Goal: Task Accomplishment & Management: Use online tool/utility

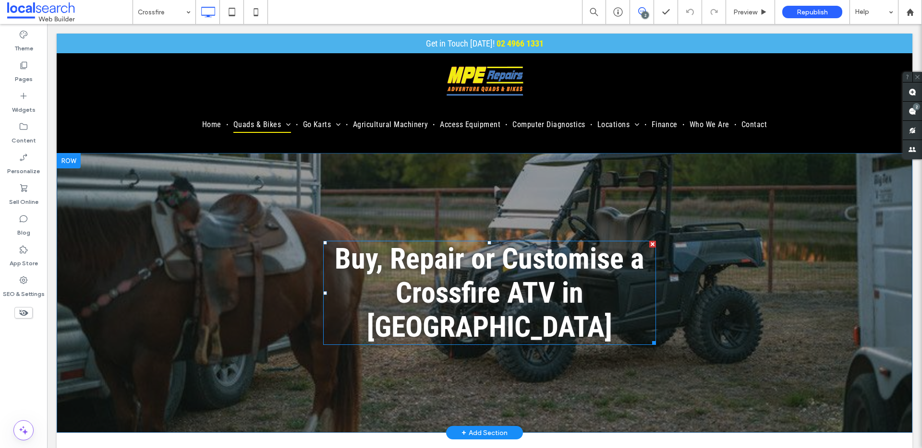
click at [568, 269] on span "Buy, Repair or Customise a Crossfire ATV in [GEOGRAPHIC_DATA]" at bounding box center [489, 293] width 309 height 102
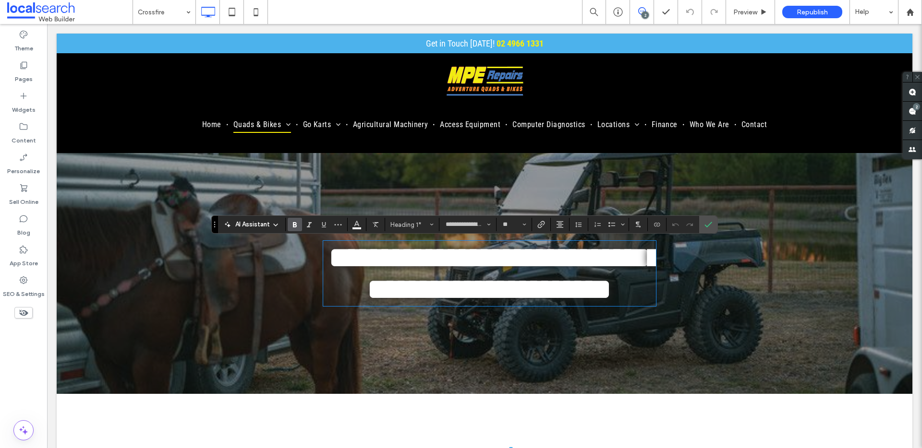
click at [436, 300] on span "**********" at bounding box center [495, 273] width 332 height 60
click at [711, 222] on icon "Confirm" at bounding box center [708, 225] width 8 height 8
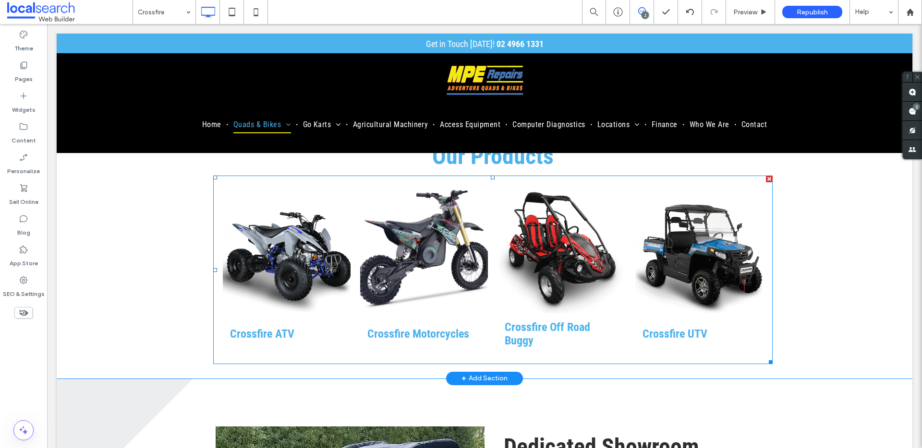
scroll to position [338, 0]
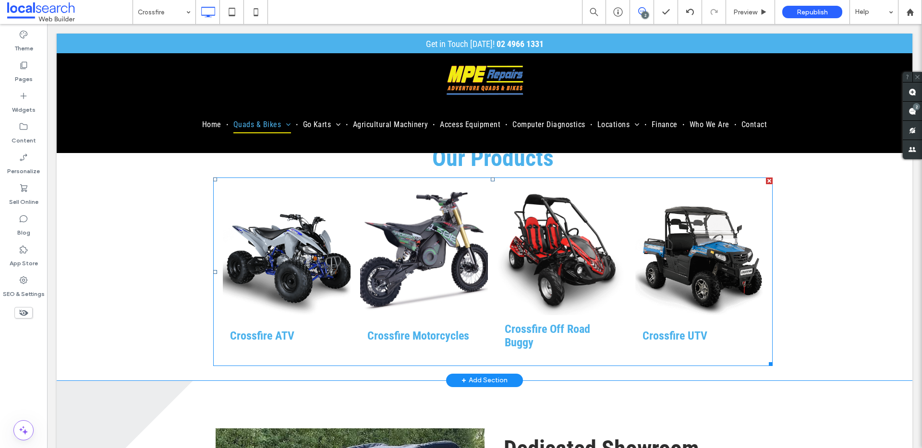
click at [268, 299] on link at bounding box center [287, 251] width 128 height 128
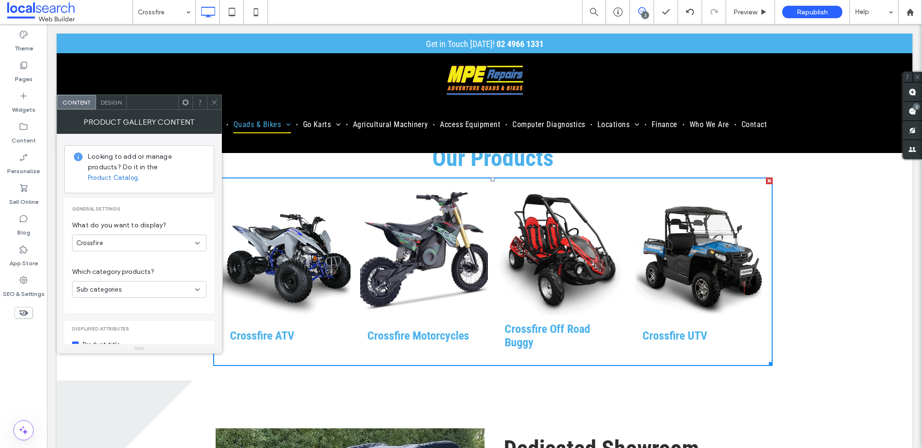
scroll to position [0, 0]
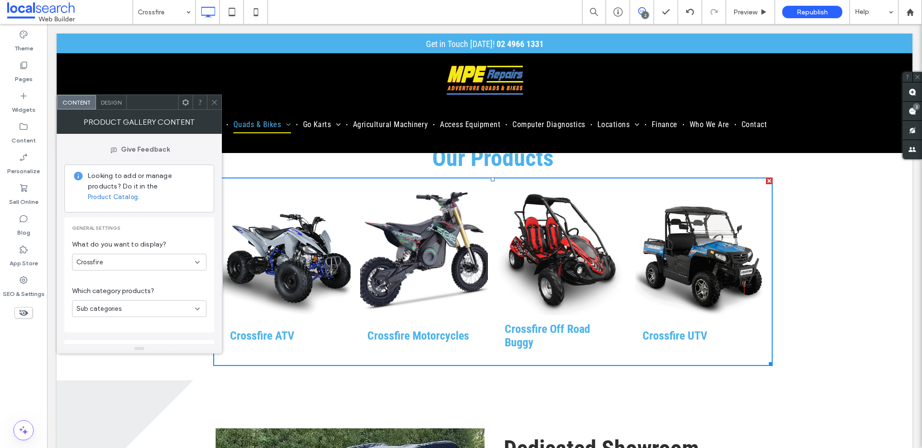
click at [217, 97] on span at bounding box center [214, 102] width 7 height 14
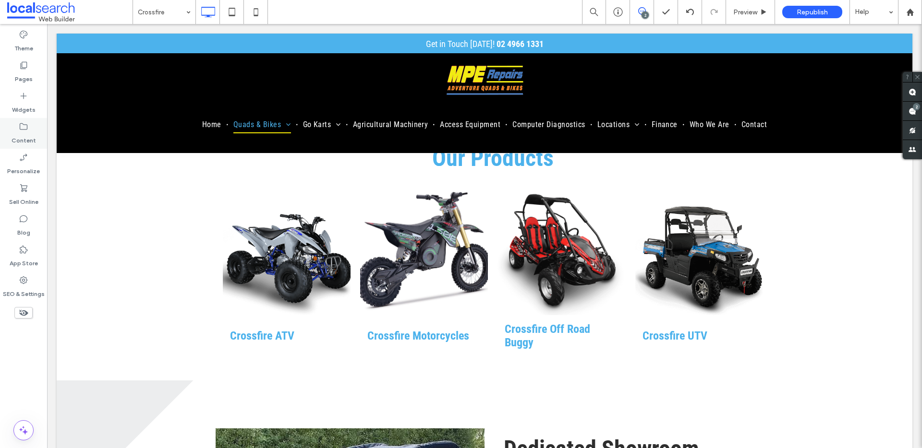
click at [32, 138] on label "Content" at bounding box center [24, 138] width 24 height 13
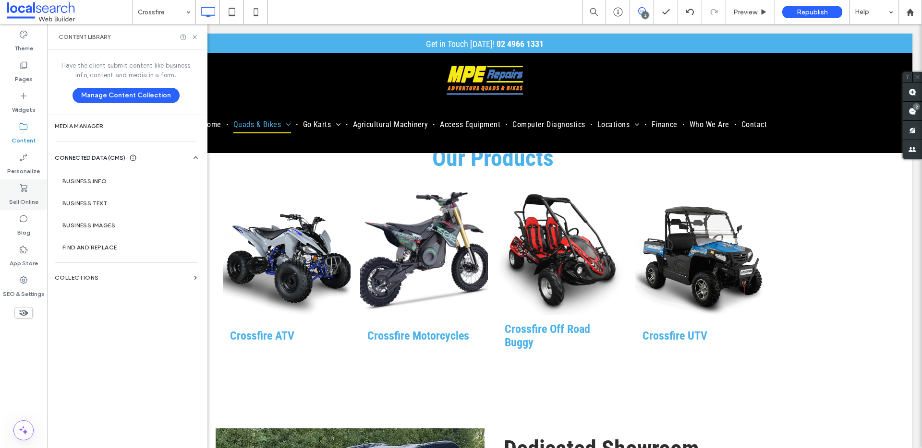
click at [23, 197] on label "Sell Online" at bounding box center [23, 199] width 29 height 13
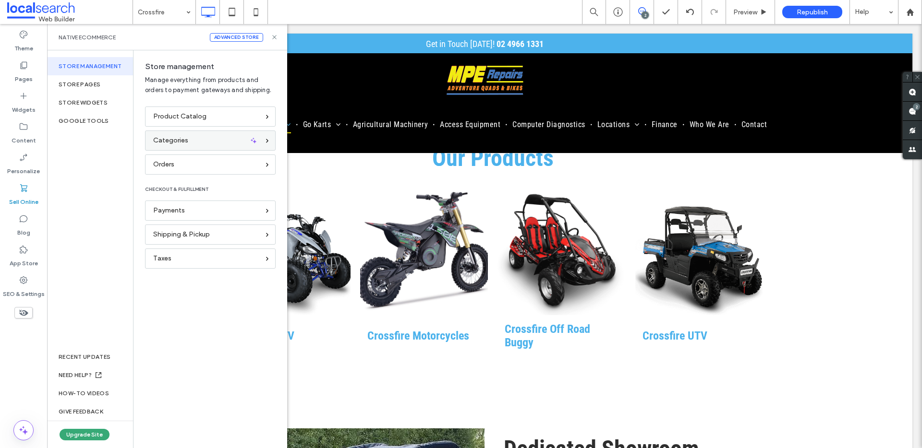
click at [179, 139] on span "Categories" at bounding box center [170, 140] width 35 height 11
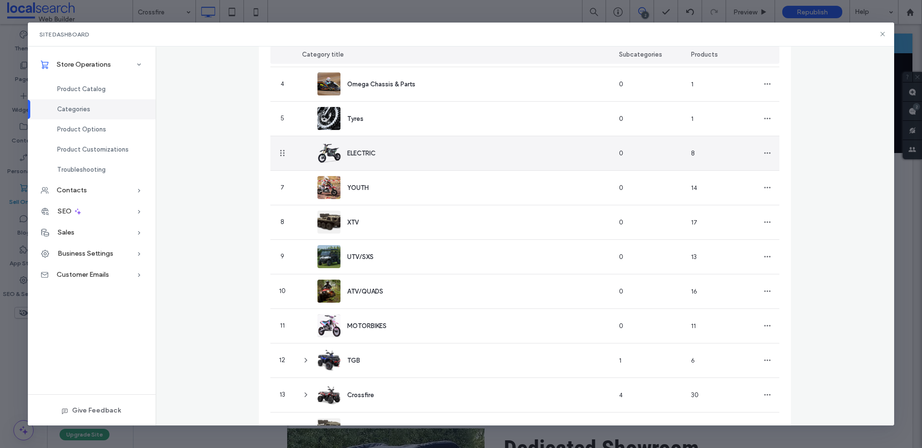
scroll to position [230, 0]
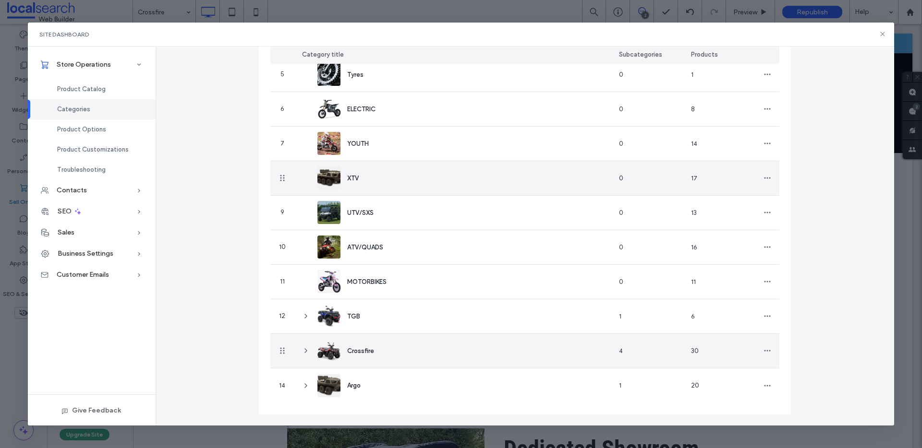
click at [304, 350] on icon at bounding box center [306, 351] width 8 height 8
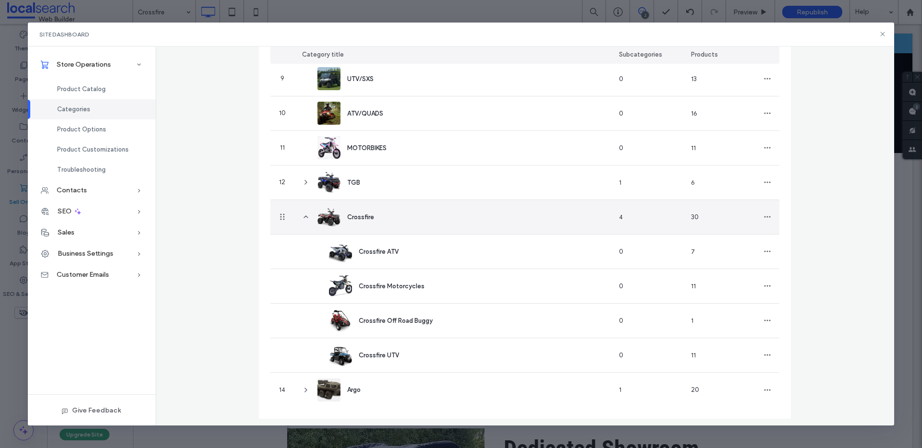
scroll to position [369, 0]
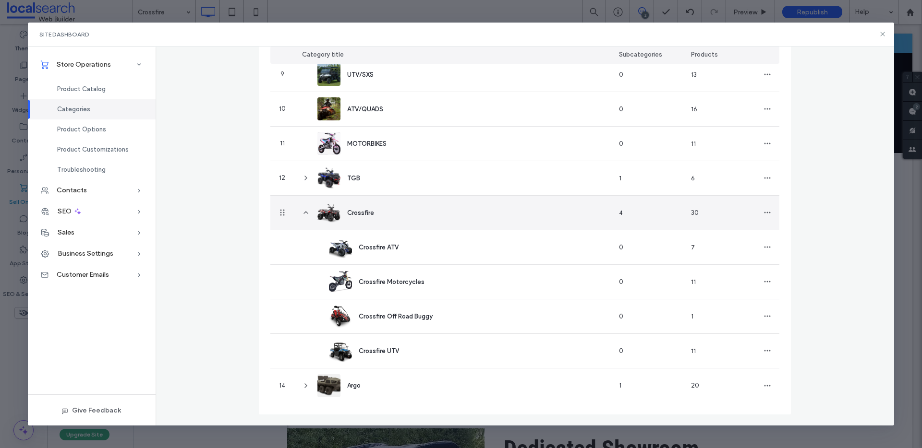
click at [302, 208] on span at bounding box center [306, 213] width 8 height 34
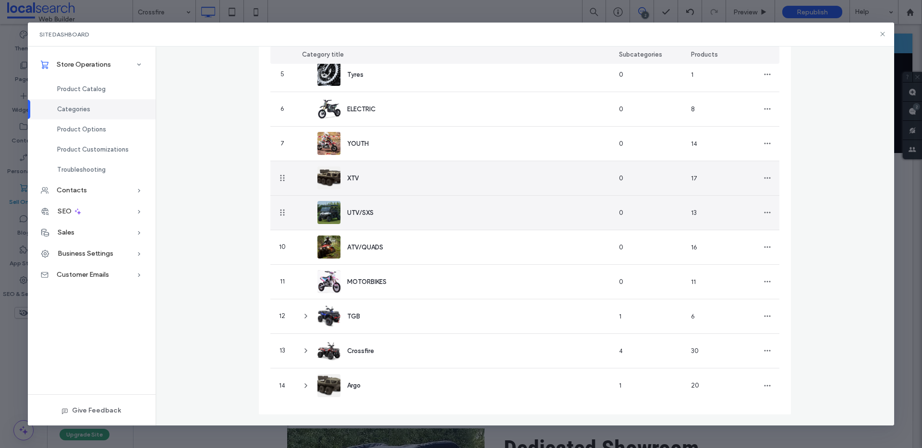
scroll to position [230, 0]
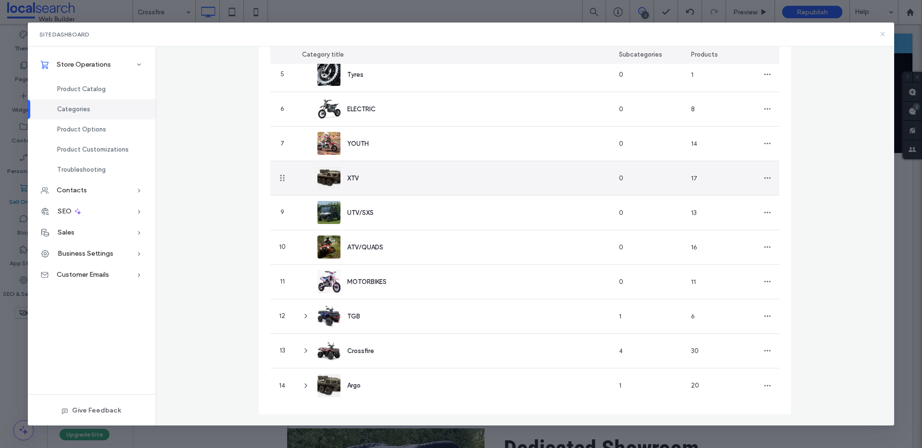
click at [883, 35] on icon at bounding box center [883, 34] width 8 height 8
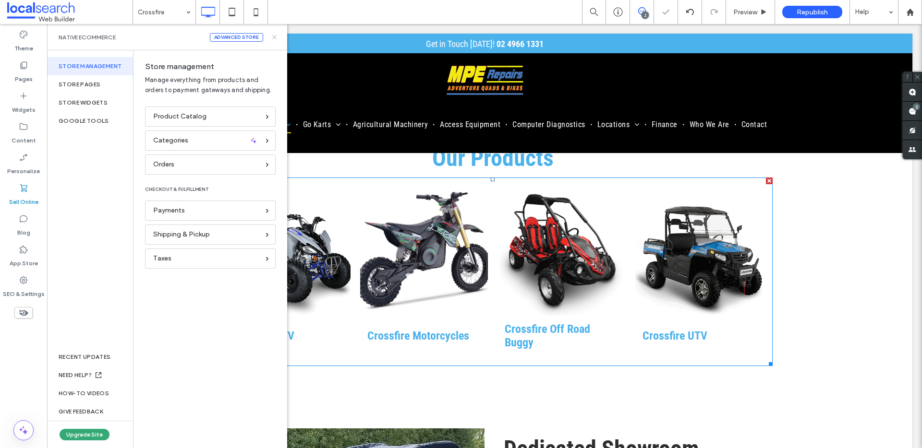
click at [275, 36] on icon at bounding box center [274, 37] width 7 height 7
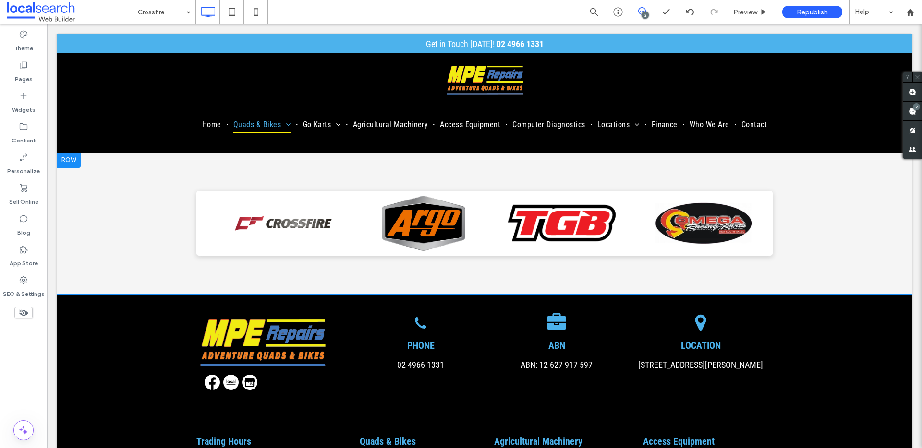
scroll to position [1311, 0]
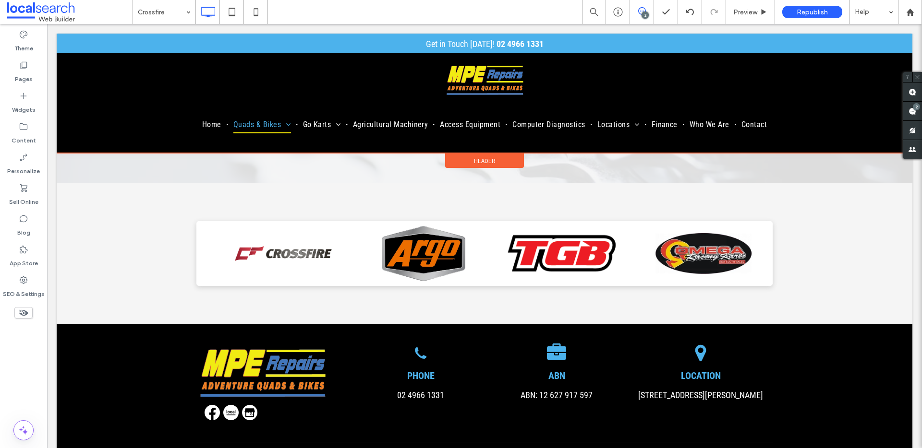
click at [261, 124] on div at bounding box center [485, 94] width 856 height 120
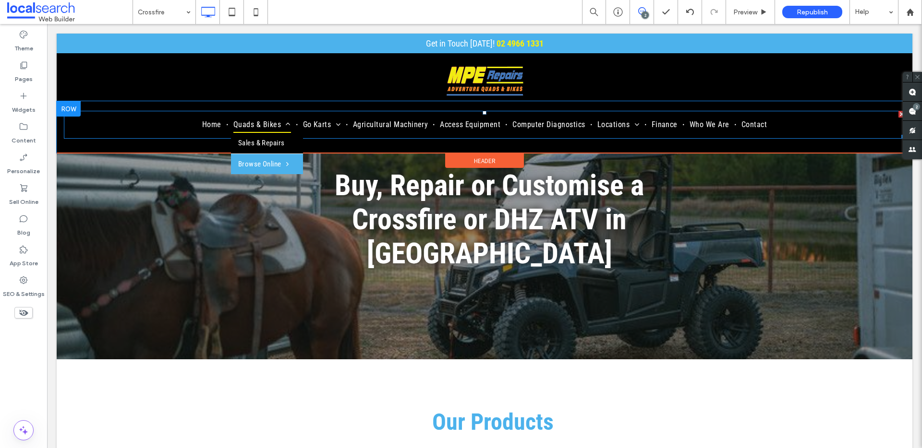
scroll to position [0, 0]
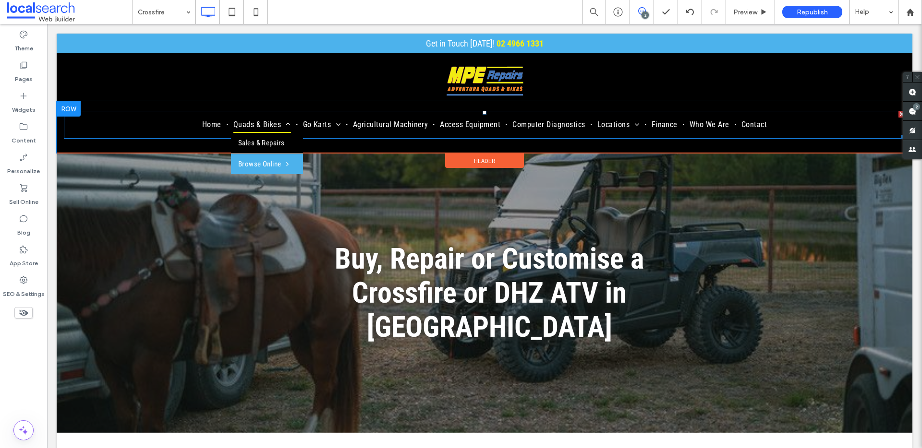
click at [269, 123] on span "Quads & Bikes" at bounding box center [262, 125] width 58 height 16
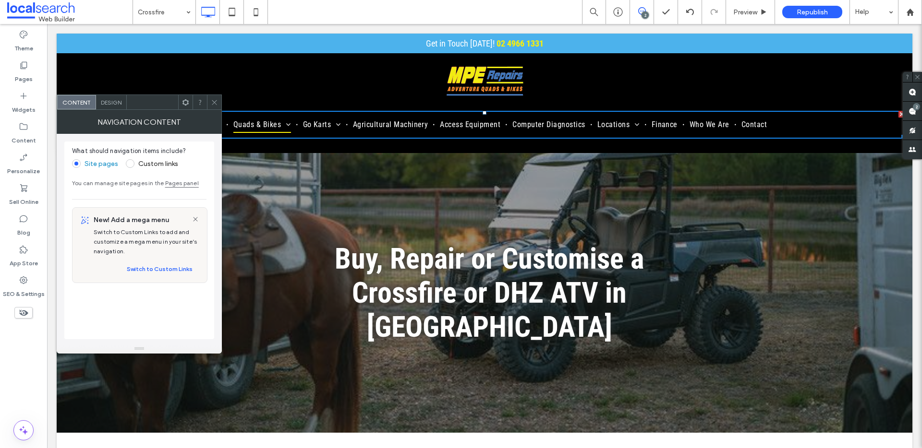
click at [212, 100] on icon at bounding box center [214, 102] width 7 height 7
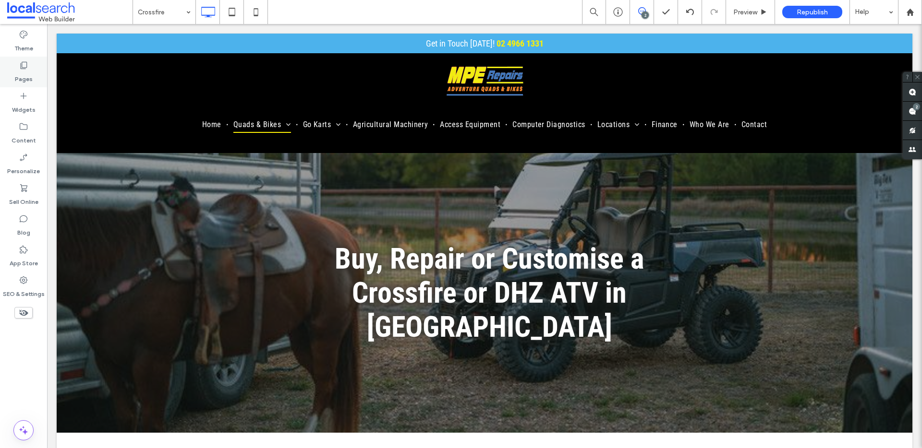
click at [24, 74] on label "Pages" at bounding box center [24, 76] width 18 height 13
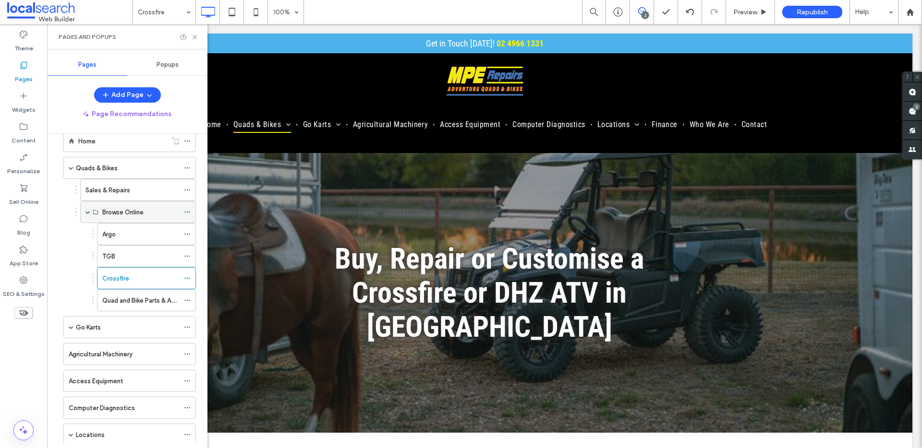
scroll to position [45, 0]
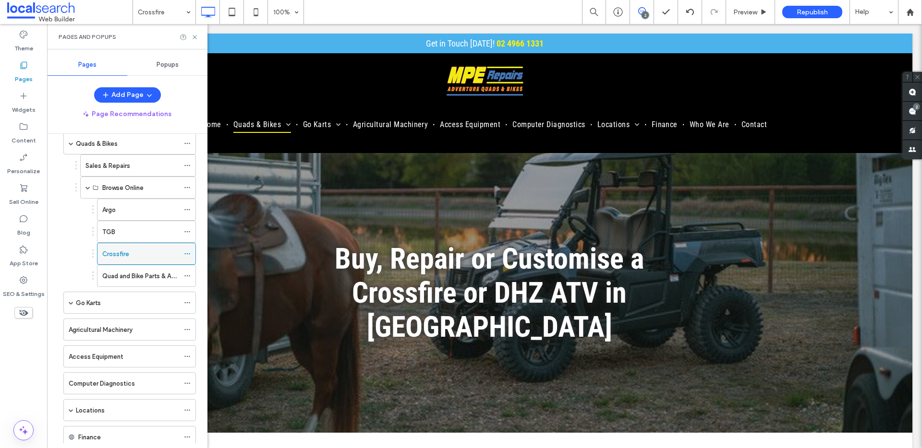
click at [184, 251] on icon at bounding box center [187, 254] width 7 height 7
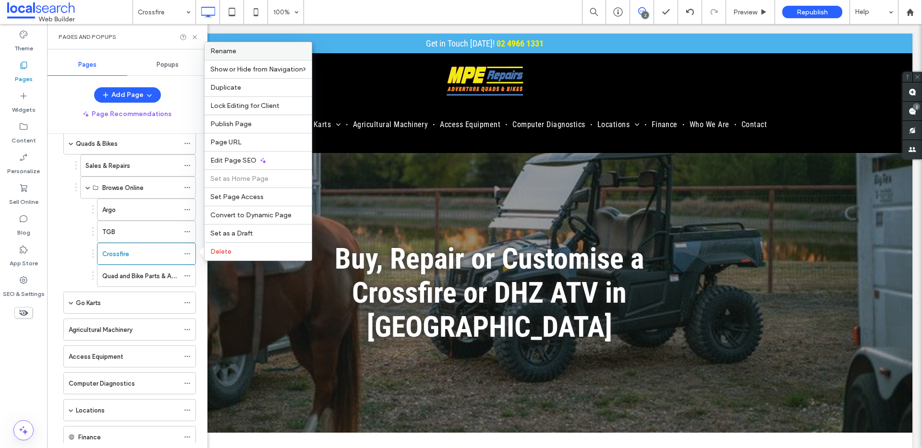
click at [253, 54] on label "Rename" at bounding box center [258, 51] width 96 height 8
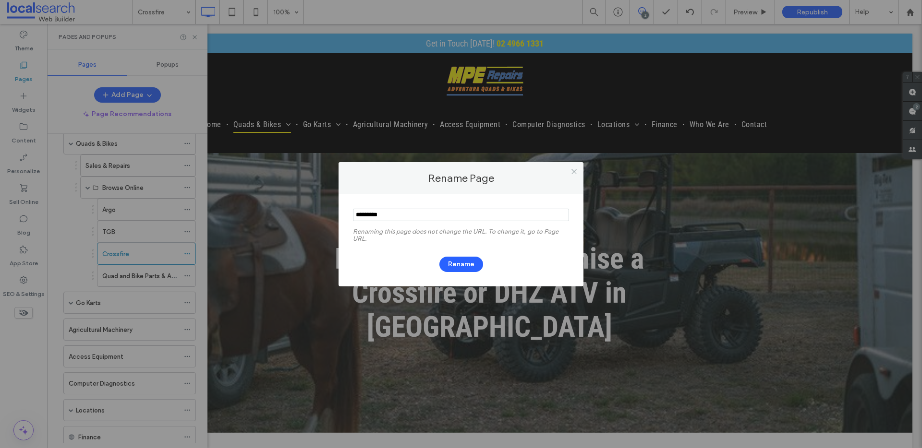
click at [394, 212] on input "notEmpty" at bounding box center [461, 215] width 216 height 12
type input "**********"
click at [464, 260] on button "Rename" at bounding box center [461, 264] width 44 height 15
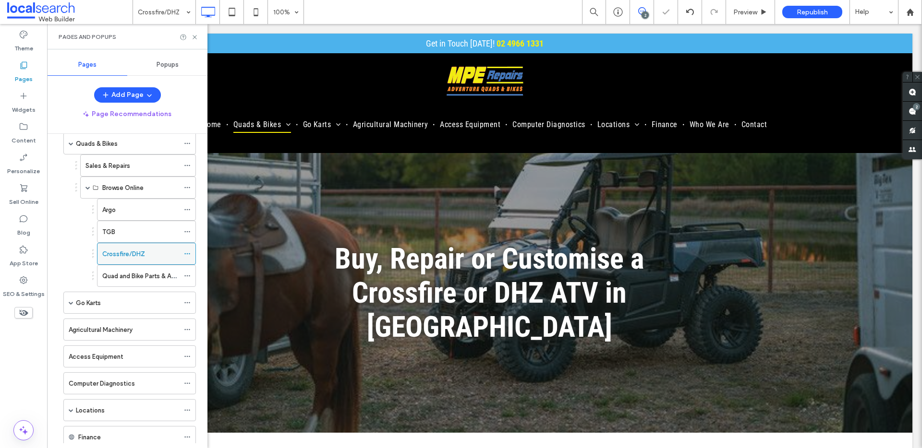
click at [183, 252] on div "Crossfire/DHZ" at bounding box center [146, 254] width 99 height 22
click at [188, 254] on use at bounding box center [186, 254] width 5 height 1
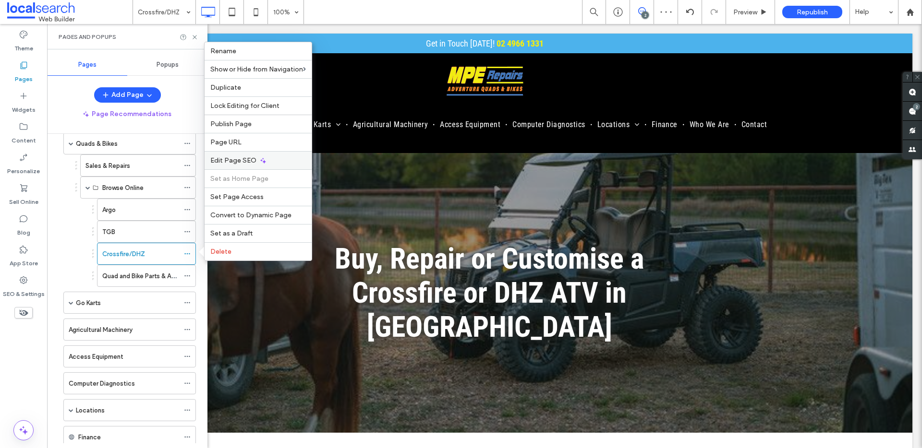
click at [272, 158] on div "Edit Page SEO" at bounding box center [258, 160] width 107 height 18
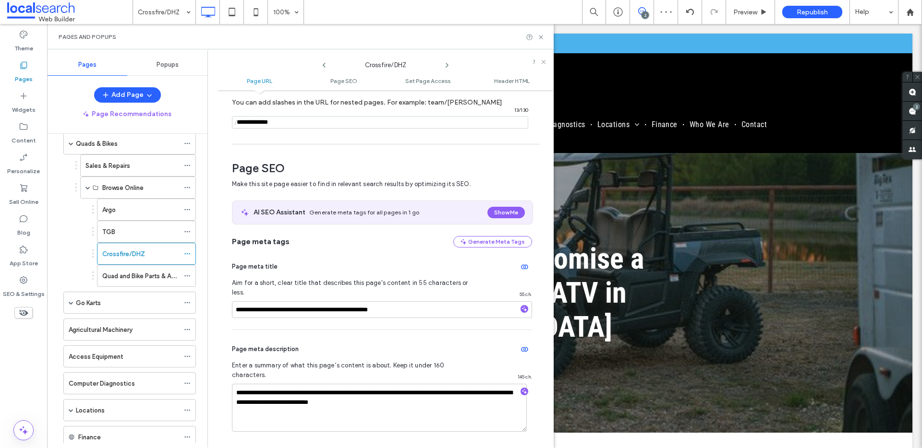
scroll to position [132, 0]
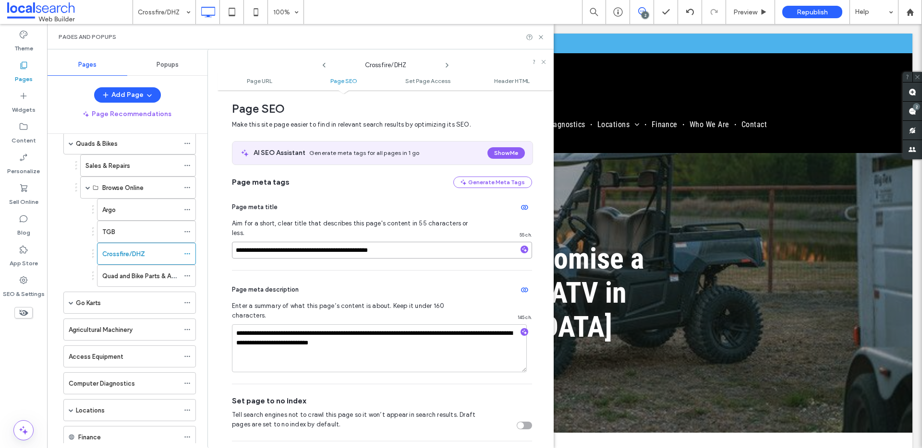
click at [264, 242] on input "**********" at bounding box center [382, 250] width 300 height 17
click at [294, 242] on input "**********" at bounding box center [382, 250] width 300 height 17
type input "**********"
click at [446, 242] on input "**********" at bounding box center [382, 250] width 300 height 17
type textarea "**********"
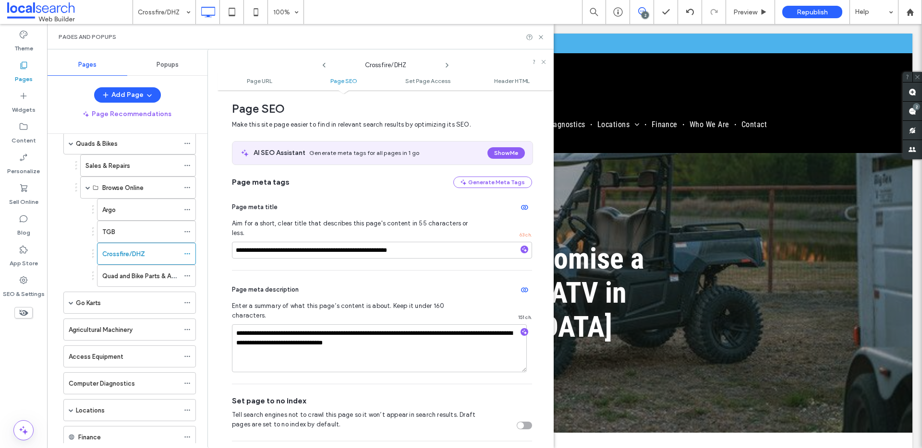
click at [465, 106] on span "Page SEO" at bounding box center [382, 109] width 300 height 14
click at [541, 38] on icon at bounding box center [540, 37] width 7 height 7
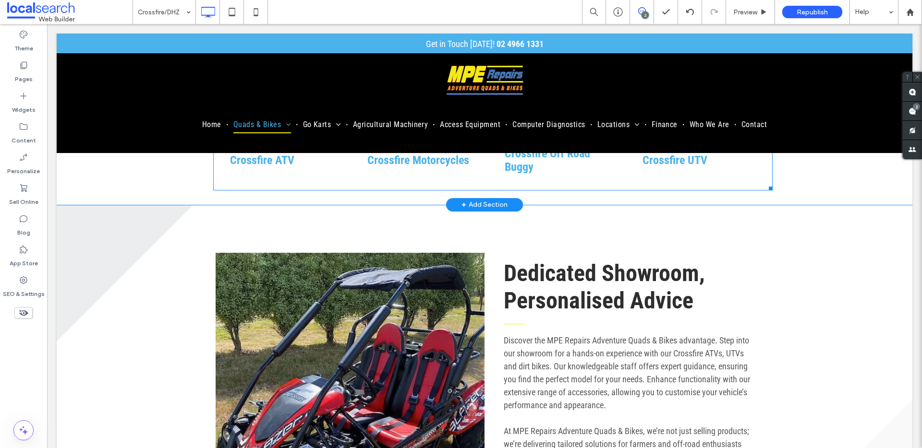
scroll to position [602, 0]
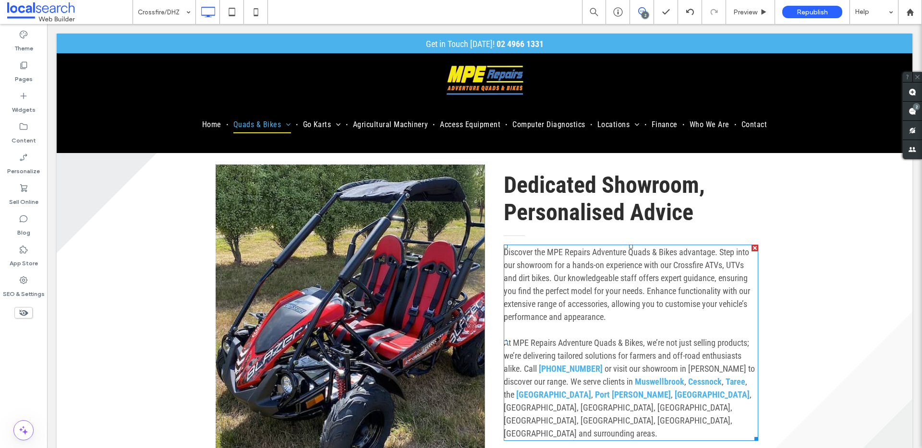
click at [622, 277] on span "Discover the MPE Repairs Adventure Quads & Bikes advantage. Step into our showr…" at bounding box center [627, 284] width 246 height 75
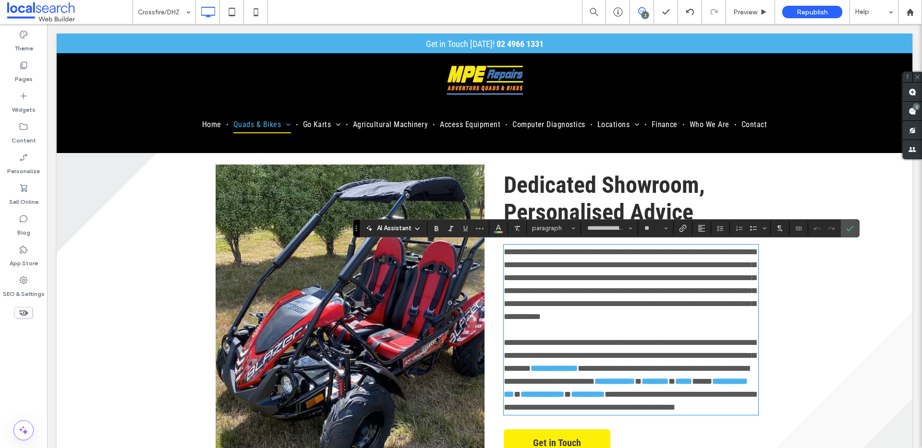
click at [696, 270] on span "**********" at bounding box center [630, 284] width 252 height 73
click at [701, 266] on span "**********" at bounding box center [630, 284] width 252 height 73
drag, startPoint x: 847, startPoint y: 225, endPoint x: 799, endPoint y: 201, distance: 53.5
click at [847, 225] on icon "Confirm" at bounding box center [850, 229] width 8 height 8
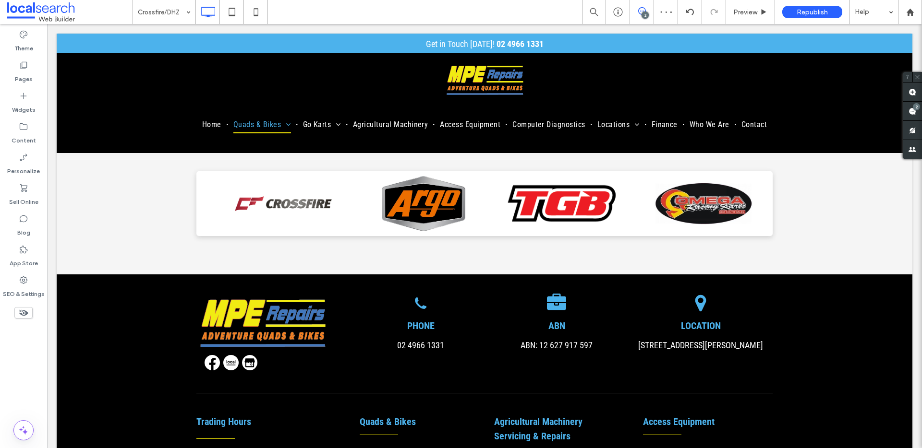
scroll to position [1260, 0]
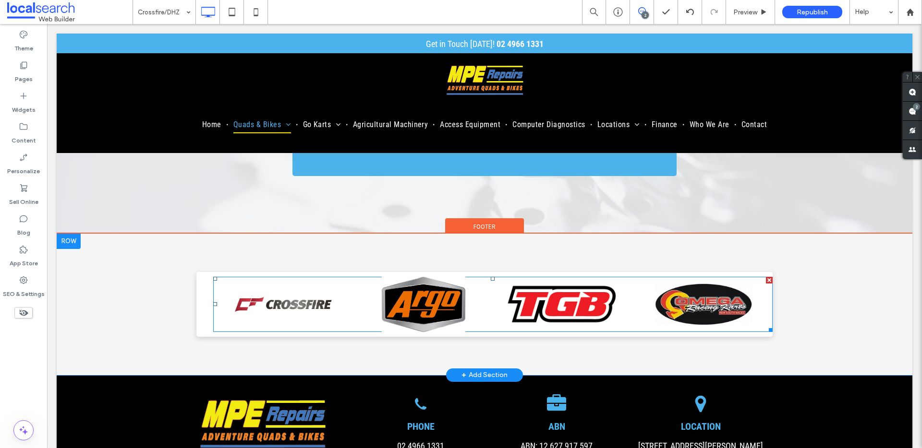
click at [452, 296] on span at bounding box center [492, 304] width 559 height 55
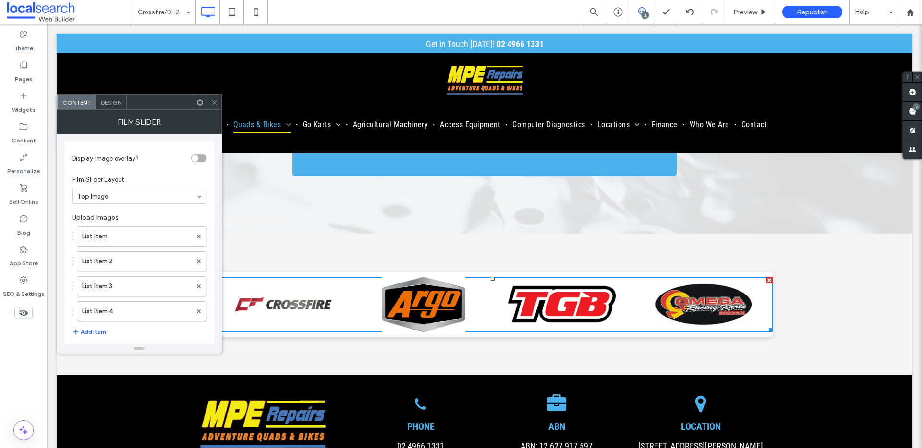
drag, startPoint x: 215, startPoint y: 100, endPoint x: 139, endPoint y: 8, distance: 119.4
click at [215, 100] on icon at bounding box center [214, 102] width 7 height 7
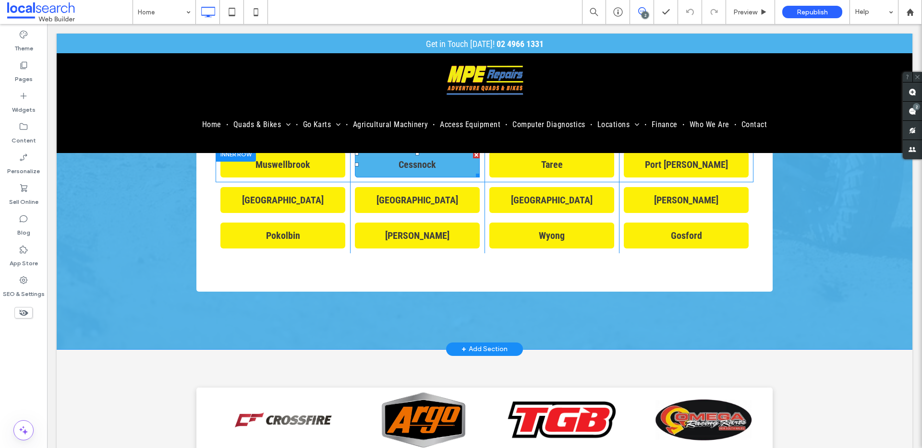
scroll to position [3872, 0]
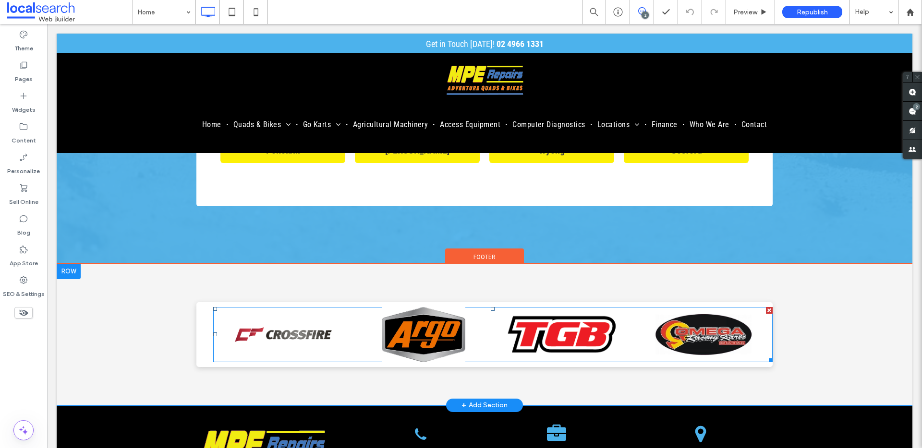
click at [328, 307] on span at bounding box center [492, 334] width 559 height 55
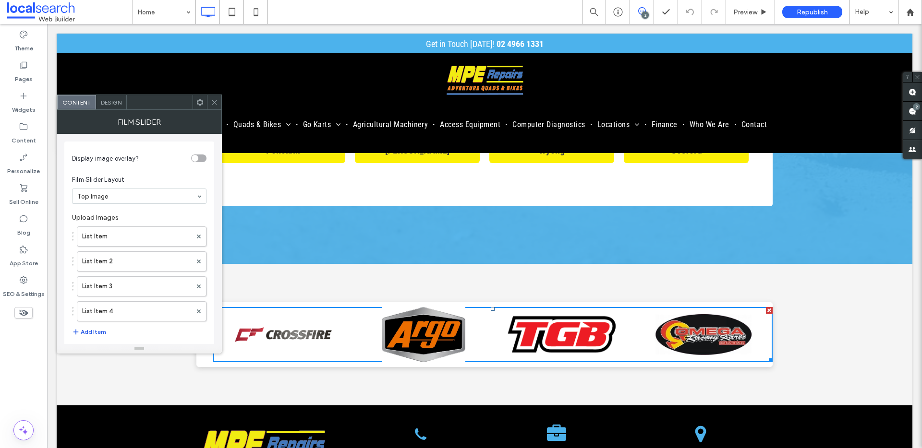
click at [98, 332] on button "Add Item" at bounding box center [89, 332] width 34 height 12
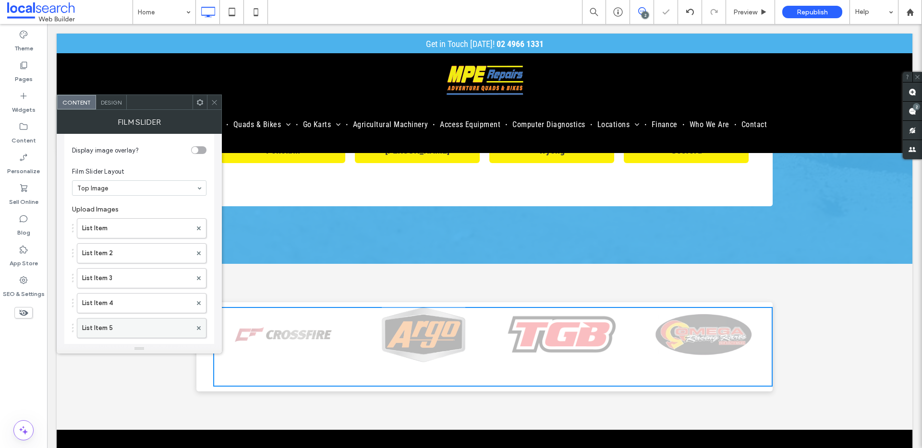
scroll to position [12, 0]
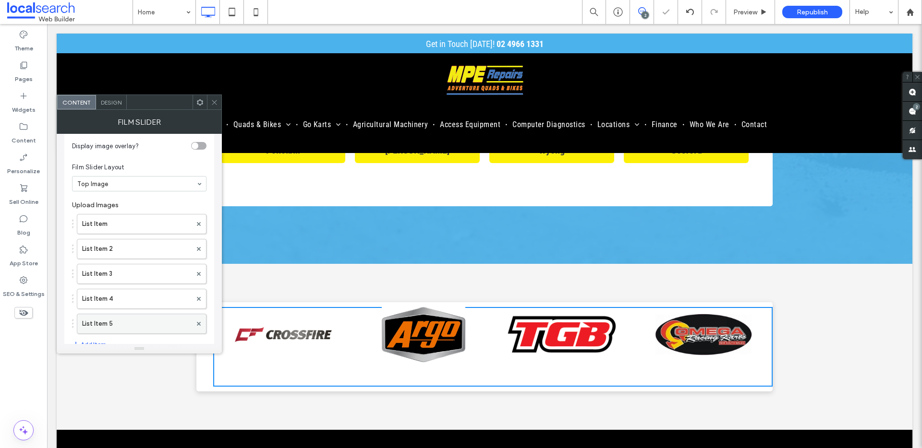
click at [119, 324] on label "List Item 5" at bounding box center [136, 323] width 109 height 19
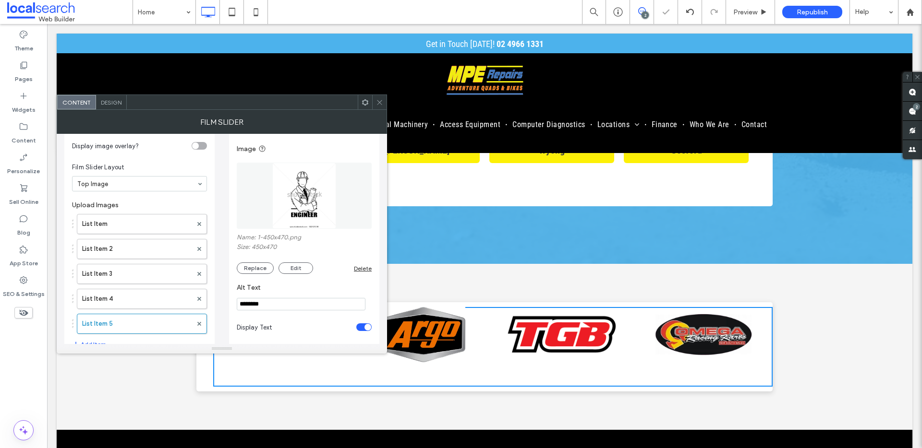
click at [274, 308] on input "********" at bounding box center [301, 304] width 129 height 12
type input "***"
click at [338, 244] on label "Size: 450x470" at bounding box center [304, 248] width 135 height 10
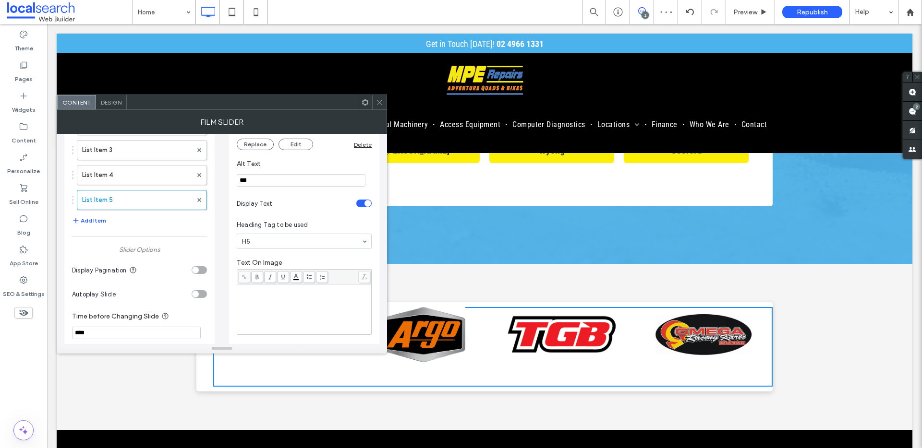
scroll to position [202, 0]
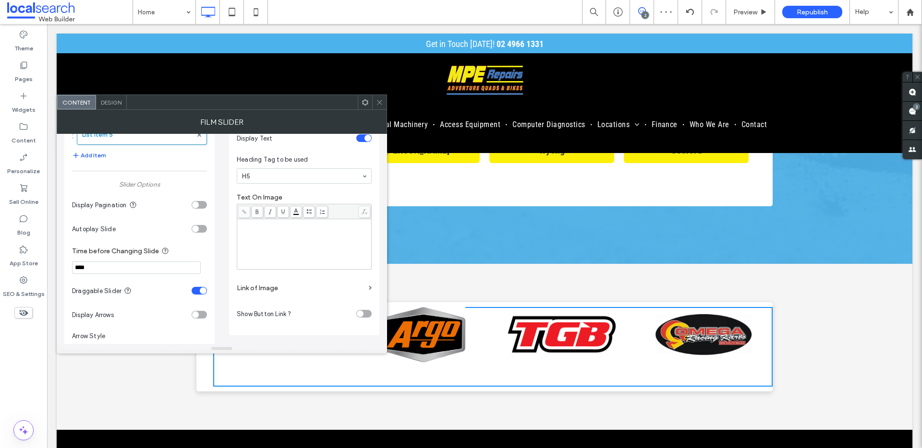
click at [277, 253] on div "Rich Text Editor" at bounding box center [305, 244] width 132 height 48
click at [296, 242] on div "Rich Text Editor" at bounding box center [305, 244] width 132 height 48
click at [303, 233] on div "Rich Text Editor" at bounding box center [305, 244] width 132 height 48
click at [302, 233] on div "Rich Text Editor" at bounding box center [305, 244] width 132 height 48
click at [301, 232] on div "Rich Text Editor" at bounding box center [305, 244] width 132 height 48
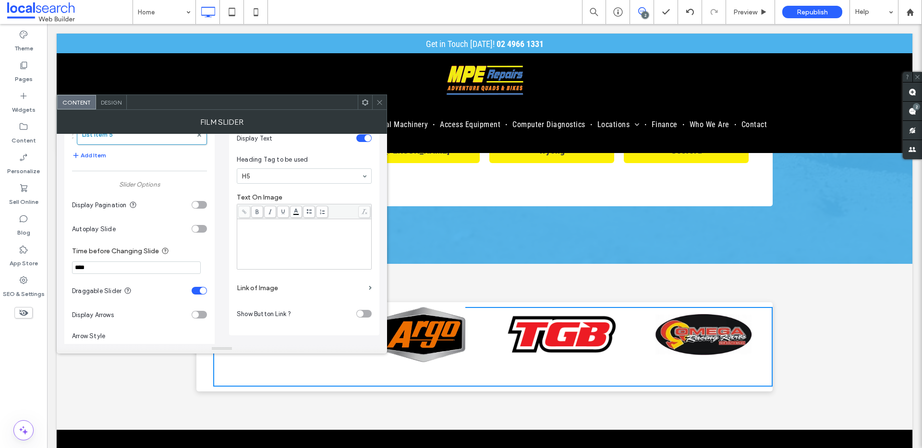
click at [299, 232] on div "Rich Text Editor" at bounding box center [305, 244] width 132 height 48
click at [299, 233] on div "Rich Text Editor" at bounding box center [305, 244] width 132 height 48
click at [297, 232] on div "Rich Text Editor" at bounding box center [305, 244] width 132 height 48
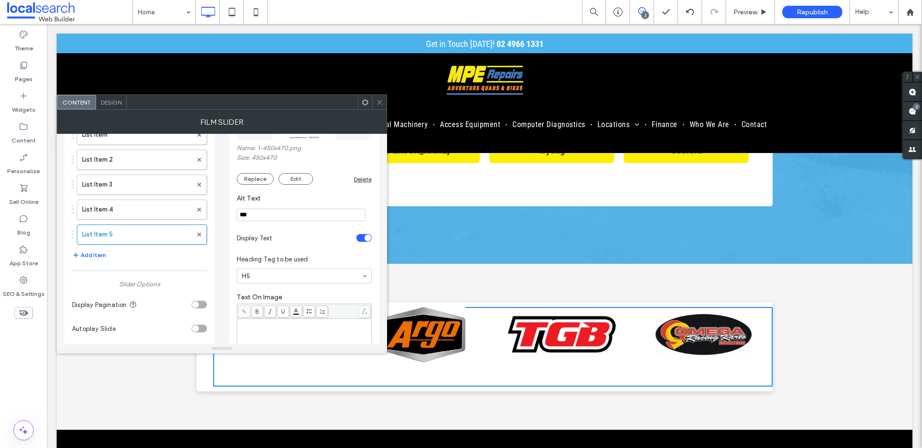
scroll to position [133, 0]
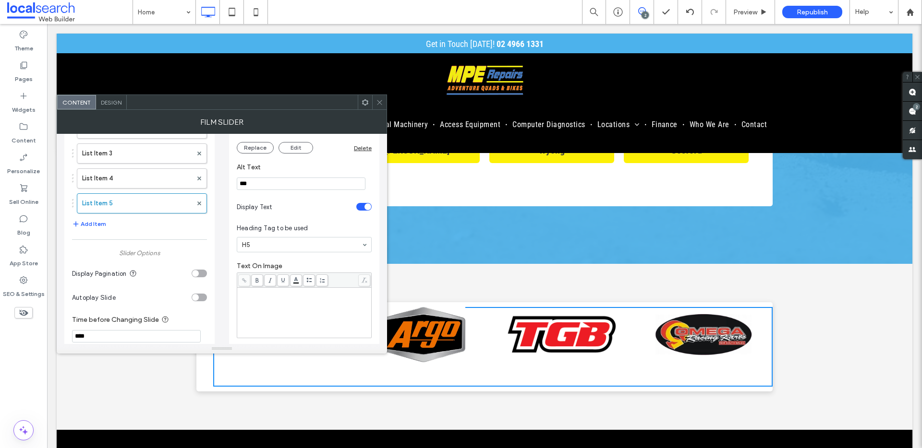
click at [361, 208] on div "toggle" at bounding box center [363, 207] width 15 height 8
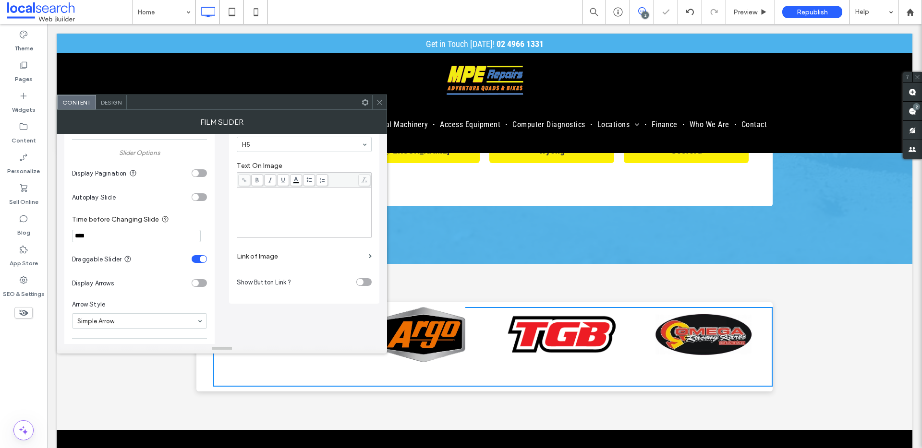
scroll to position [0, 0]
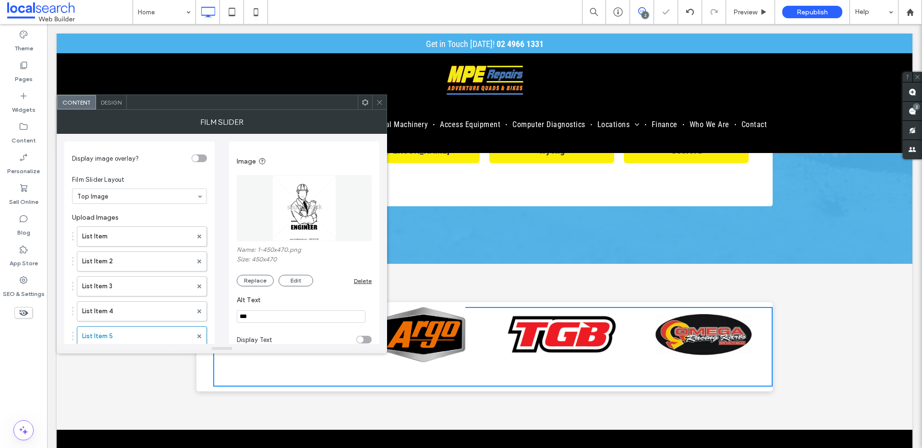
click at [266, 274] on div "Name: 1-450x470.png Size: 450x470 Replace Edit Delete" at bounding box center [304, 266] width 135 height 40
click at [265, 279] on button "Replace" at bounding box center [255, 281] width 37 height 12
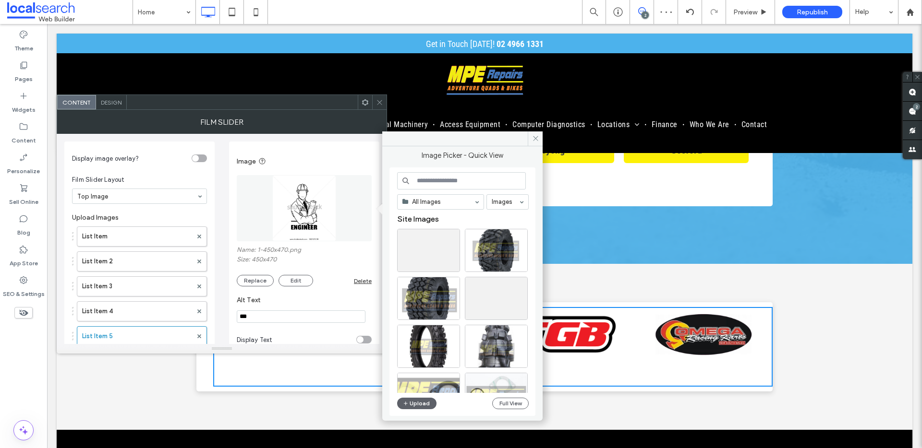
click at [421, 411] on div "All Images Images Site Images Upload Full View" at bounding box center [463, 292] width 132 height 240
click at [415, 404] on button "Upload" at bounding box center [416, 404] width 39 height 12
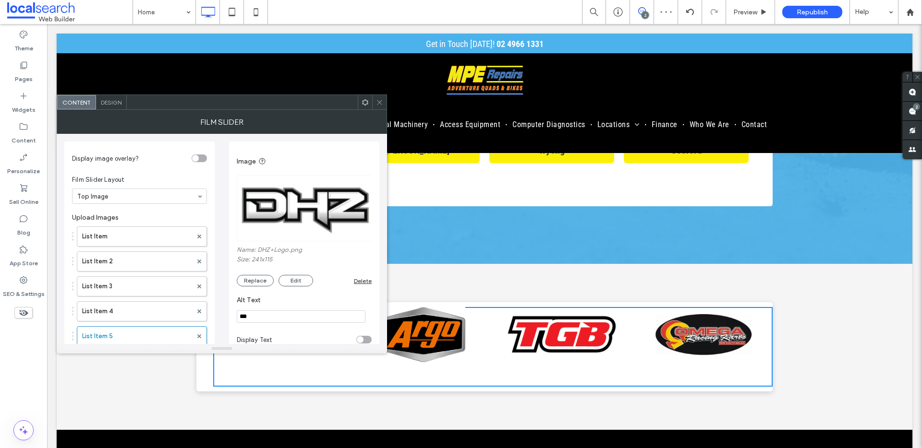
click at [102, 99] on span "Design" at bounding box center [111, 102] width 21 height 7
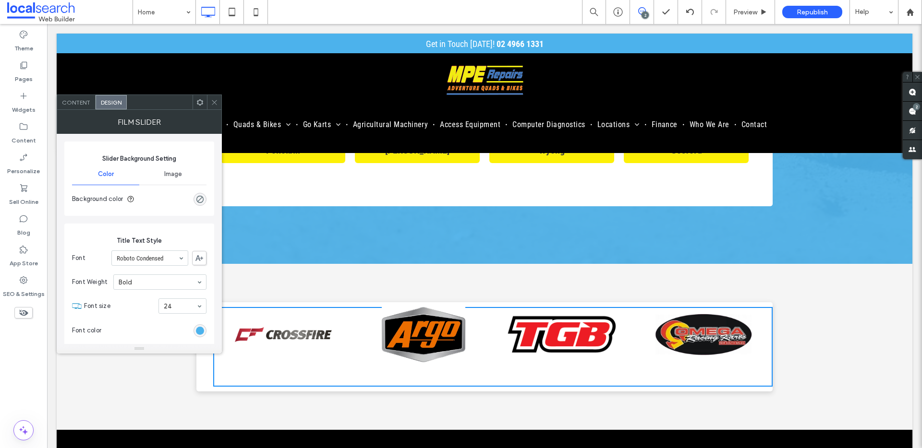
click at [208, 97] on div at bounding box center [214, 102] width 14 height 14
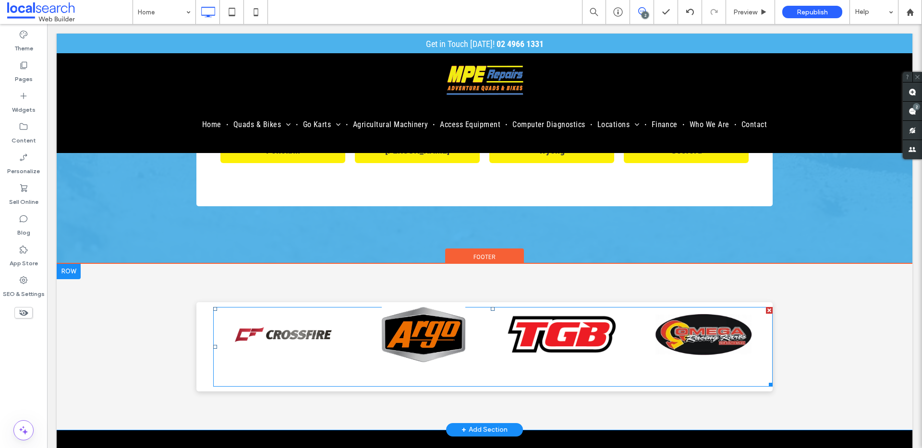
click at [216, 307] on span at bounding box center [492, 347] width 559 height 80
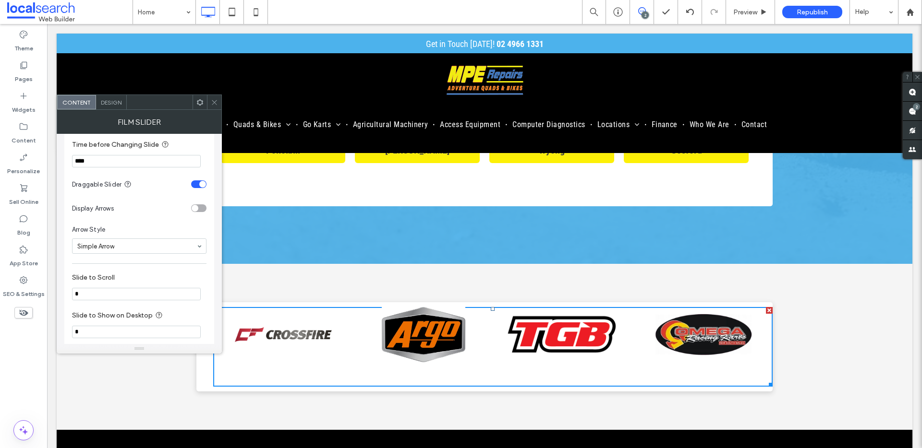
scroll to position [408, 0]
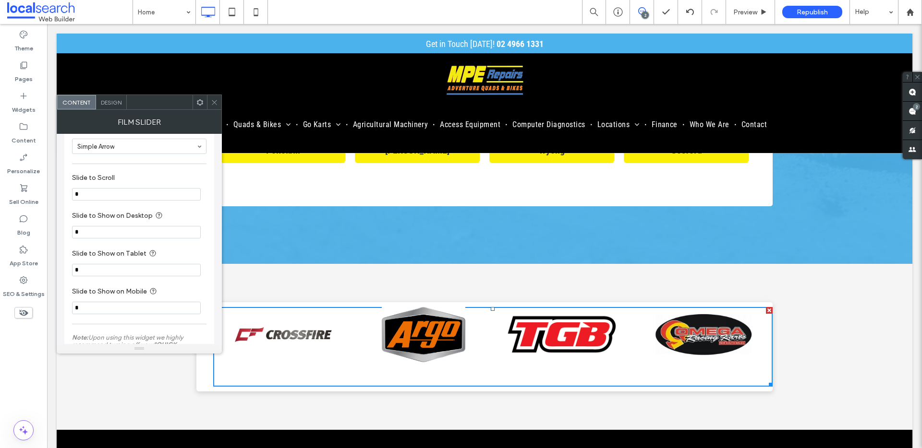
click at [103, 230] on input "*" at bounding box center [136, 232] width 129 height 12
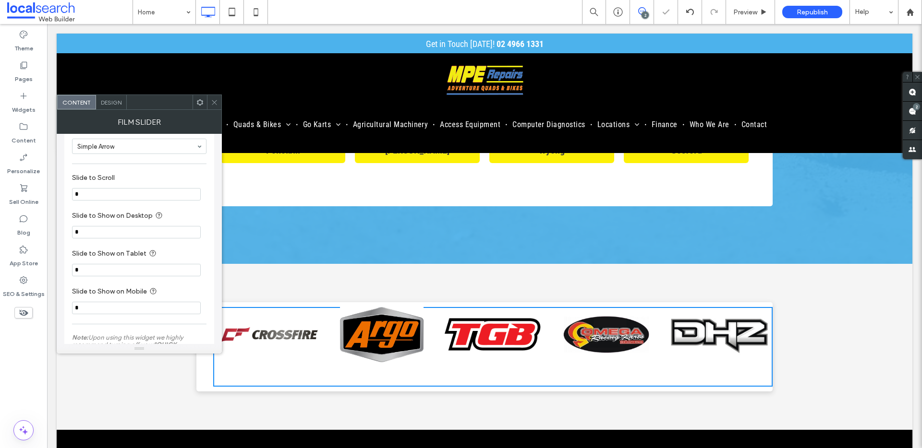
type input "*"
click at [211, 99] on icon at bounding box center [214, 102] width 7 height 7
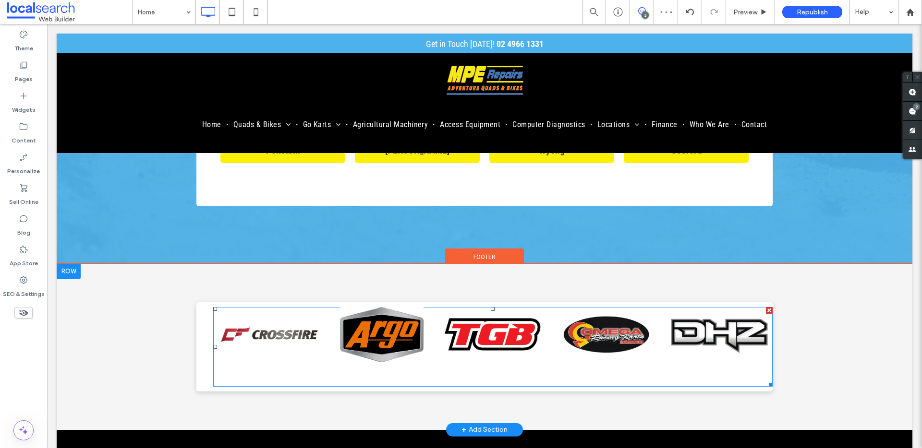
click at [240, 307] on span at bounding box center [492, 347] width 559 height 80
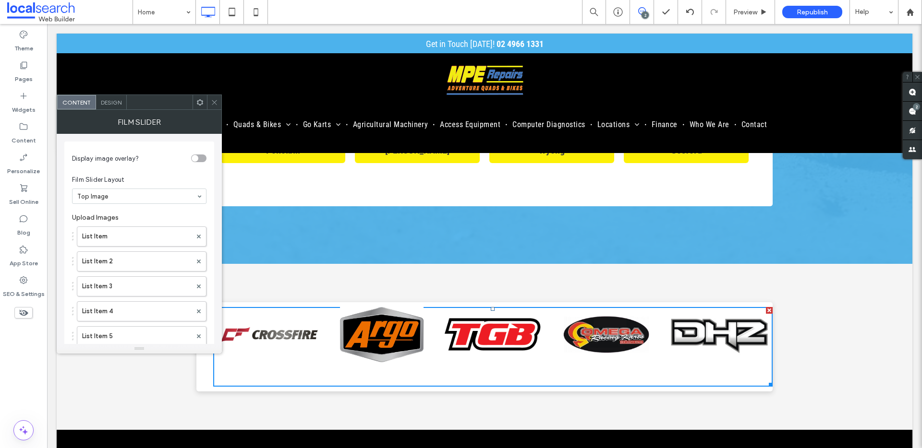
click at [118, 102] on span "Design" at bounding box center [111, 102] width 21 height 7
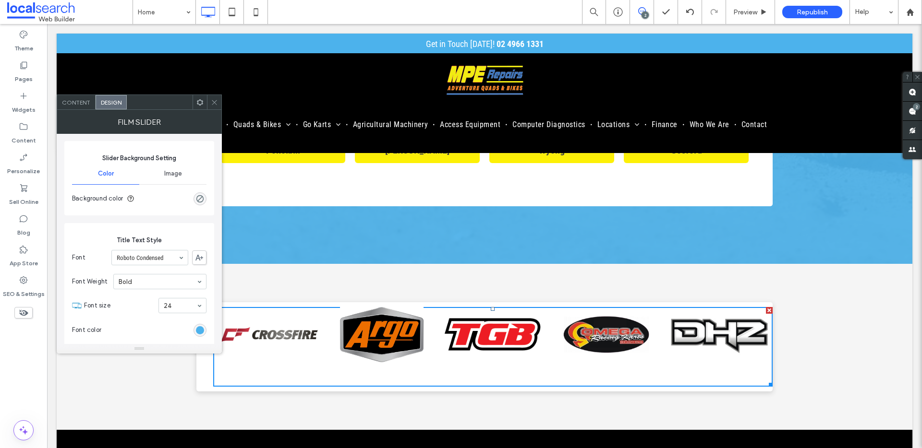
scroll to position [0, 0]
click at [185, 164] on div "Image" at bounding box center [172, 174] width 67 height 21
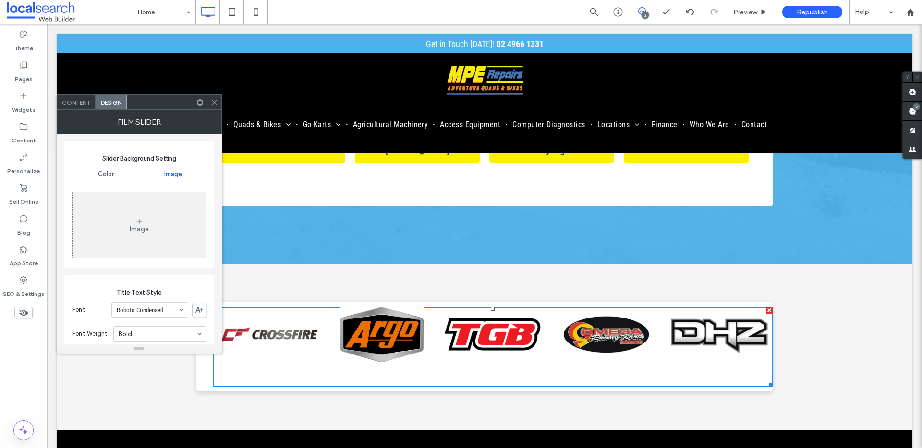
click at [213, 104] on icon at bounding box center [214, 102] width 7 height 7
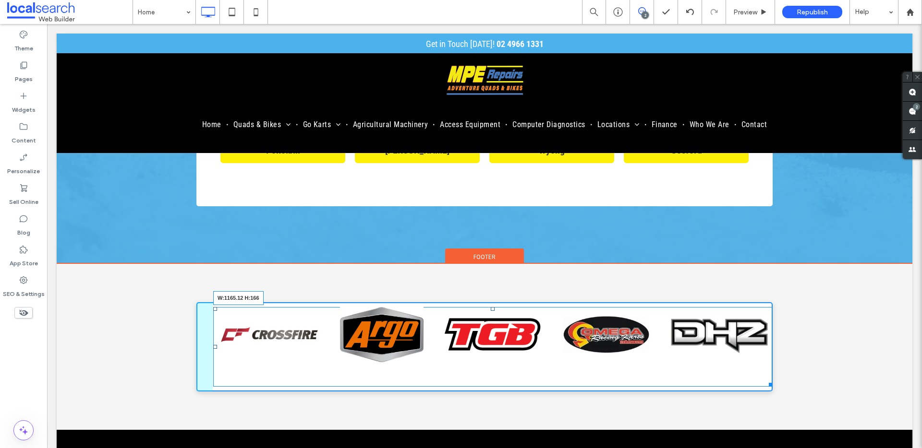
drag, startPoint x: 765, startPoint y: 346, endPoint x: 811, endPoint y: 364, distance: 50.2
click at [765, 339] on div "W:1165.12 H:166" at bounding box center [492, 347] width 559 height 80
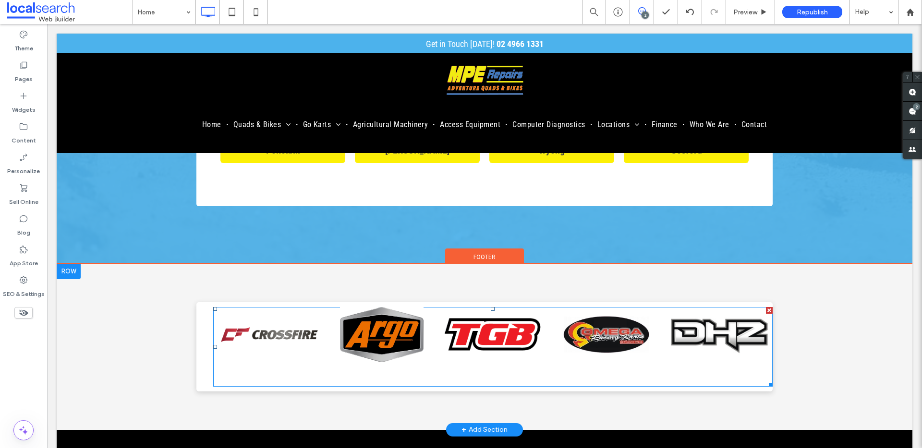
click at [415, 321] on span at bounding box center [492, 347] width 559 height 80
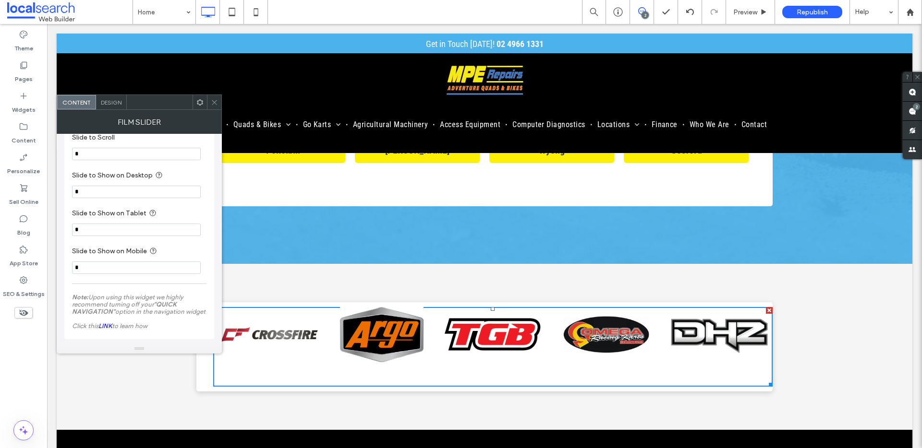
scroll to position [278, 0]
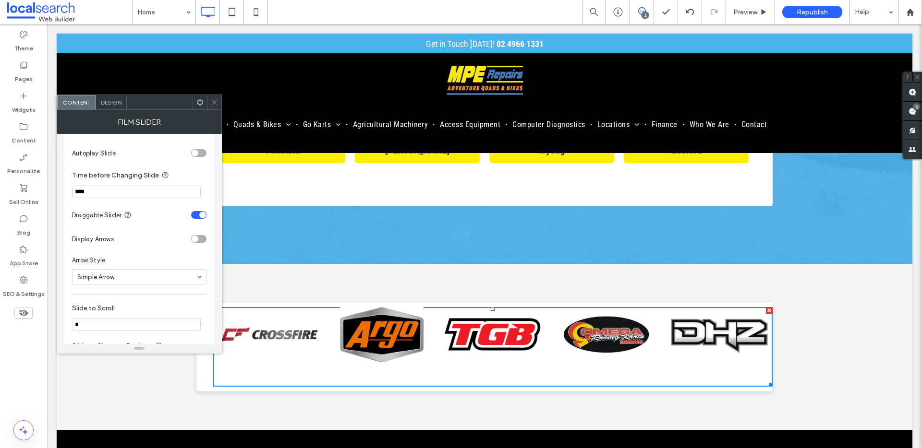
click at [217, 103] on icon at bounding box center [214, 102] width 7 height 7
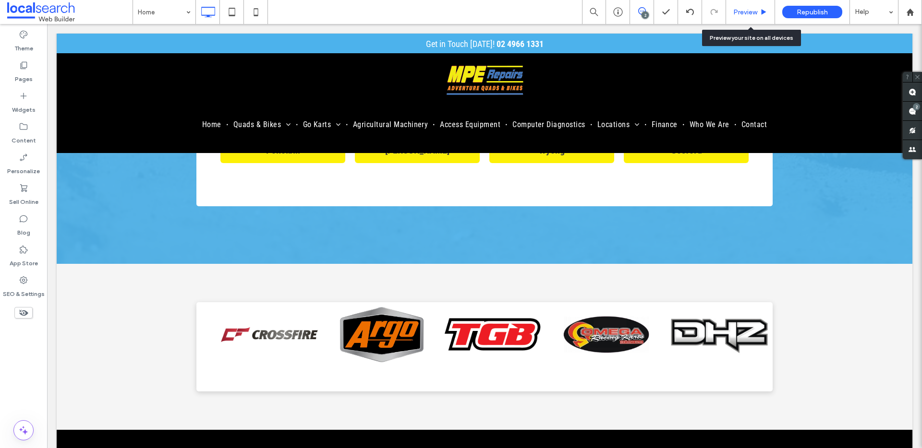
click at [753, 15] on span "Preview" at bounding box center [745, 12] width 24 height 8
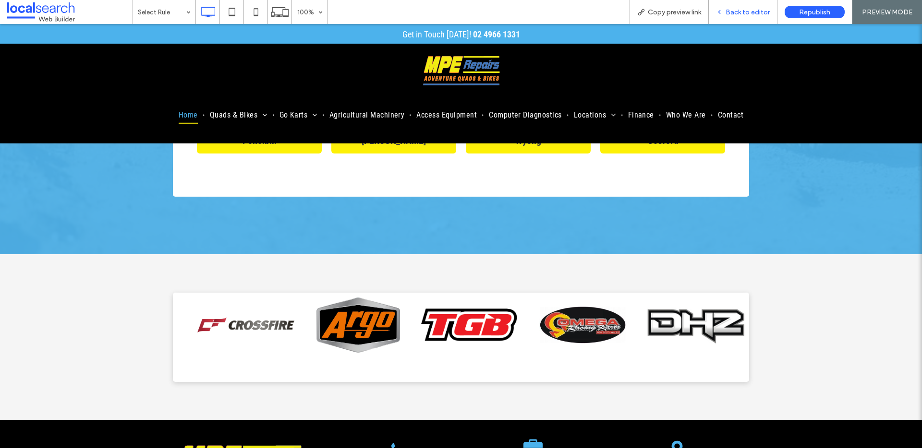
click at [748, 13] on span "Back to editor" at bounding box center [747, 12] width 44 height 8
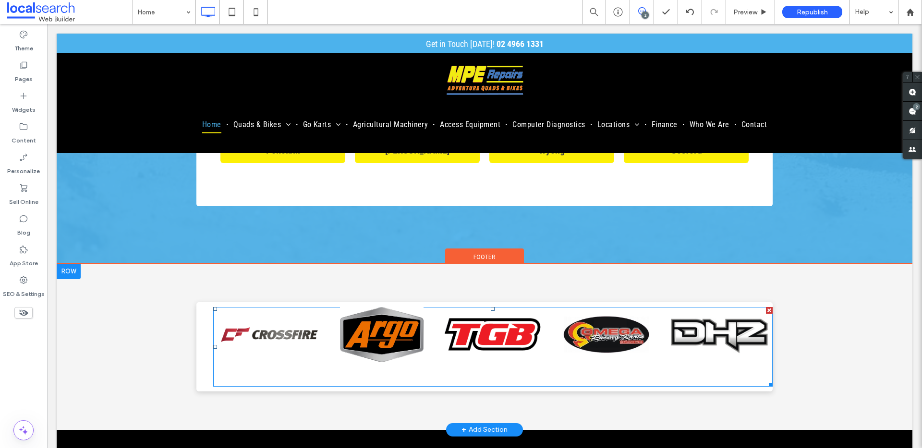
click at [581, 307] on span at bounding box center [492, 347] width 559 height 80
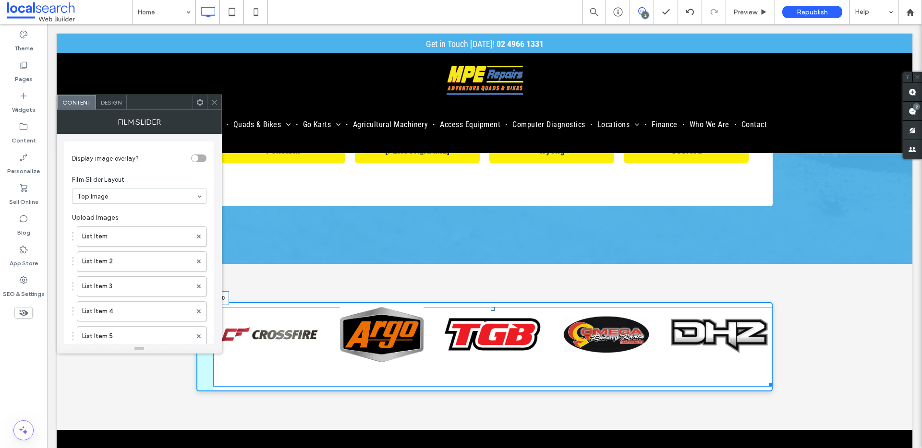
drag, startPoint x: 489, startPoint y: 287, endPoint x: 330, endPoint y: 275, distance: 158.9
click at [492, 307] on div "T:0" at bounding box center [492, 347] width 559 height 80
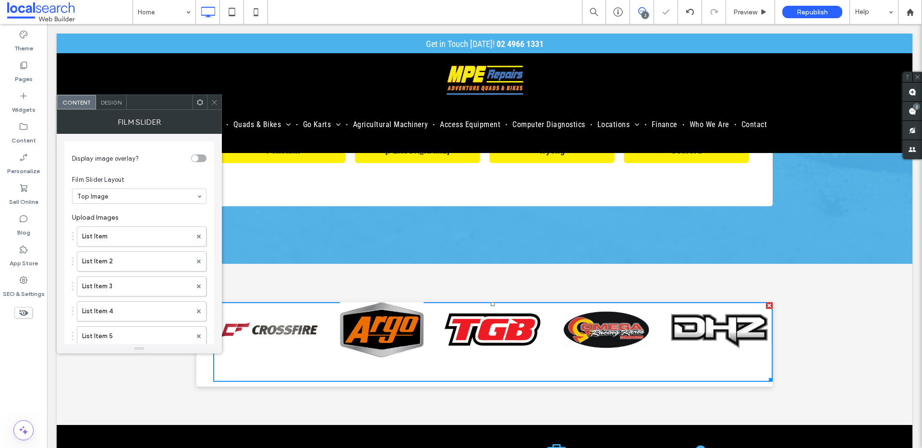
click at [114, 102] on span "Design" at bounding box center [111, 102] width 21 height 7
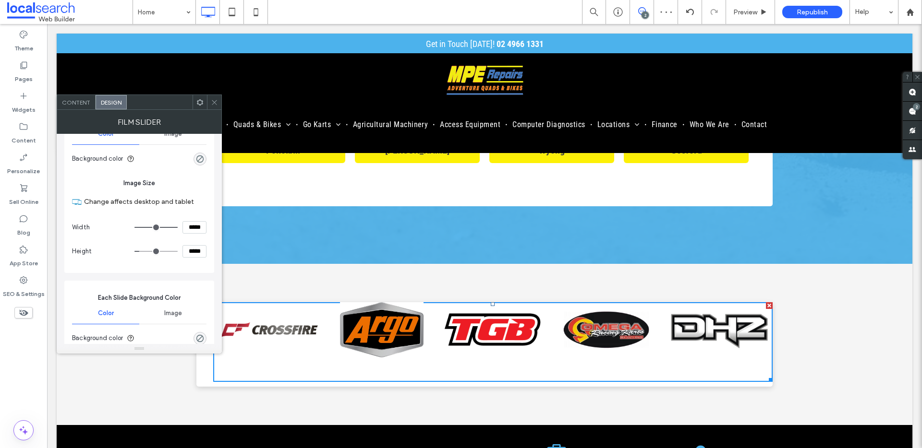
scroll to position [519, 0]
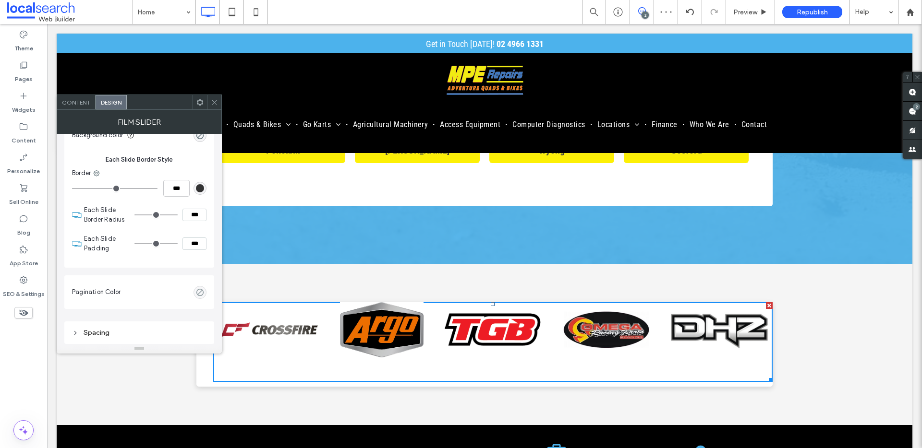
click at [110, 329] on div "Spacing" at bounding box center [139, 333] width 134 height 8
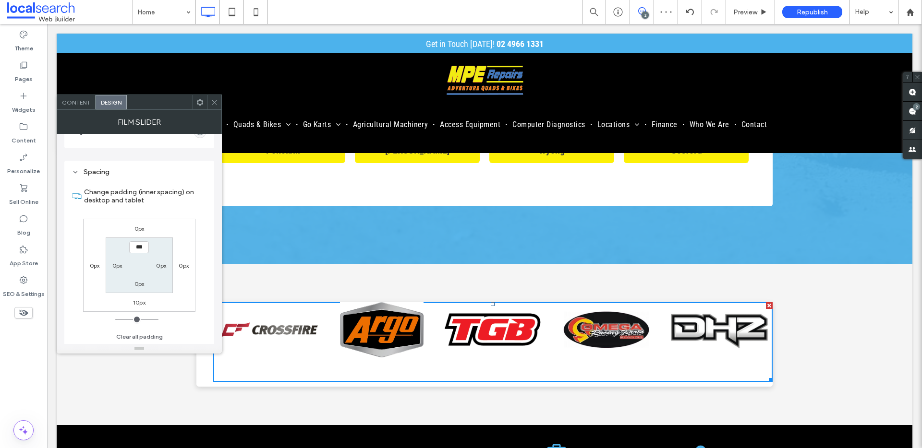
scroll to position [687, 0]
click at [217, 102] on icon at bounding box center [214, 102] width 7 height 7
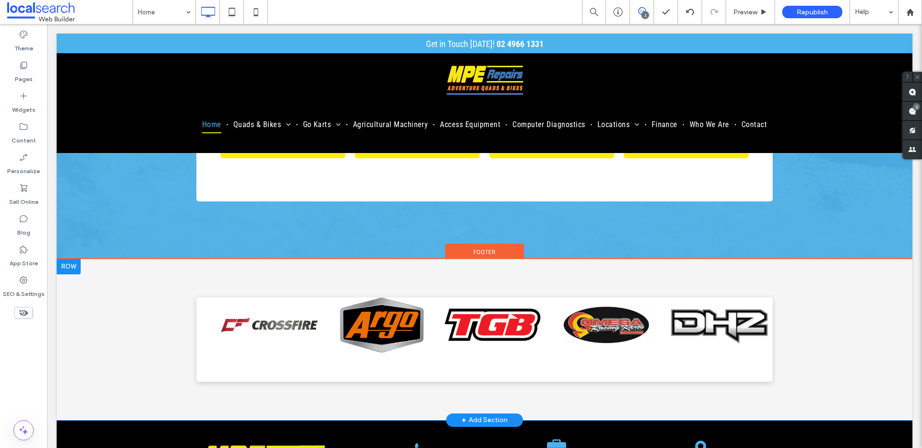
scroll to position [3877, 0]
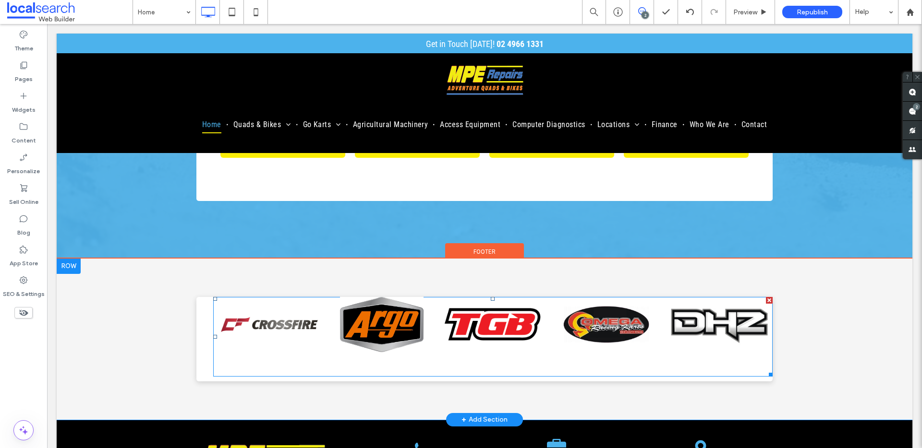
click at [596, 297] on span at bounding box center [492, 337] width 559 height 80
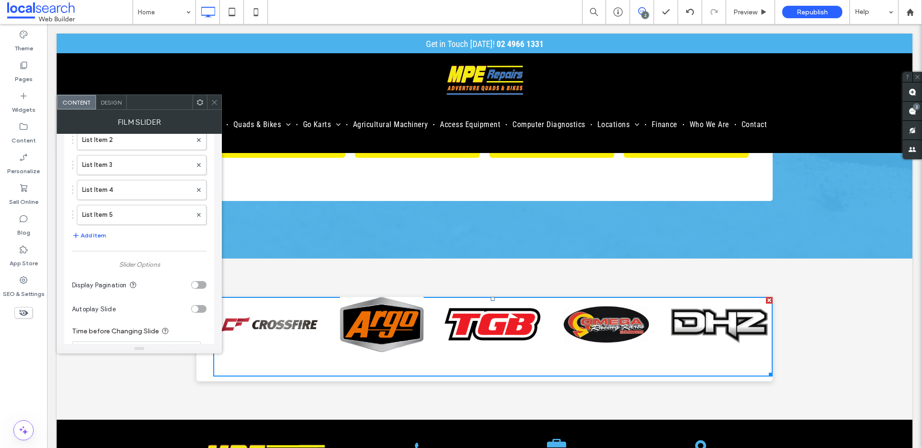
scroll to position [0, 0]
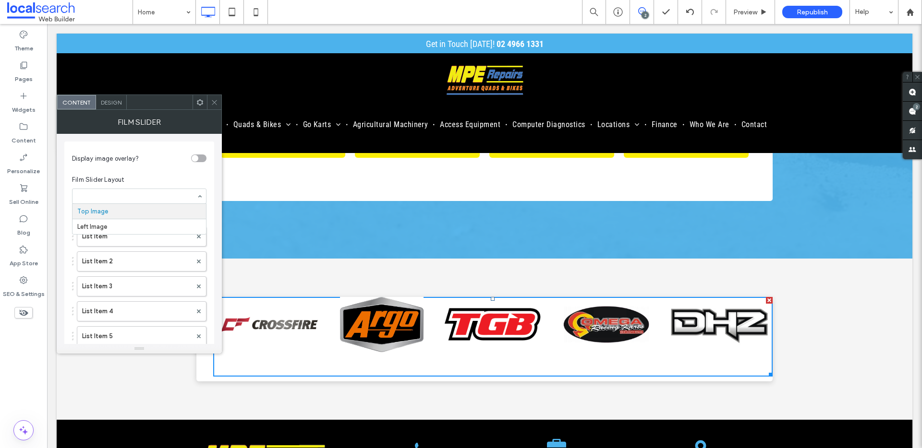
click at [219, 99] on div at bounding box center [214, 102] width 14 height 14
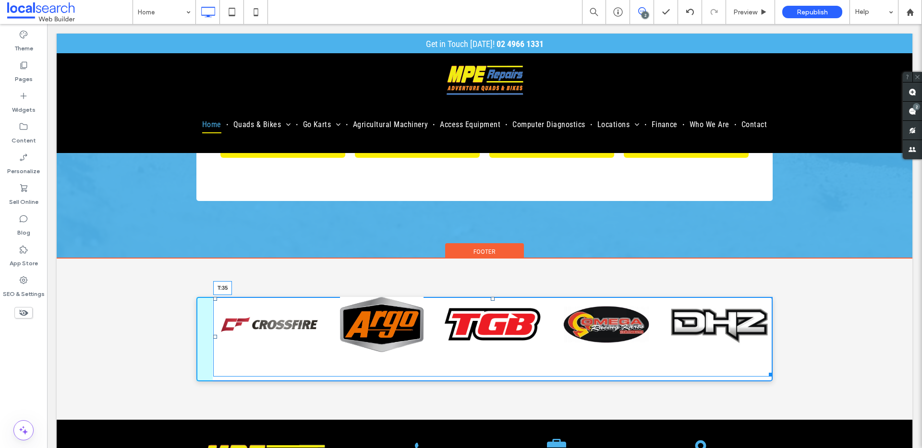
drag, startPoint x: 490, startPoint y: 260, endPoint x: 538, endPoint y: 302, distance: 63.3
click at [491, 297] on div at bounding box center [493, 299] width 4 height 4
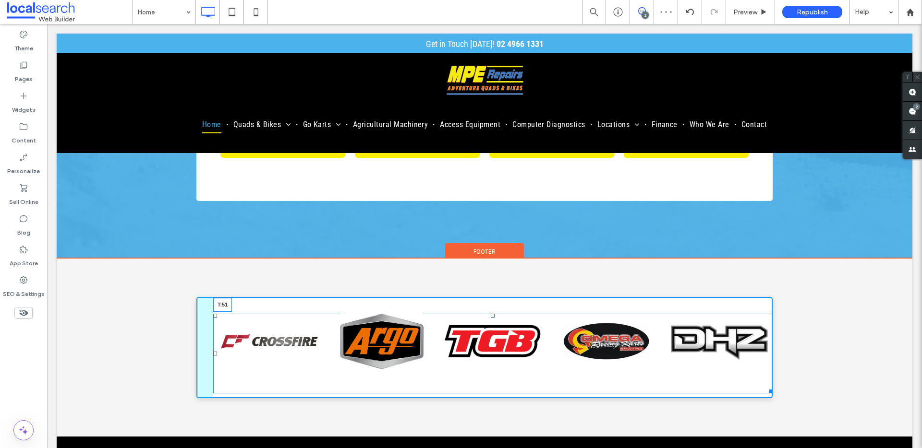
drag, startPoint x: 490, startPoint y: 275, endPoint x: 545, endPoint y: 306, distance: 62.8
click at [491, 314] on div at bounding box center [493, 316] width 4 height 4
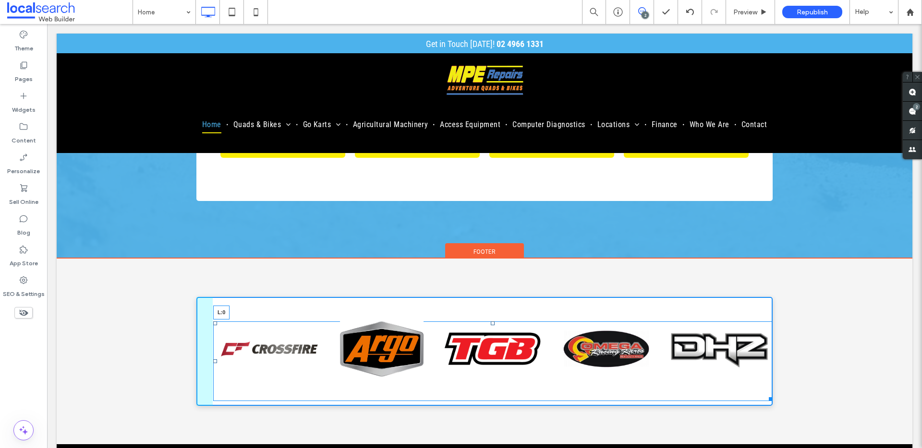
drag, startPoint x: 211, startPoint y: 323, endPoint x: 205, endPoint y: 318, distance: 7.1
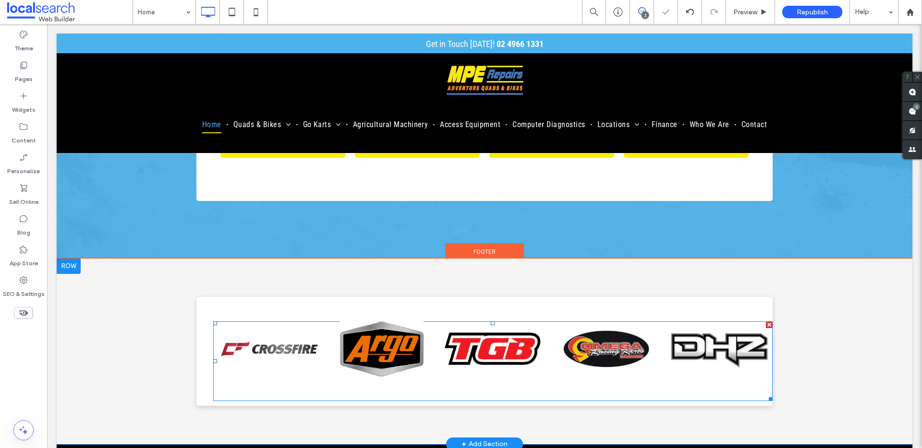
click at [228, 322] on span at bounding box center [492, 362] width 559 height 80
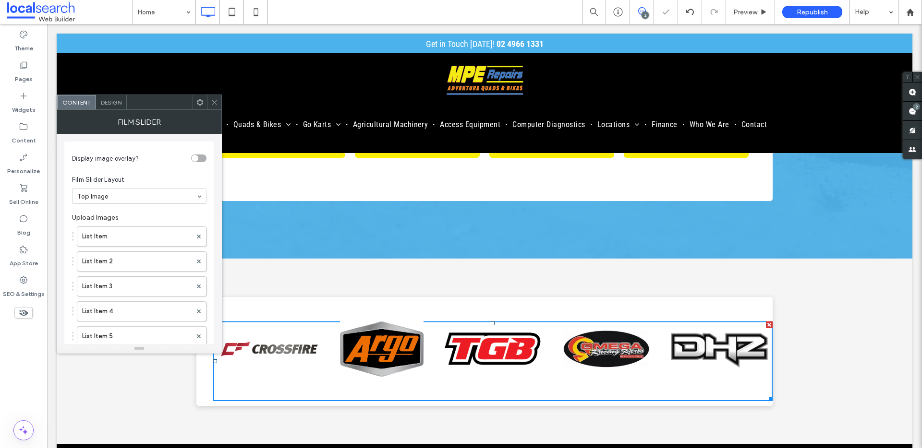
click at [111, 101] on span "Design" at bounding box center [111, 102] width 21 height 7
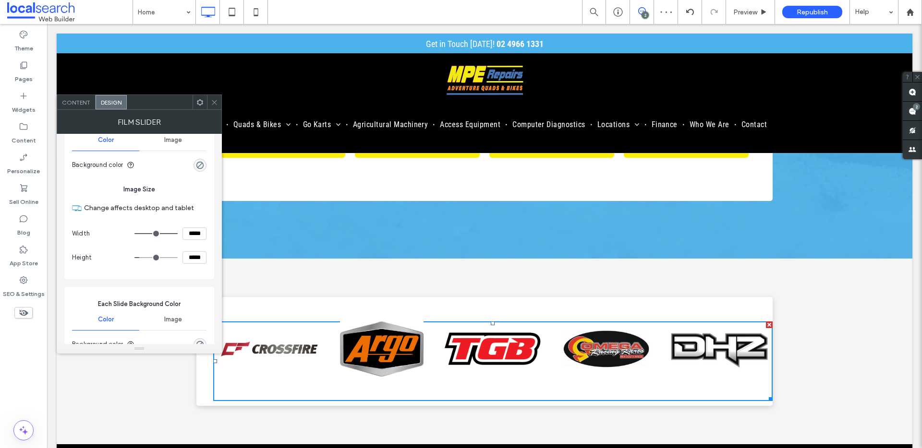
scroll to position [519, 0]
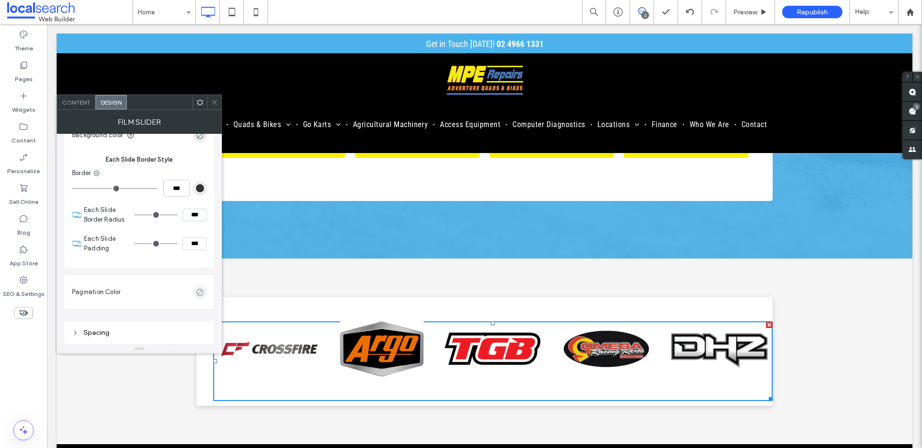
click at [116, 330] on div "Spacing" at bounding box center [139, 333] width 134 height 8
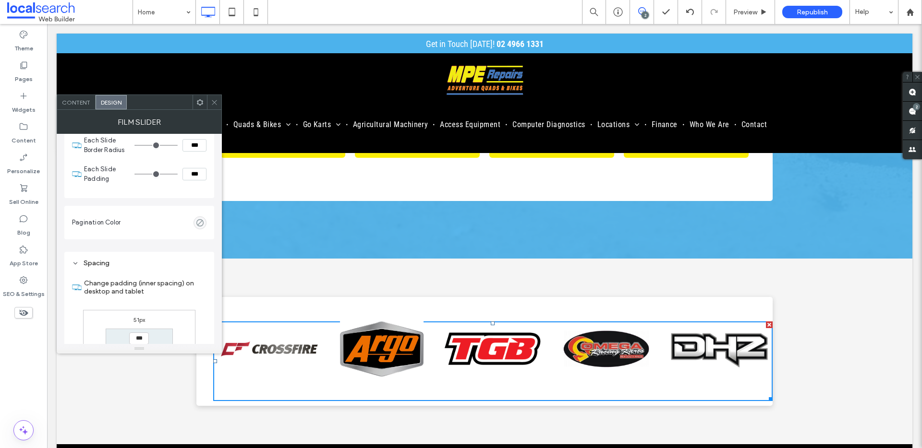
scroll to position [687, 0]
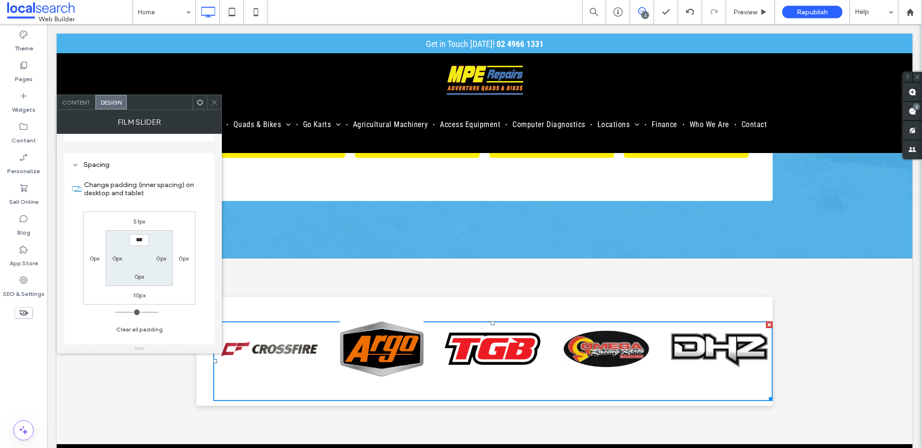
click at [212, 102] on icon at bounding box center [214, 102] width 7 height 7
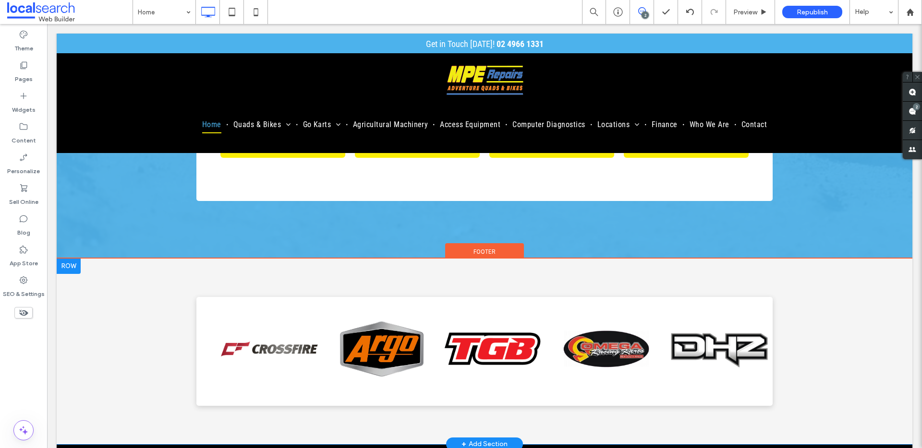
click at [197, 320] on div "Click To Paste" at bounding box center [484, 351] width 576 height 109
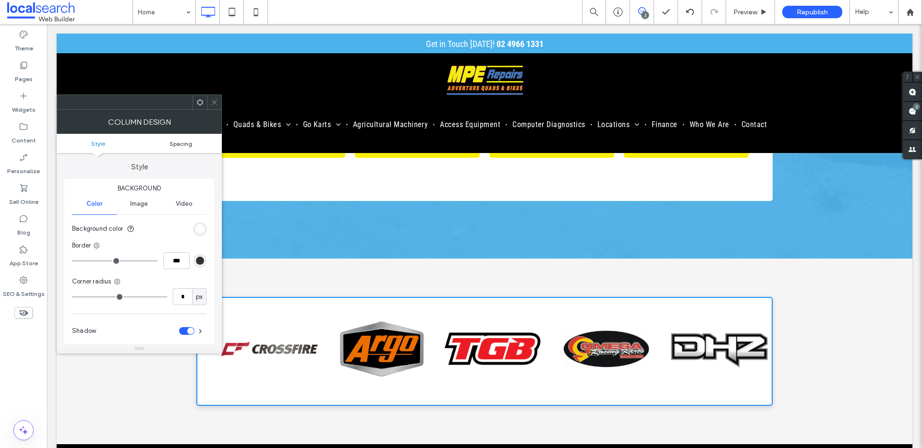
click at [181, 143] on span "Spacing" at bounding box center [180, 143] width 23 height 7
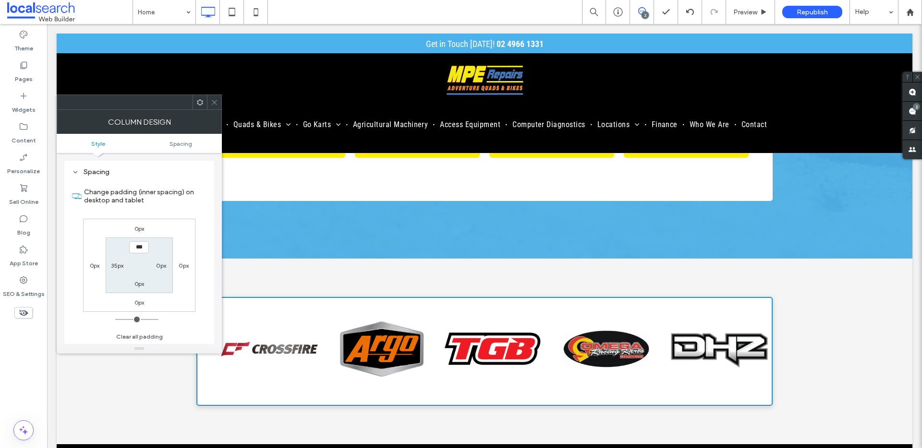
scroll to position [195, 0]
click at [114, 264] on label "35px" at bounding box center [117, 265] width 12 height 7
type input "**"
type input "*"
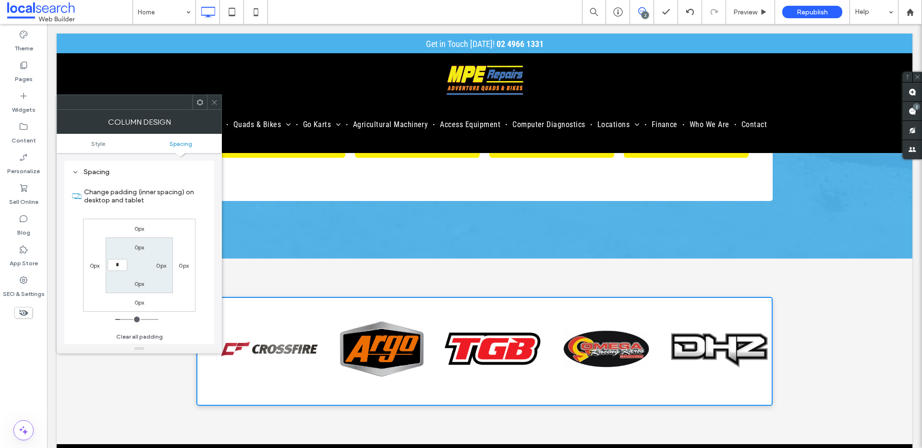
type input "*"
type input "***"
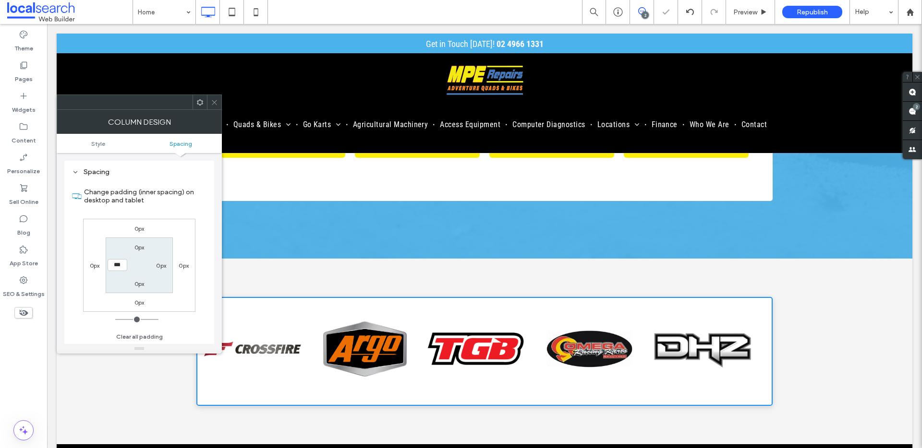
click at [213, 102] on icon at bounding box center [214, 102] width 7 height 7
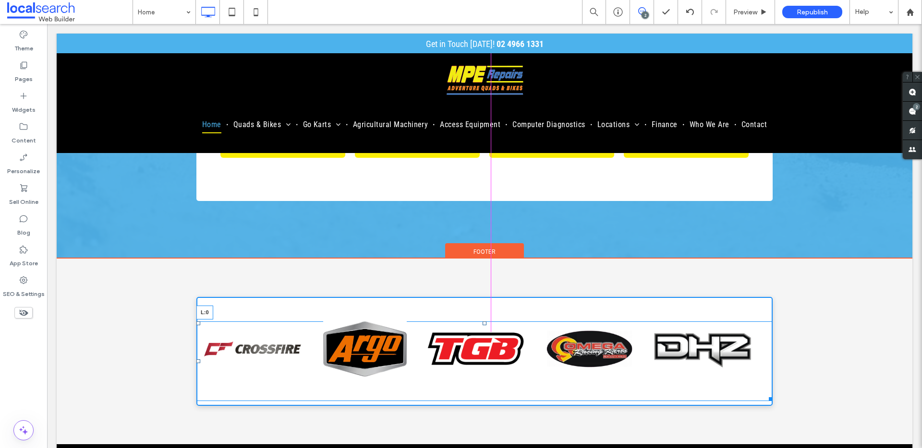
drag, startPoint x: 194, startPoint y: 322, endPoint x: 270, endPoint y: 346, distance: 80.0
click at [218, 323] on div "L:0" at bounding box center [484, 362] width 576 height 80
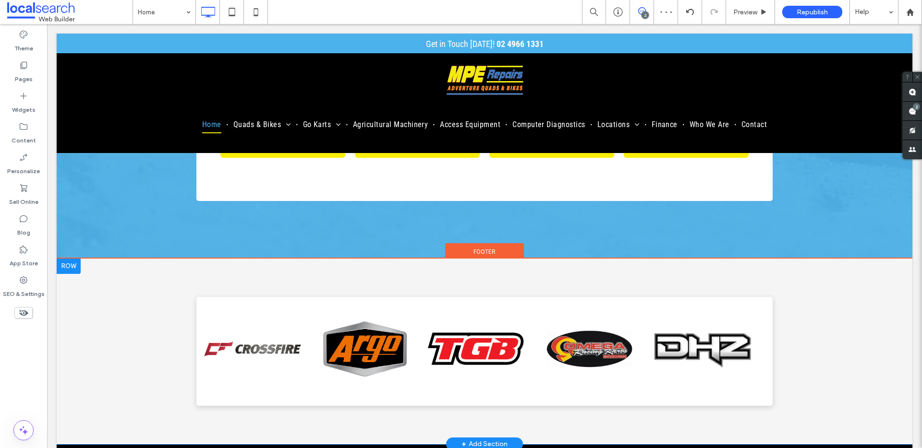
click at [499, 297] on div "Click To Paste" at bounding box center [484, 351] width 576 height 109
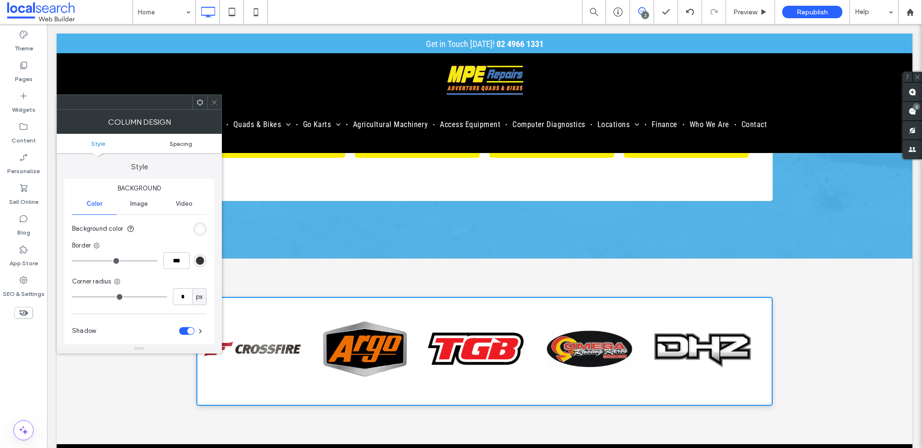
click at [179, 145] on span "Spacing" at bounding box center [180, 143] width 23 height 7
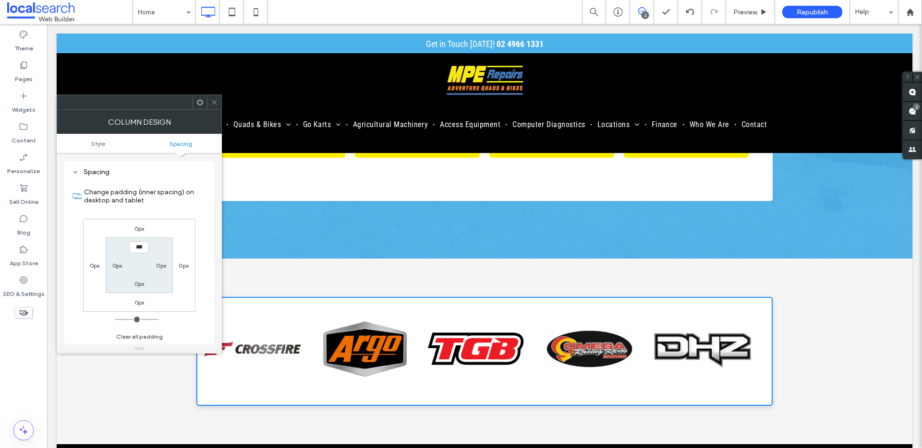
click at [216, 102] on icon at bounding box center [214, 102] width 7 height 7
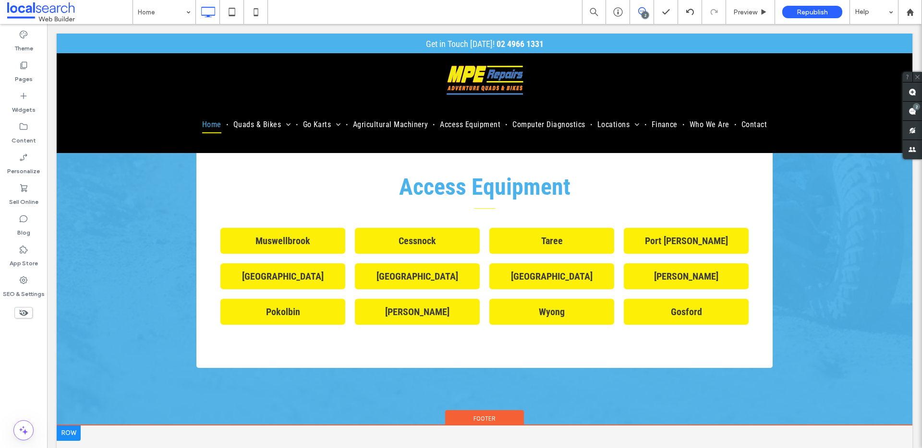
scroll to position [3815, 0]
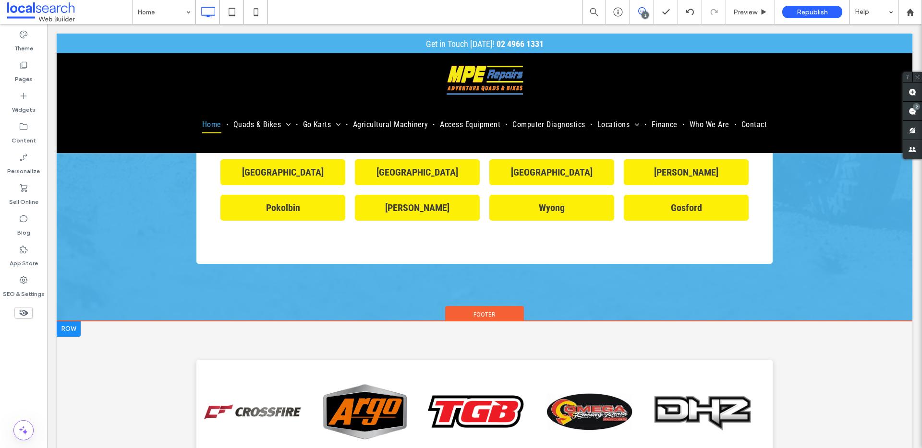
click at [512, 360] on div "Click To Paste" at bounding box center [484, 414] width 576 height 109
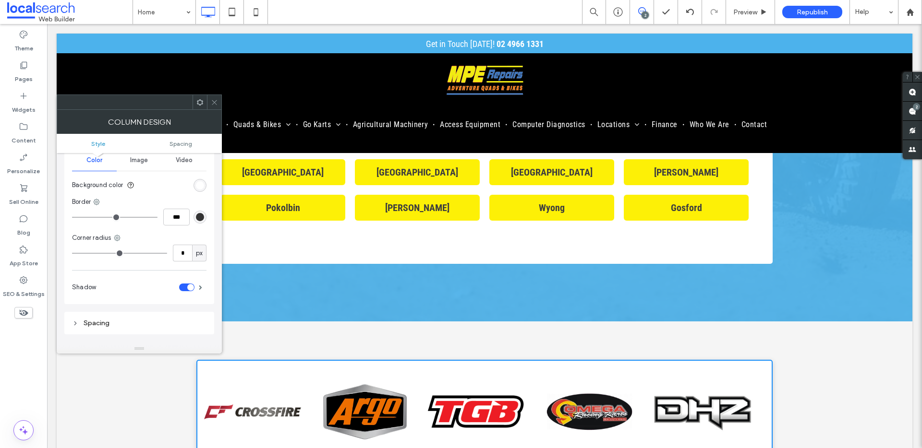
scroll to position [195, 0]
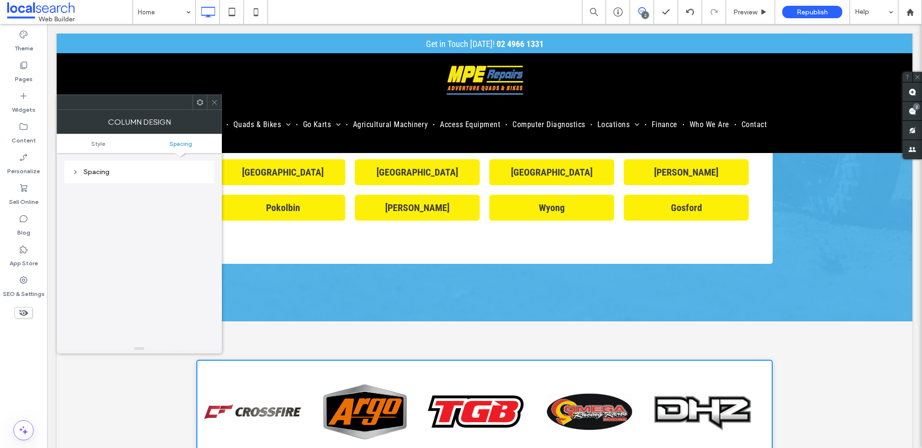
click at [93, 158] on div "Spacing" at bounding box center [139, 168] width 150 height 30
click at [93, 166] on div "Spacing" at bounding box center [139, 172] width 134 height 13
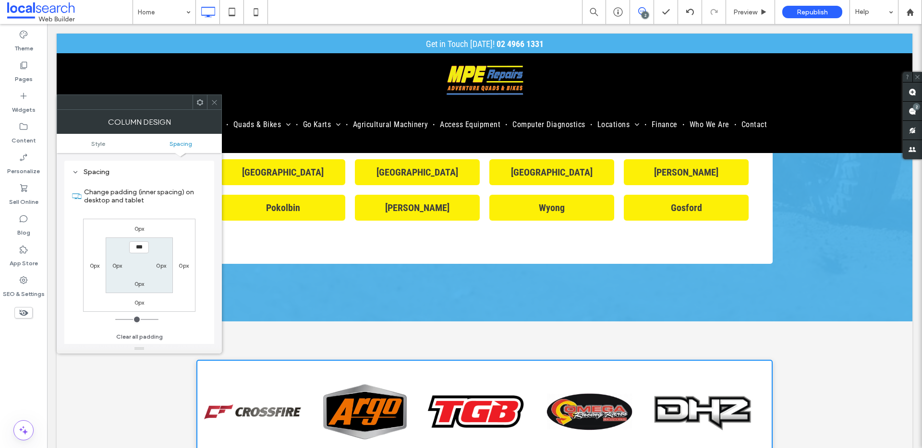
click at [211, 102] on icon at bounding box center [214, 102] width 7 height 7
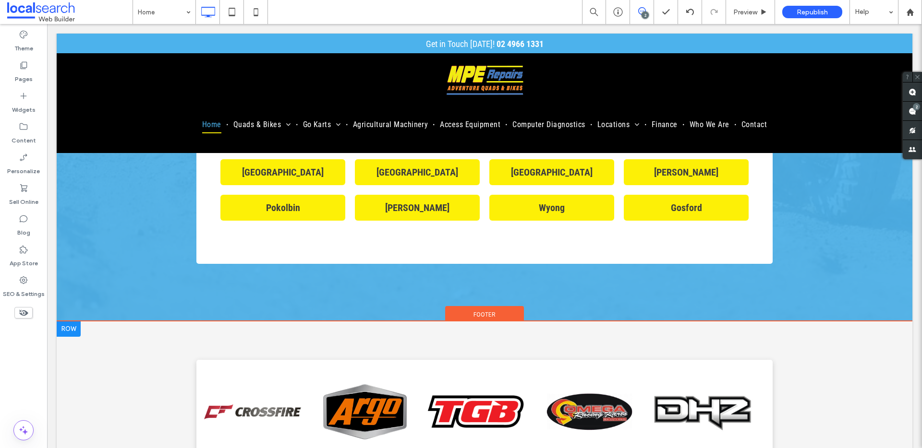
click at [201, 360] on div "Click To Paste" at bounding box center [484, 414] width 576 height 109
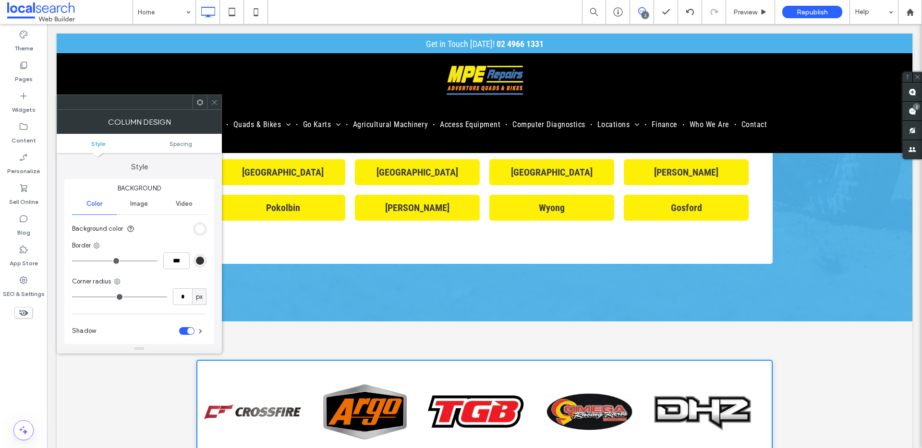
click at [211, 101] on icon at bounding box center [214, 102] width 7 height 7
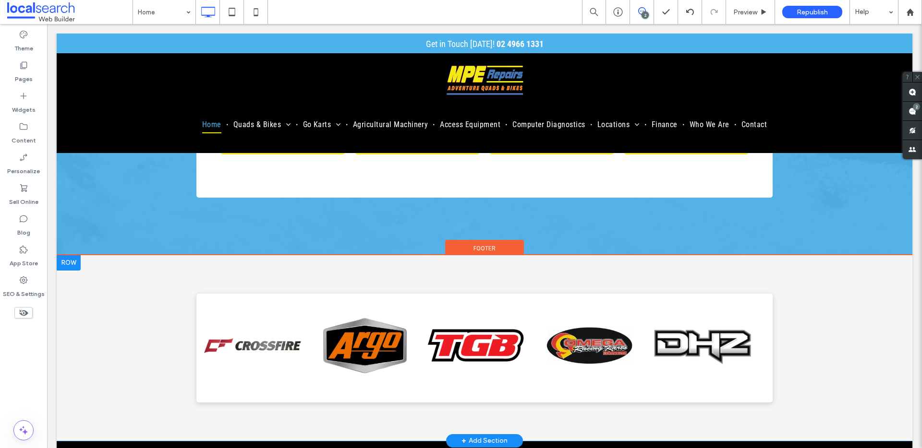
scroll to position [3873, 0]
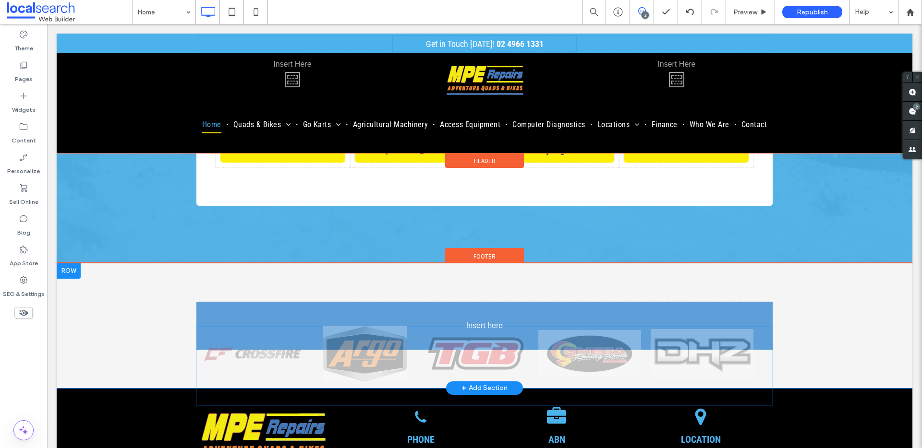
drag, startPoint x: 228, startPoint y: 316, endPoint x: 242, endPoint y: 315, distance: 14.4
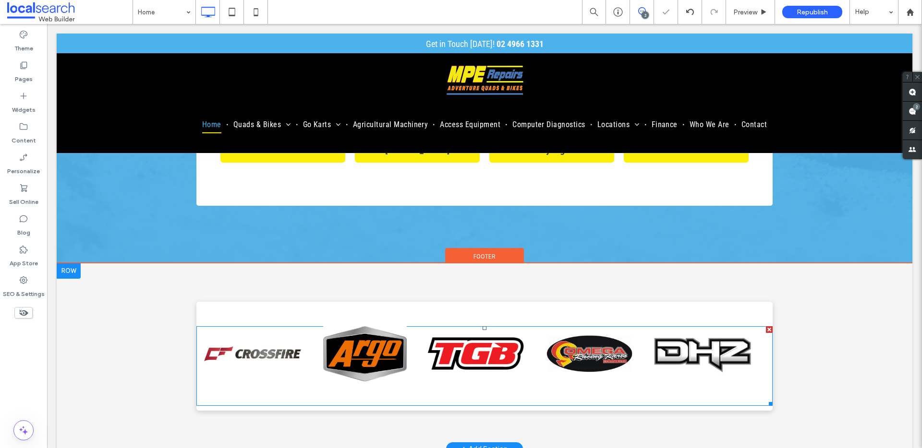
click at [253, 326] on span at bounding box center [484, 366] width 576 height 80
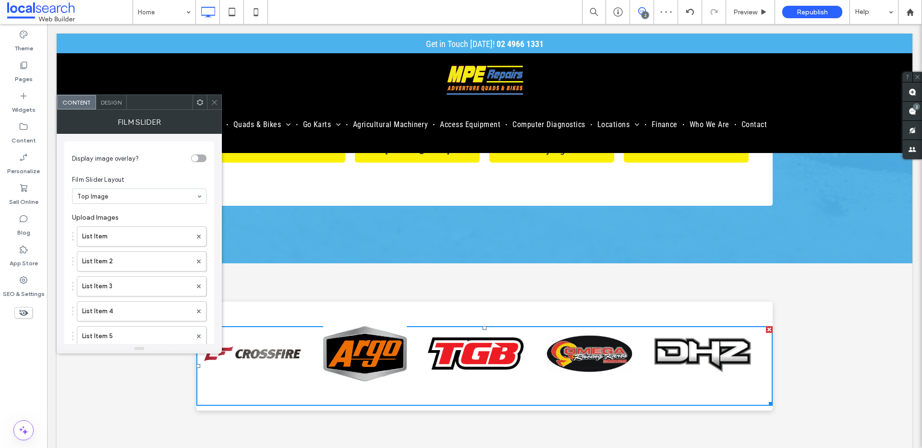
click at [120, 105] on span "Design" at bounding box center [111, 102] width 21 height 7
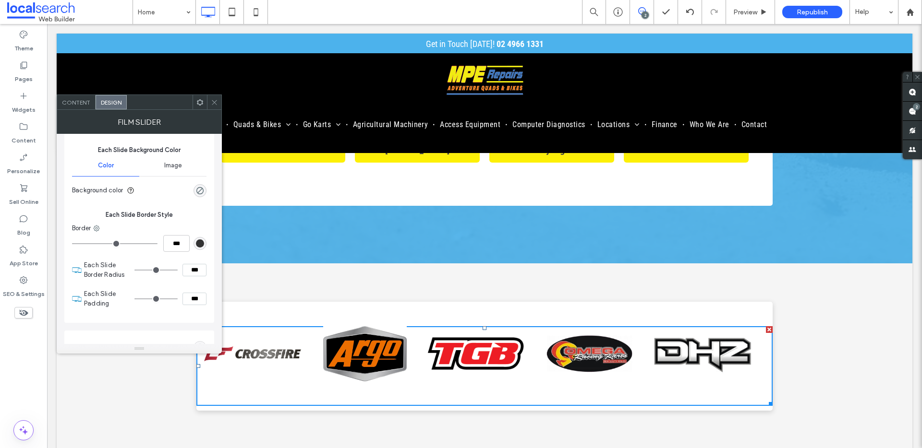
scroll to position [519, 0]
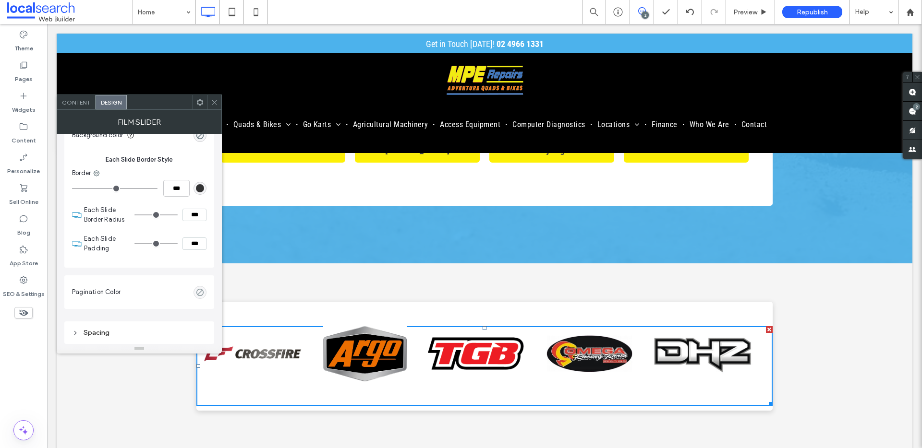
click at [108, 338] on div "Spacing" at bounding box center [139, 332] width 134 height 13
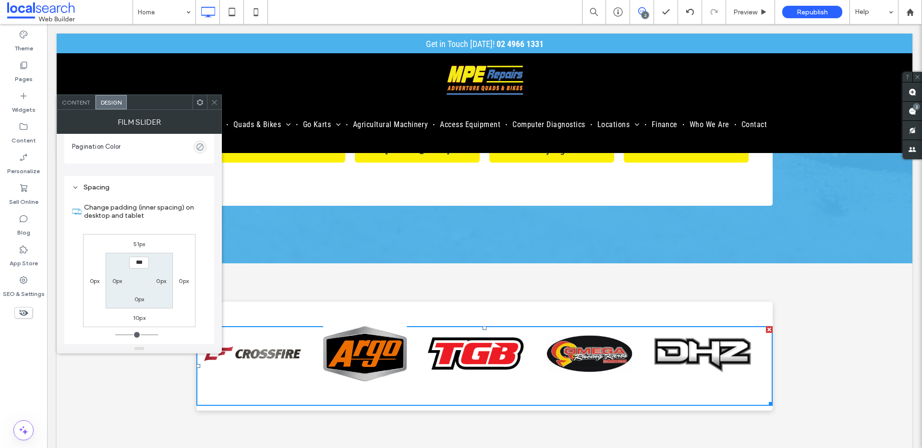
scroll to position [665, 0]
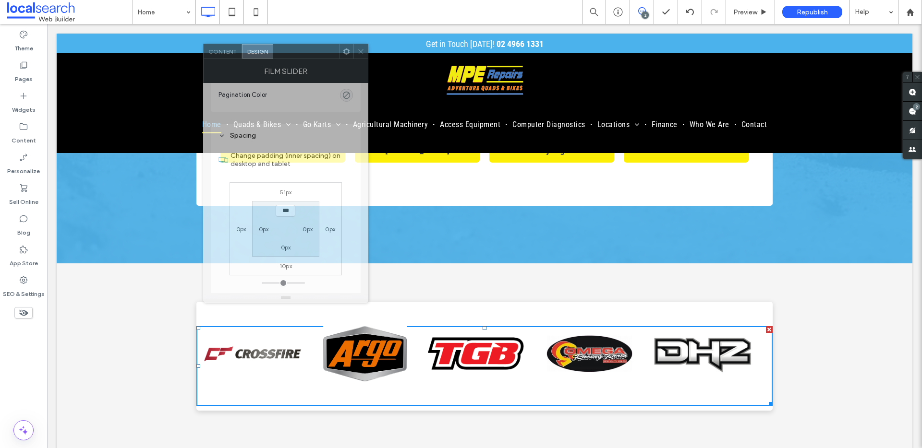
drag, startPoint x: 160, startPoint y: 100, endPoint x: 248, endPoint y: 135, distance: 94.4
click at [279, 59] on div at bounding box center [306, 51] width 66 height 14
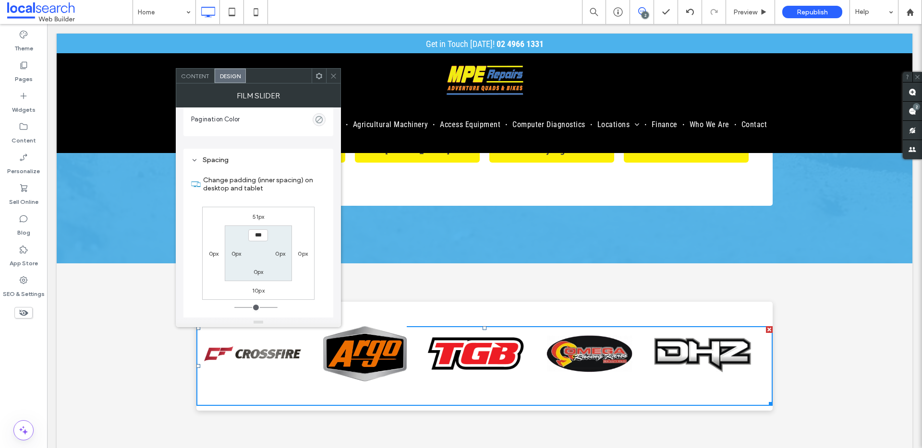
click at [232, 252] on label "0px" at bounding box center [236, 253] width 10 height 7
type input "**"
type input "****"
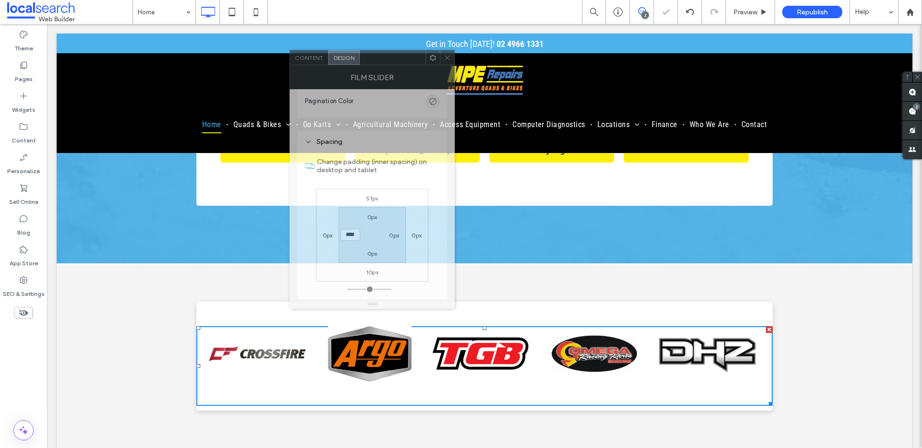
drag, startPoint x: 274, startPoint y: 76, endPoint x: 379, endPoint y: 59, distance: 107.0
click at [379, 59] on div at bounding box center [393, 57] width 66 height 14
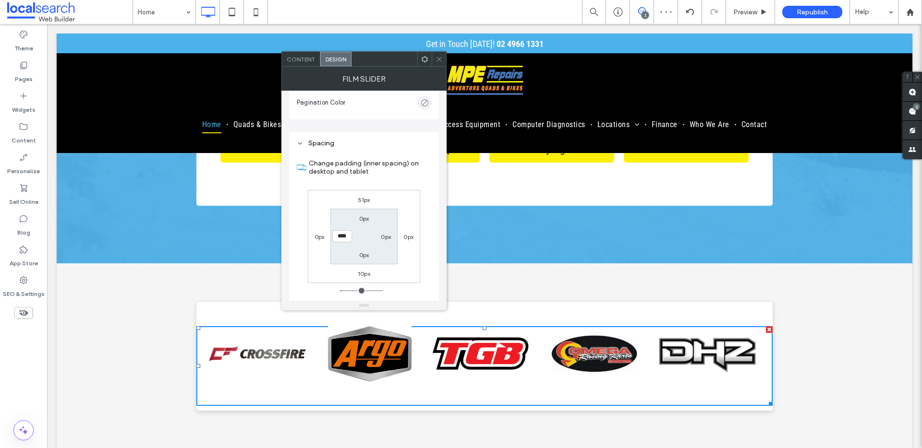
click at [443, 58] on div at bounding box center [439, 59] width 14 height 14
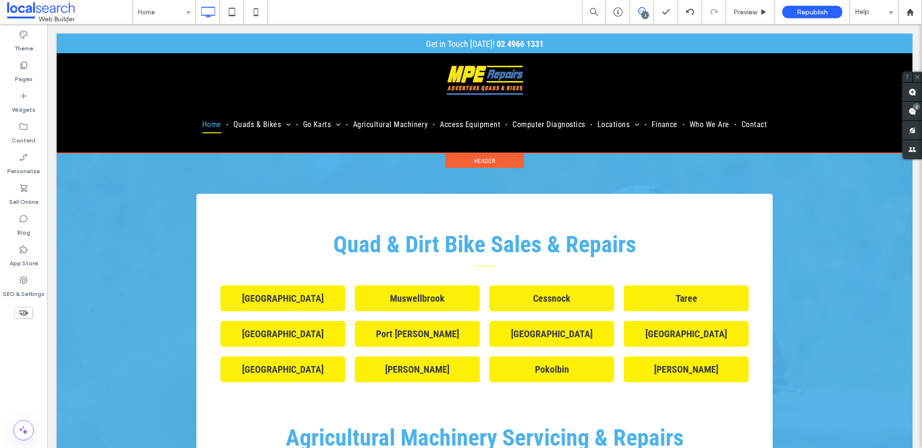
scroll to position [3183, 0]
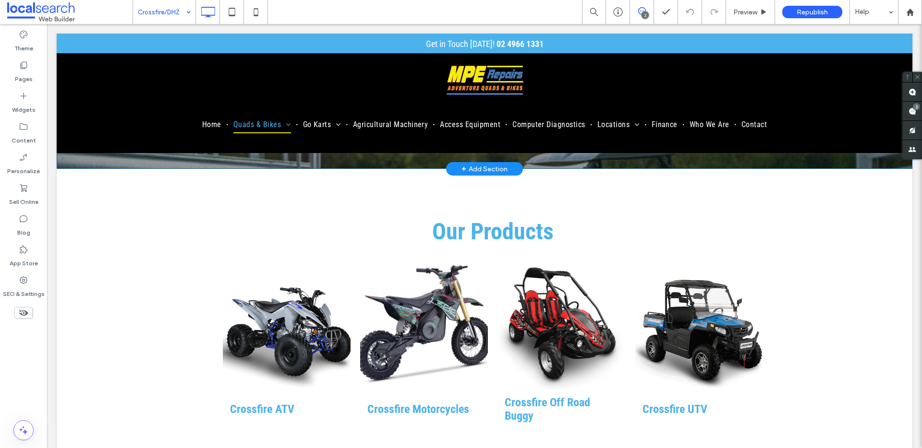
scroll to position [323, 0]
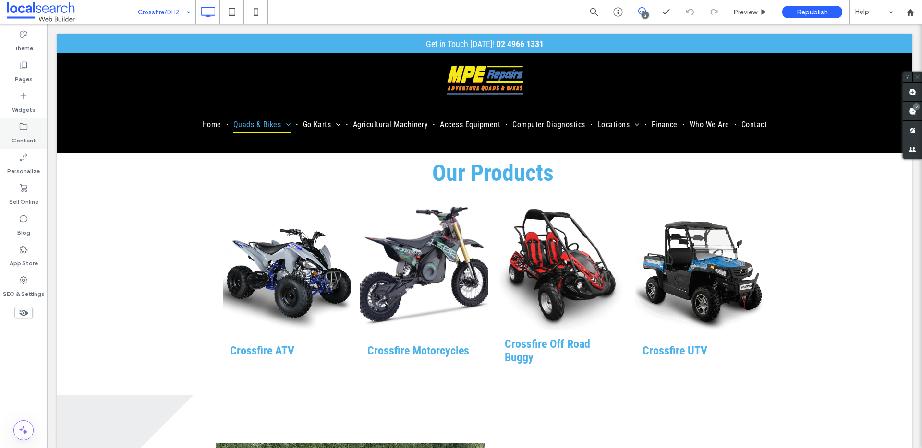
click at [19, 134] on label "Content" at bounding box center [24, 138] width 24 height 13
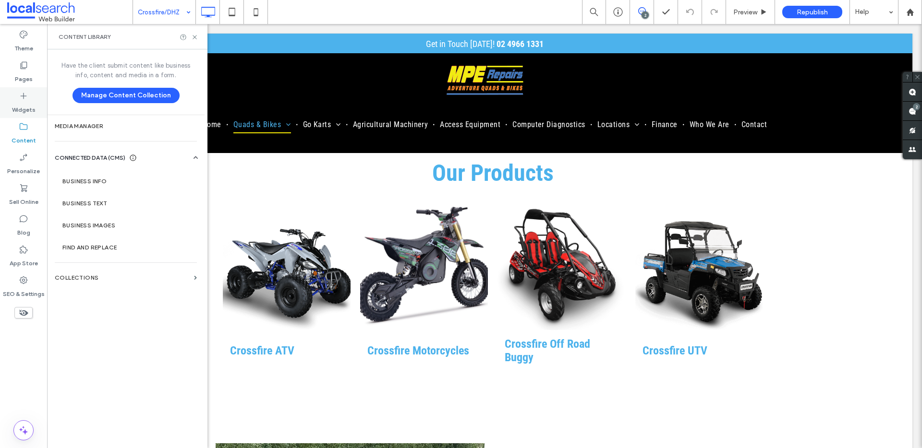
click at [23, 94] on icon at bounding box center [24, 96] width 10 height 10
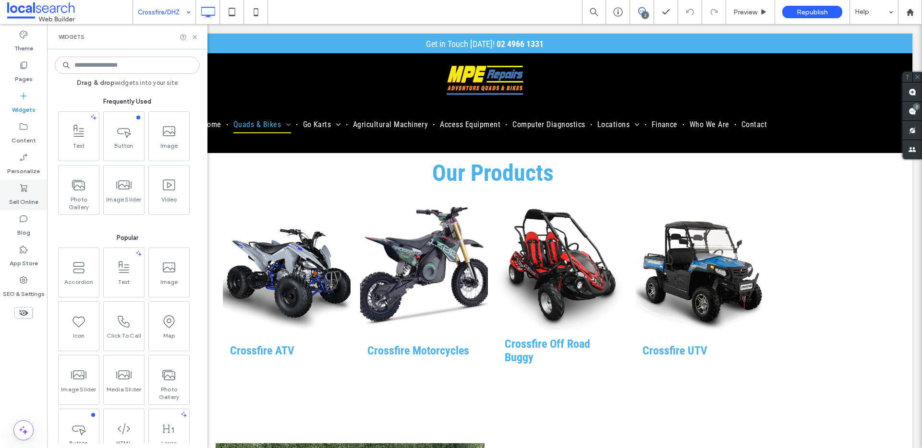
click at [17, 189] on div "Sell Online" at bounding box center [23, 195] width 47 height 31
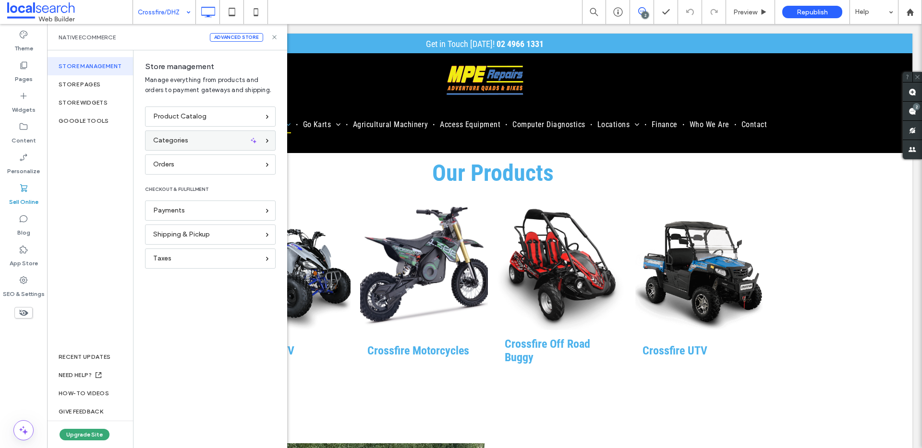
click at [185, 138] on span "Categories" at bounding box center [170, 140] width 35 height 11
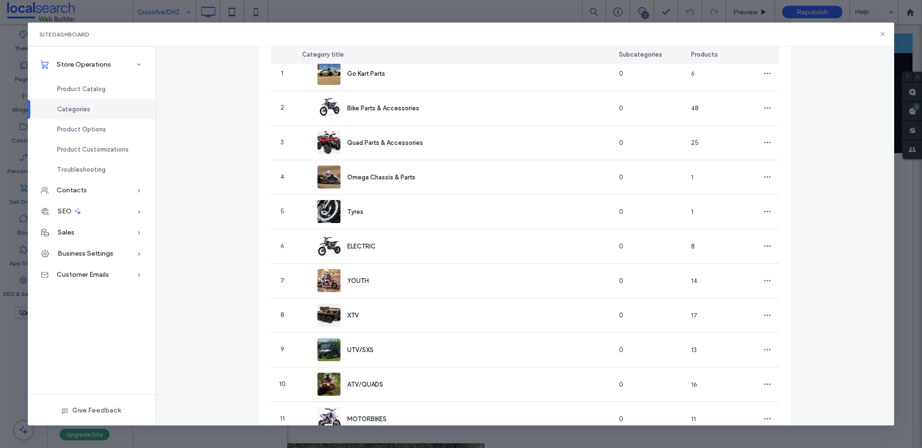
scroll to position [0, 0]
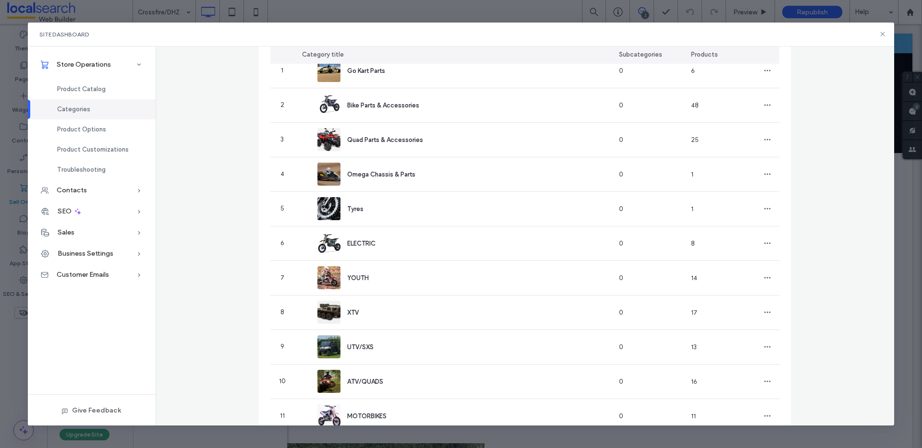
scroll to position [230, 0]
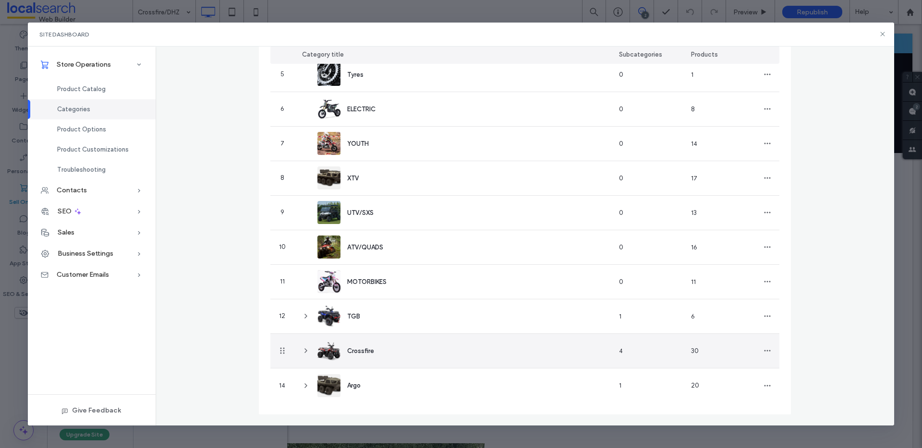
click at [302, 350] on icon at bounding box center [306, 351] width 8 height 8
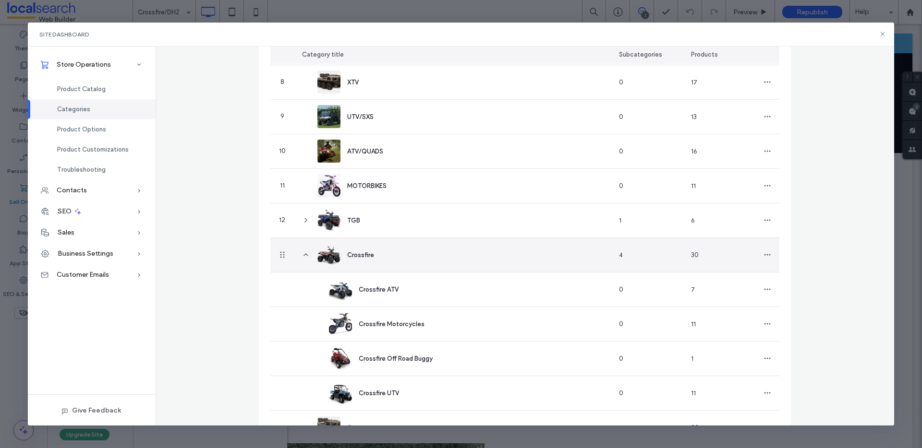
click at [355, 254] on span "Crossfire" at bounding box center [360, 255] width 27 height 7
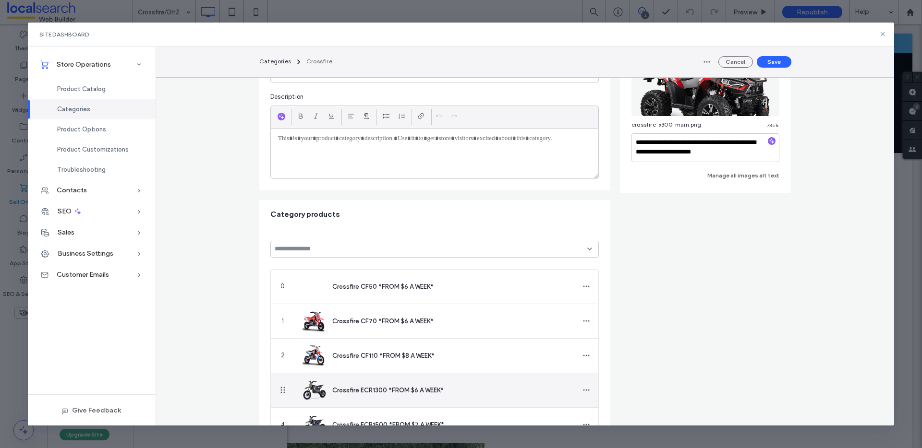
scroll to position [0, 0]
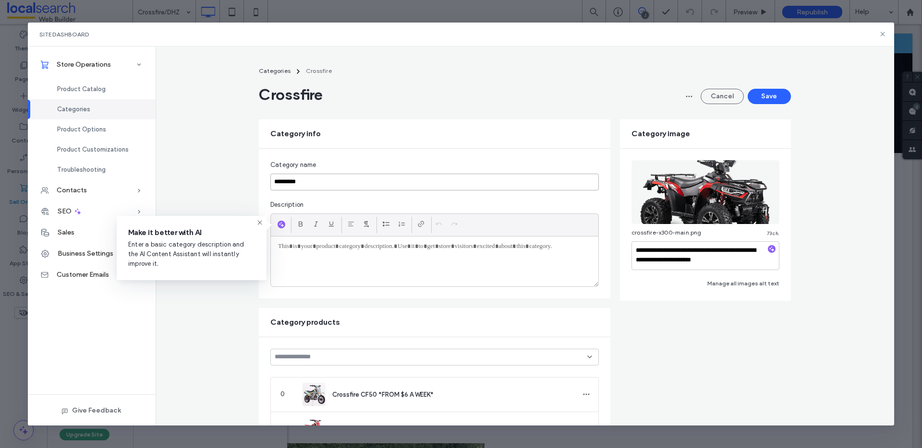
click at [330, 179] on input "*********" at bounding box center [434, 182] width 328 height 17
type input "**********"
click at [450, 93] on div "Crossfire & DHZ" at bounding box center [426, 94] width 334 height 19
click at [768, 97] on button "Save" at bounding box center [769, 96] width 43 height 15
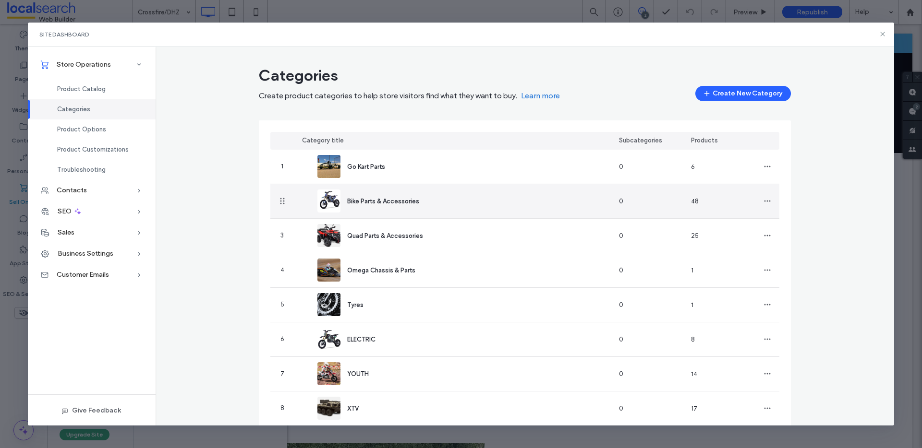
scroll to position [230, 0]
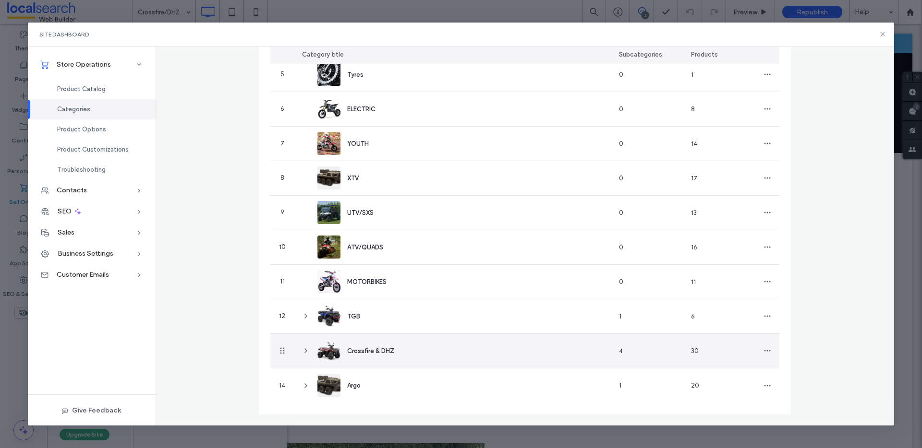
click at [304, 350] on icon at bounding box center [306, 351] width 8 height 8
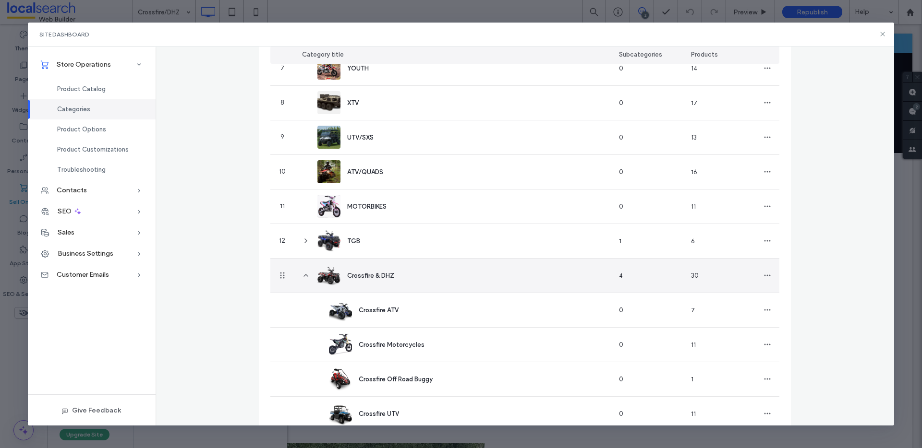
scroll to position [326, 0]
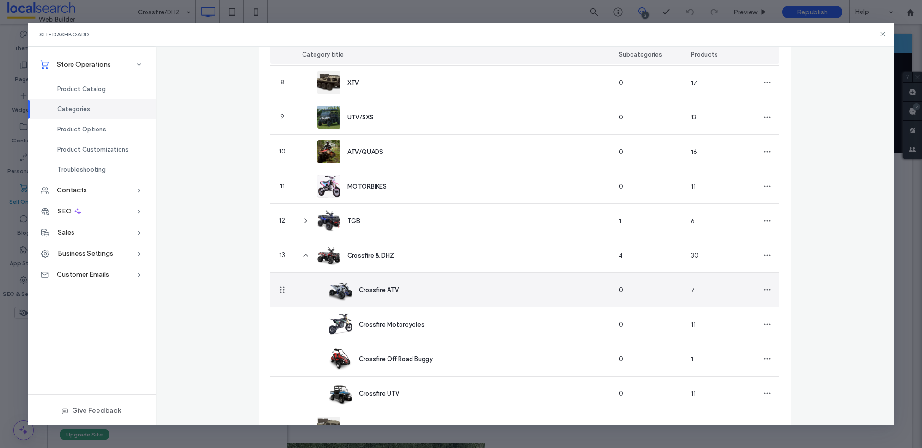
click at [379, 290] on span "Crossfire ATV" at bounding box center [379, 290] width 40 height 7
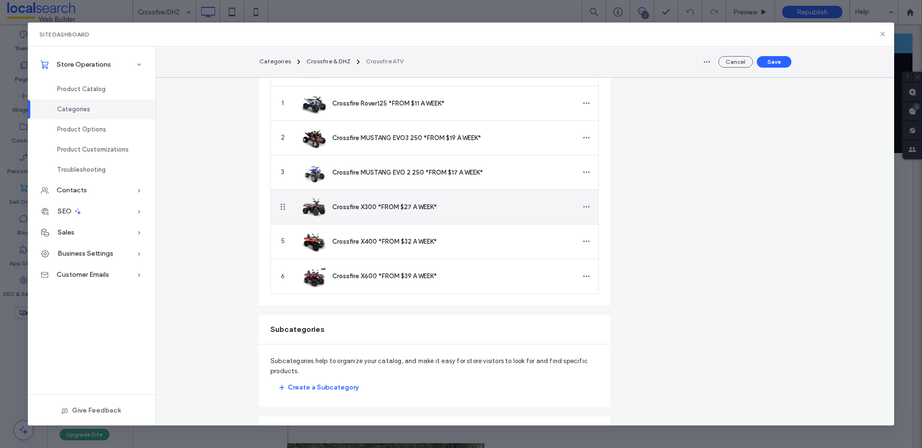
scroll to position [0, 0]
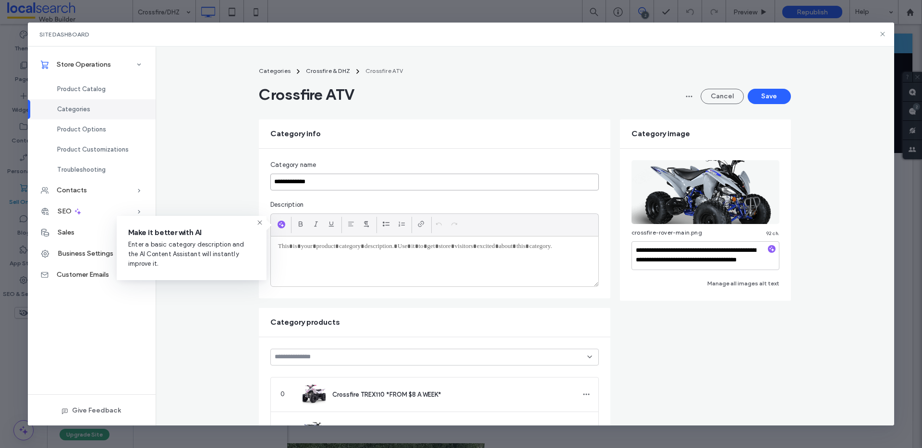
click at [295, 184] on input "**********" at bounding box center [434, 182] width 328 height 17
drag, startPoint x: 296, startPoint y: 182, endPoint x: 257, endPoint y: 183, distance: 39.4
click at [259, 183] on div "**********" at bounding box center [434, 224] width 351 height 150
type input "***"
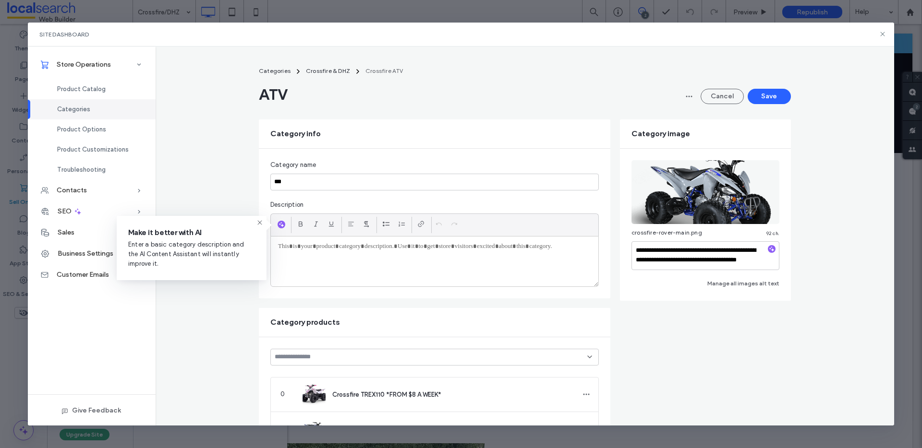
click at [770, 97] on button "Save" at bounding box center [769, 96] width 43 height 15
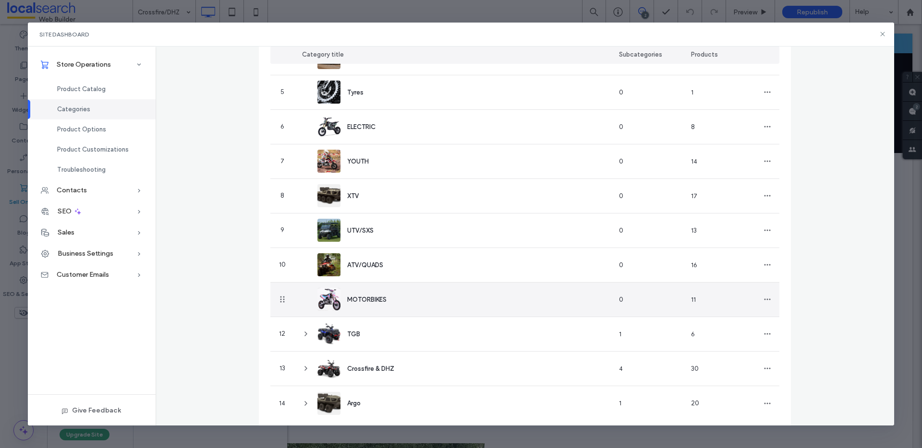
scroll to position [230, 0]
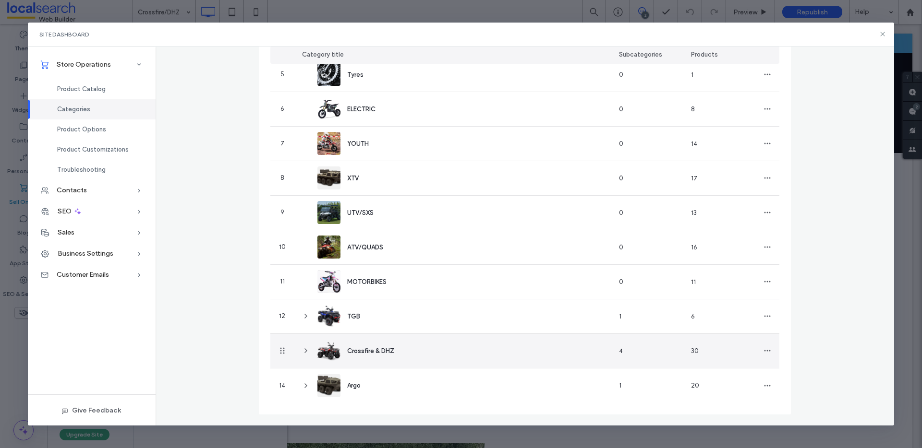
click at [305, 350] on use at bounding box center [306, 351] width 2 height 4
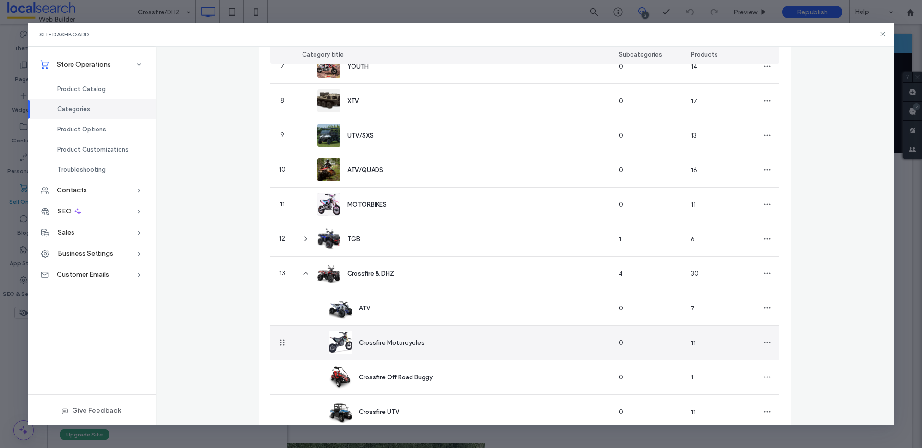
click at [384, 344] on span "Crossfire Motorcycles" at bounding box center [392, 342] width 66 height 7
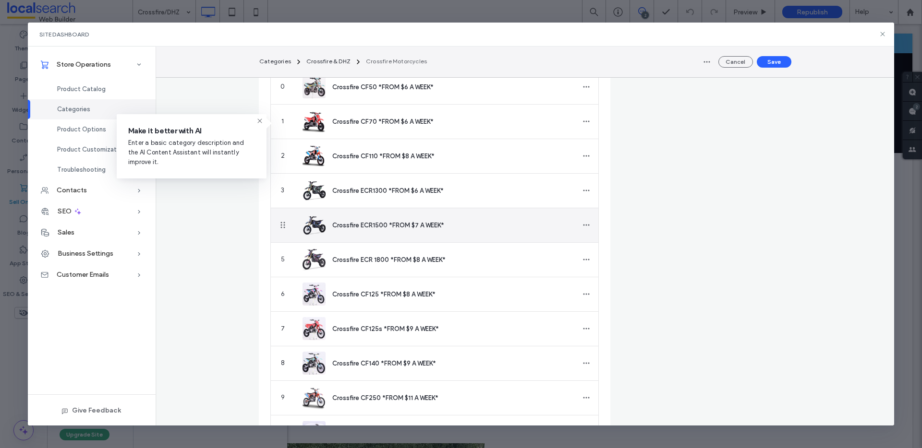
scroll to position [0, 0]
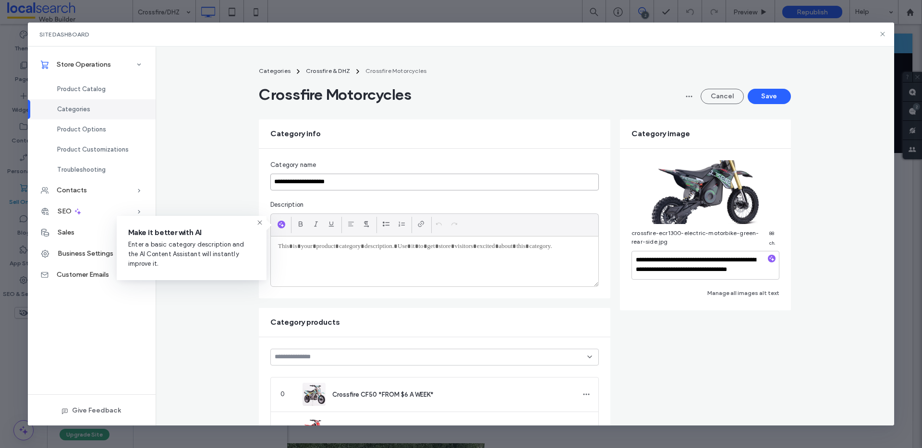
drag, startPoint x: 282, startPoint y: 182, endPoint x: 260, endPoint y: 184, distance: 21.7
type input "**********"
click at [783, 98] on button "Save" at bounding box center [769, 96] width 43 height 15
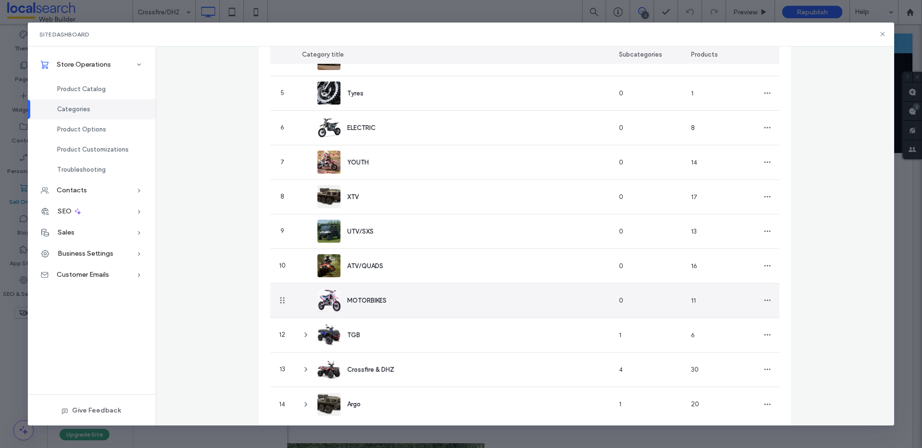
scroll to position [230, 0]
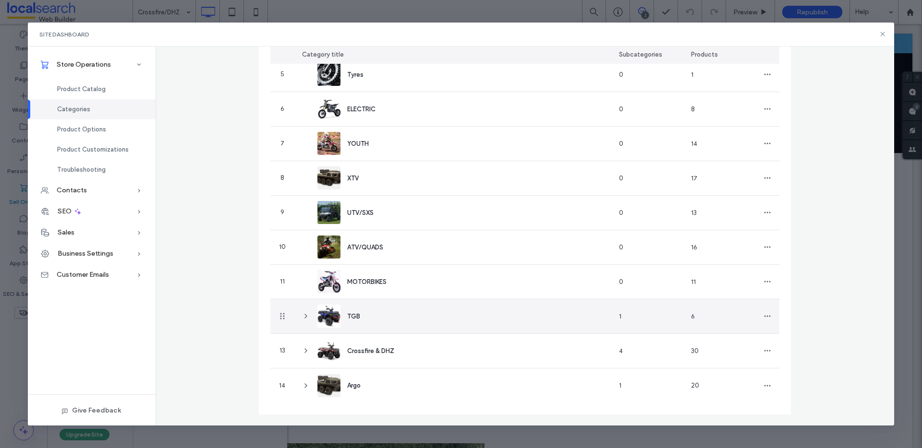
click at [302, 314] on icon at bounding box center [306, 317] width 8 height 8
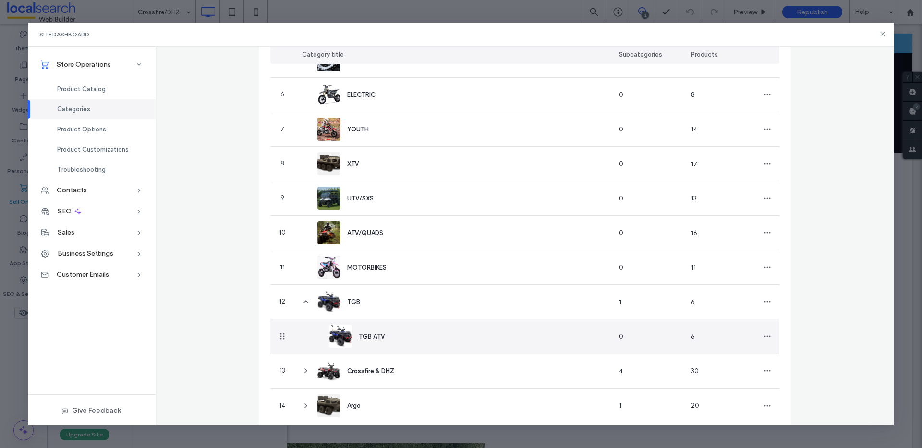
scroll to position [265, 0]
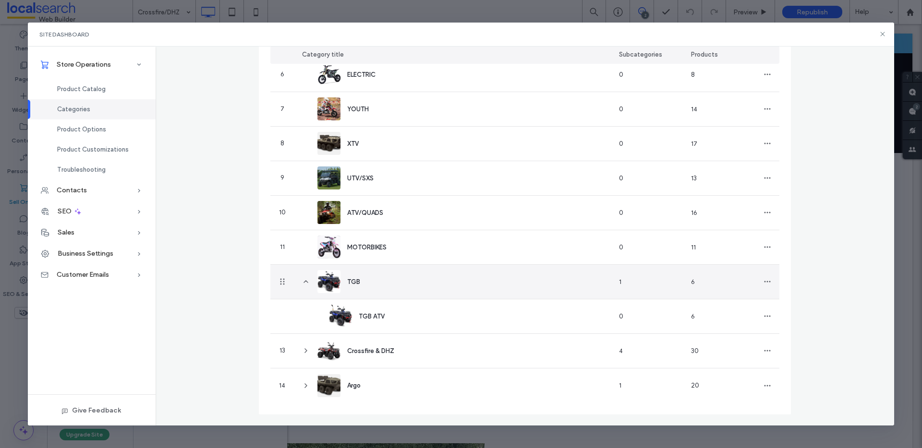
click at [305, 282] on icon at bounding box center [306, 282] width 8 height 8
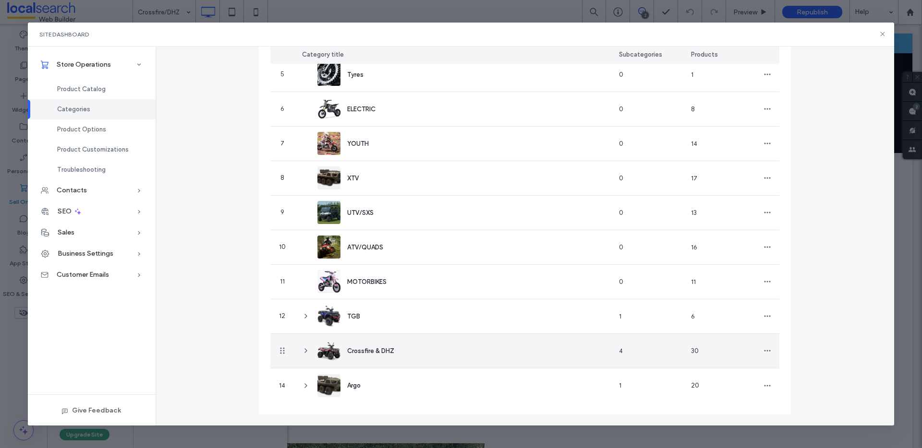
click at [302, 351] on icon at bounding box center [306, 351] width 8 height 8
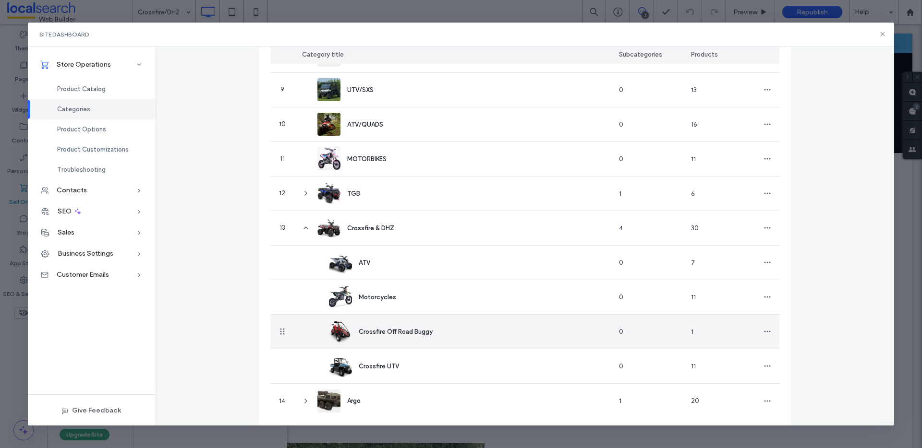
click at [375, 333] on span "Crossfire Off Road Buggy" at bounding box center [396, 331] width 74 height 7
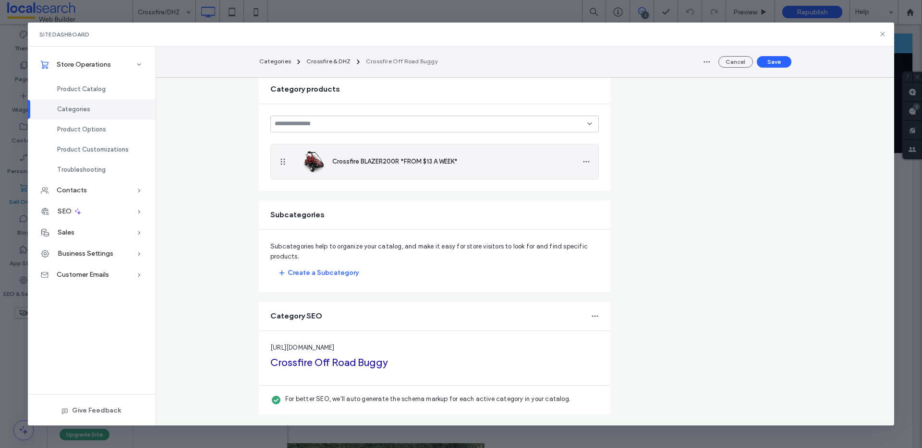
scroll to position [0, 0]
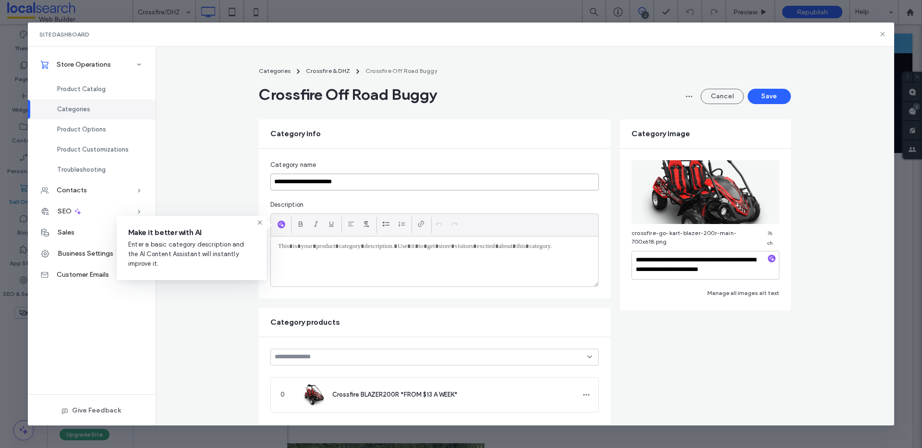
drag, startPoint x: 288, startPoint y: 183, endPoint x: 254, endPoint y: 179, distance: 34.4
click at [254, 179] on div "**********" at bounding box center [524, 361] width 555 height 598
type input "**********"
click at [761, 92] on button "Save" at bounding box center [769, 96] width 43 height 15
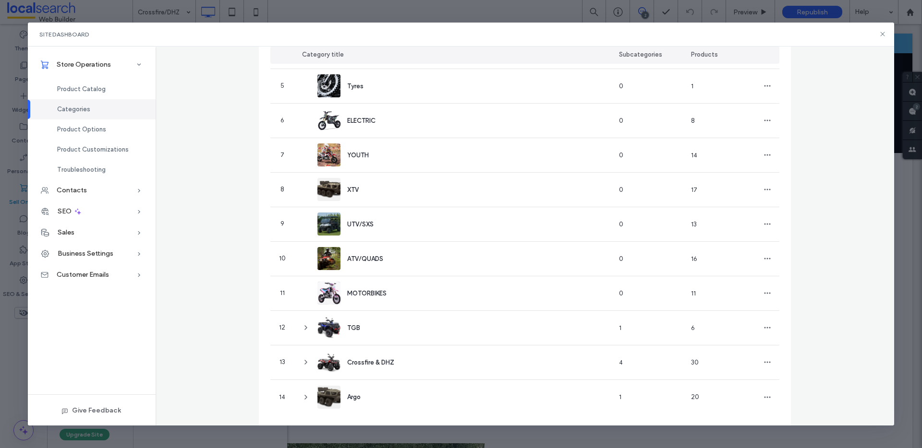
scroll to position [230, 0]
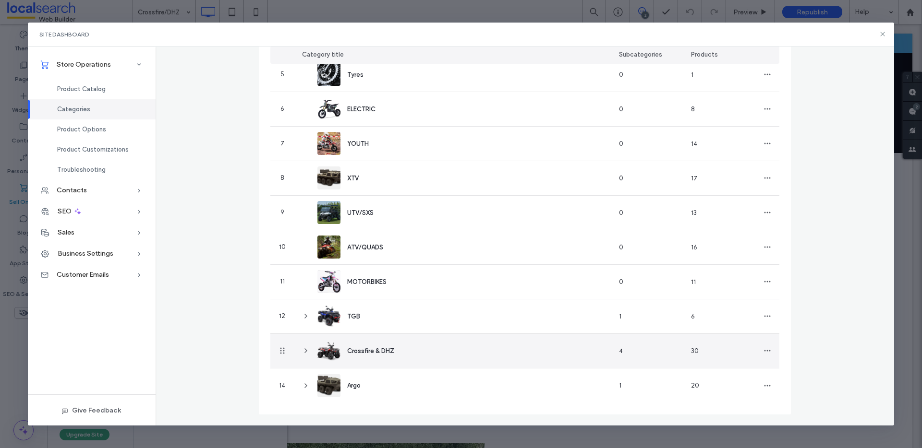
click at [303, 348] on icon at bounding box center [306, 351] width 8 height 8
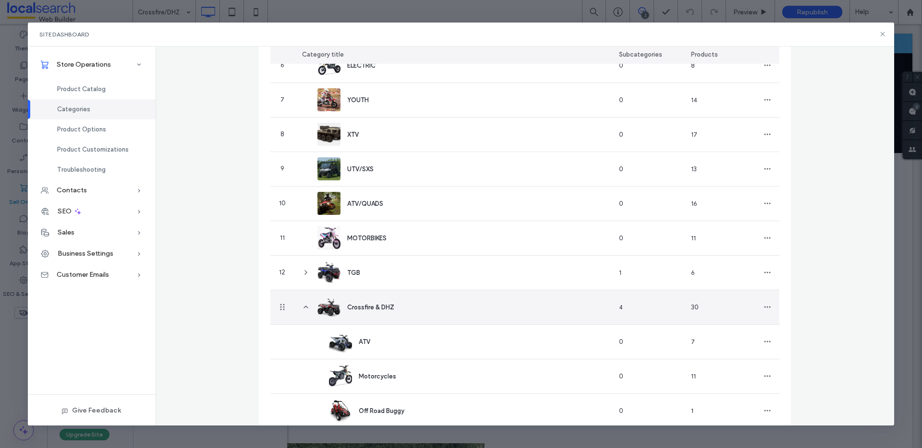
scroll to position [369, 0]
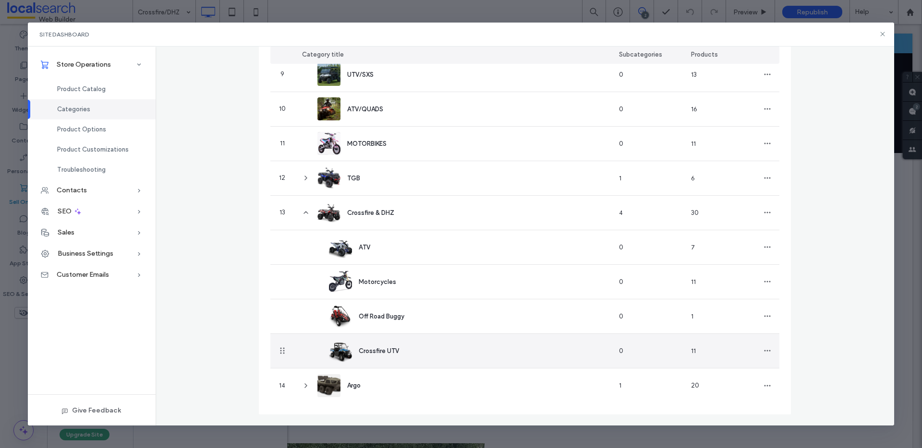
click at [366, 348] on span "Crossfire UTV" at bounding box center [379, 351] width 40 height 7
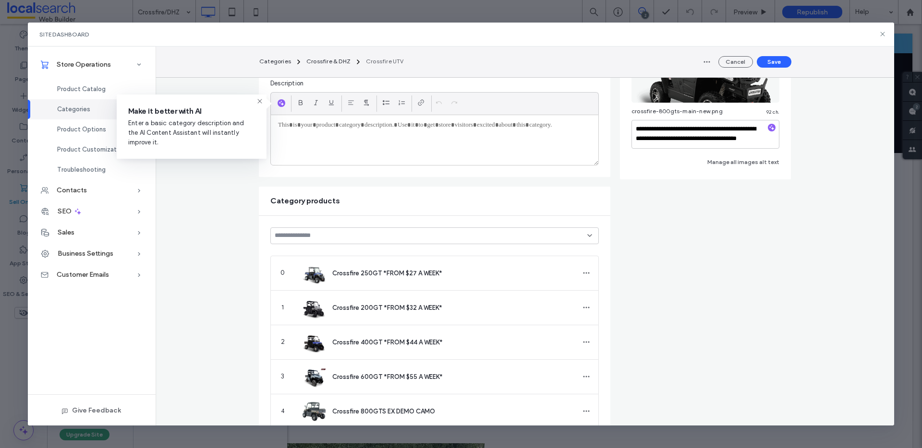
scroll to position [0, 0]
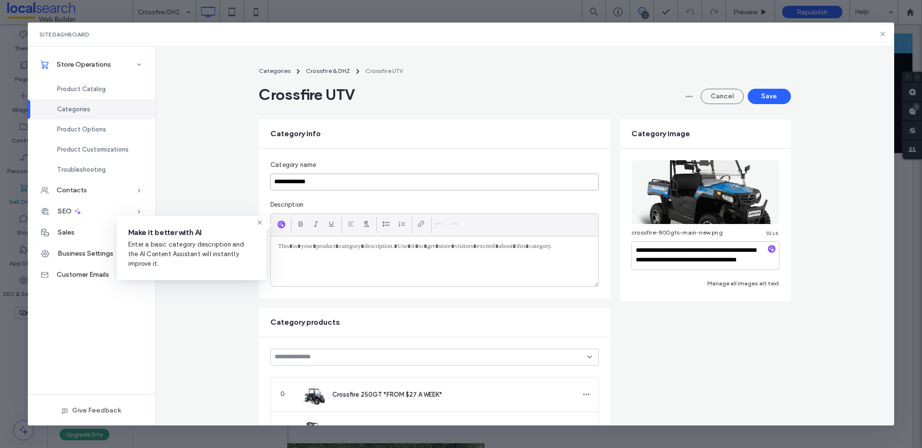
drag, startPoint x: 297, startPoint y: 184, endPoint x: 255, endPoint y: 183, distance: 41.8
click at [259, 183] on div "**********" at bounding box center [434, 224] width 351 height 150
type input "***"
click at [773, 93] on button "Save" at bounding box center [769, 96] width 43 height 15
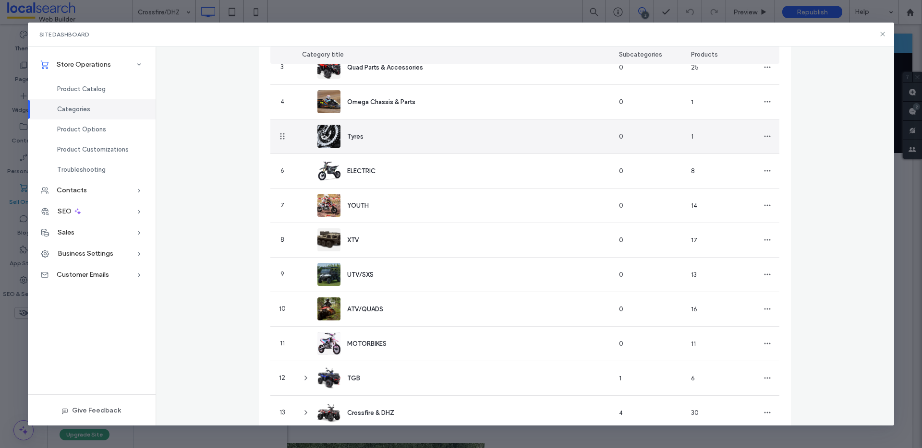
scroll to position [230, 0]
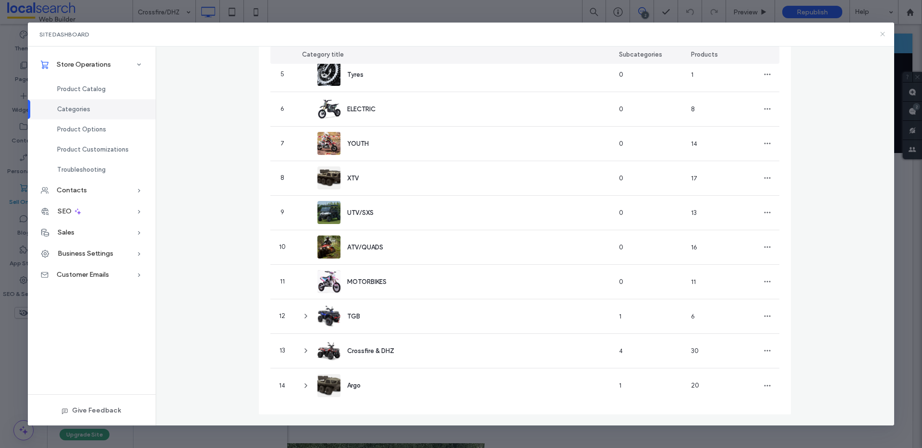
click at [881, 34] on icon at bounding box center [883, 34] width 8 height 8
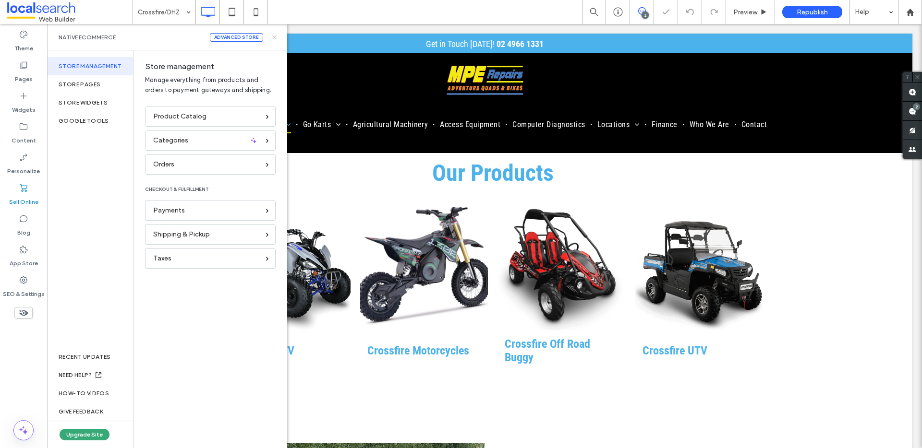
click at [275, 36] on icon at bounding box center [274, 37] width 7 height 7
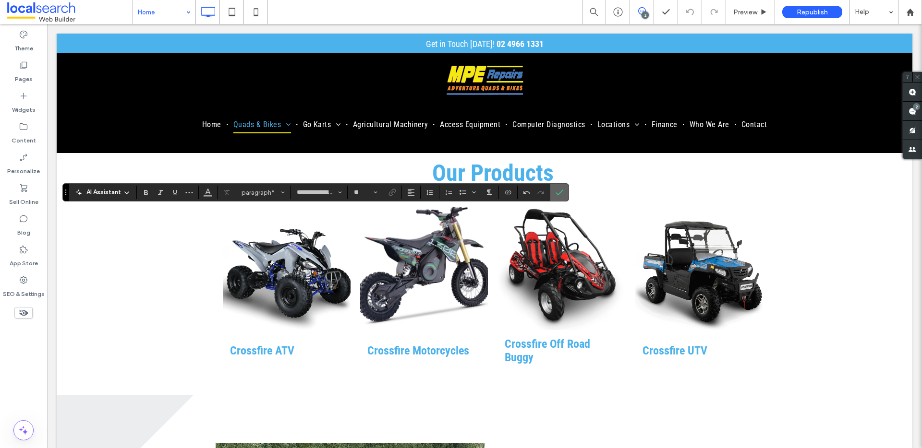
click at [562, 187] on span "Confirm" at bounding box center [560, 192] width 8 height 16
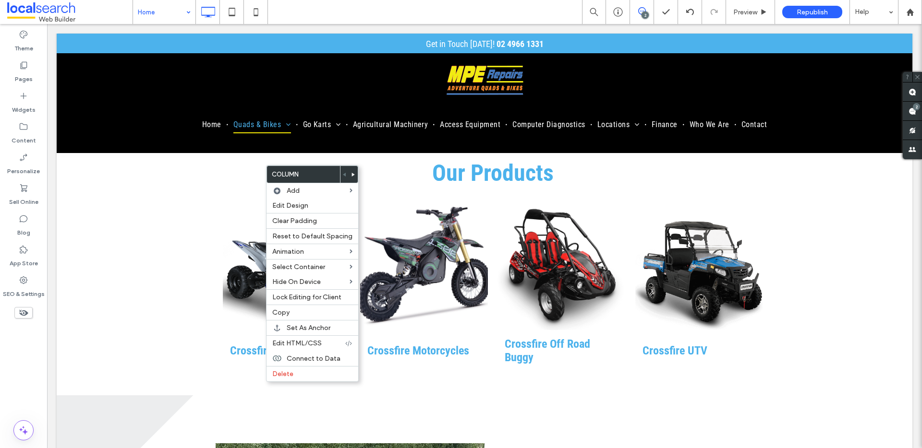
click at [289, 312] on label "Copy" at bounding box center [312, 313] width 80 height 8
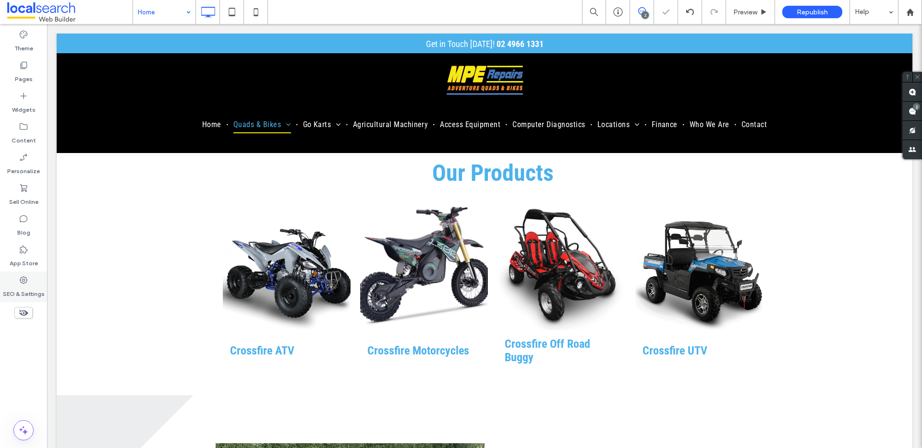
click at [17, 287] on label "SEO & Settings" at bounding box center [24, 291] width 42 height 13
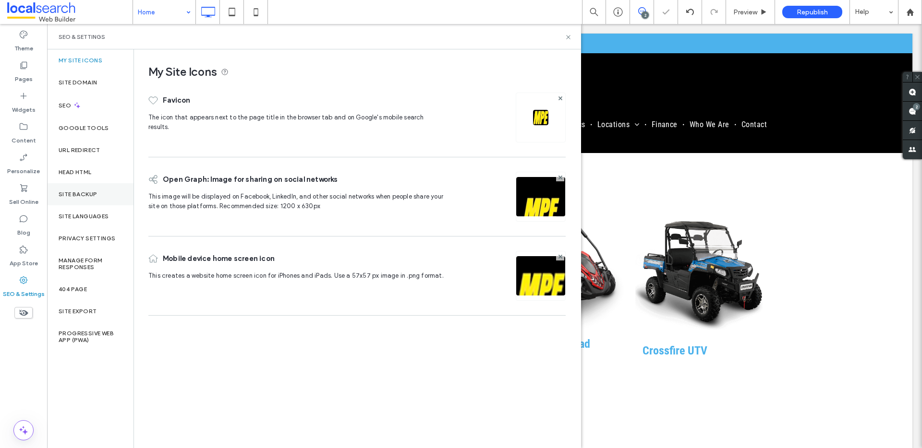
click at [98, 193] on div "Site Backup" at bounding box center [90, 194] width 86 height 22
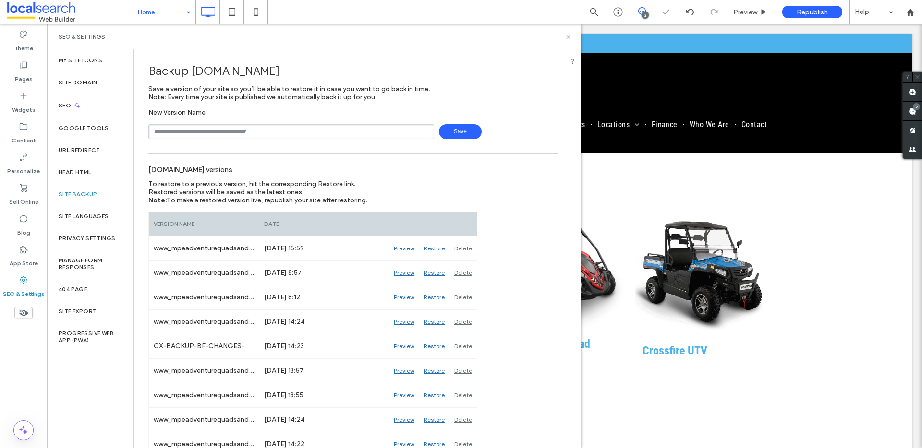
click at [207, 130] on input "text" at bounding box center [291, 131] width 286 height 15
click at [460, 136] on span "Save" at bounding box center [460, 131] width 43 height 15
click at [256, 125] on input "**********" at bounding box center [291, 131] width 286 height 15
click at [252, 130] on input "**********" at bounding box center [291, 131] width 286 height 15
type input "**********"
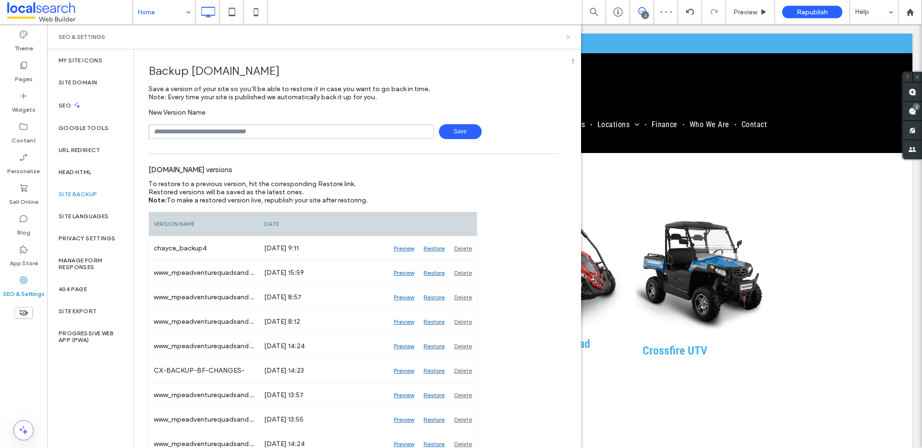
click at [569, 37] on icon at bounding box center [568, 37] width 7 height 7
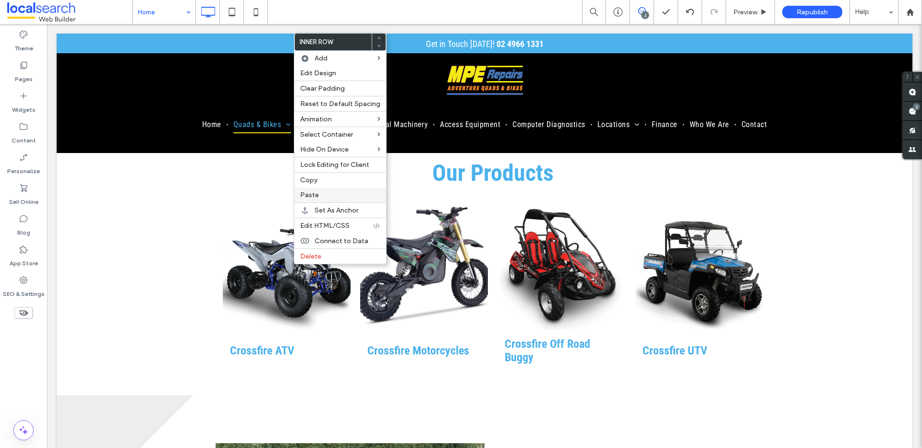
click at [328, 193] on label "Paste" at bounding box center [340, 195] width 80 height 8
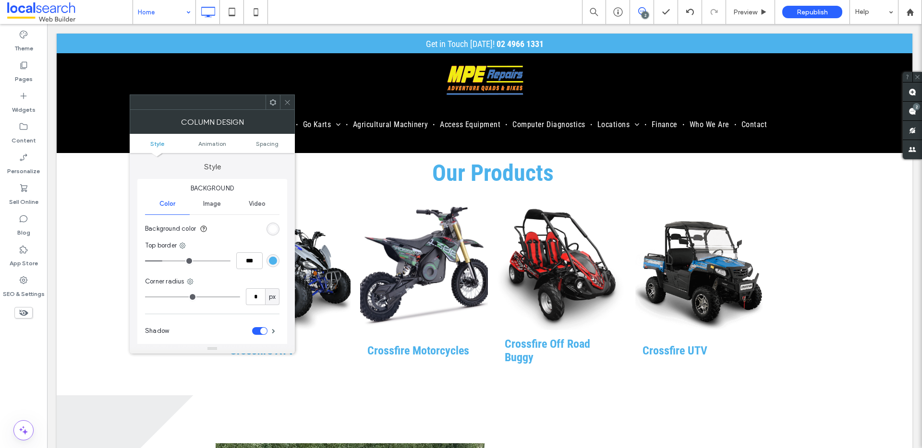
click at [290, 102] on icon at bounding box center [287, 102] width 7 height 7
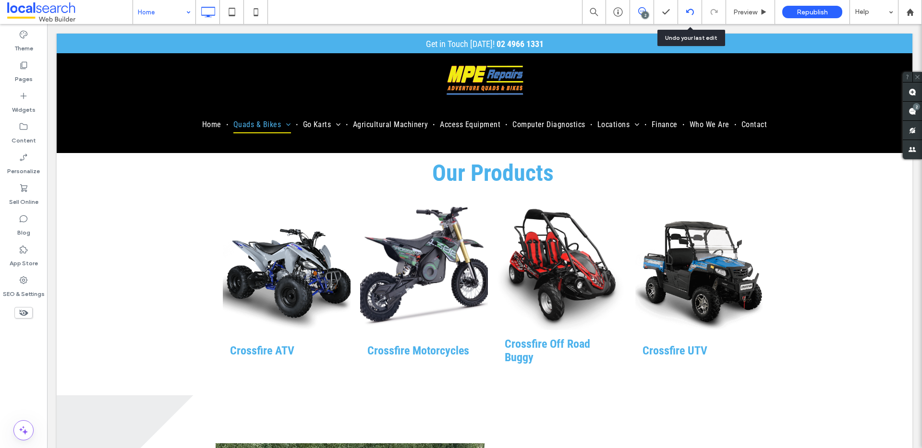
click at [693, 12] on use at bounding box center [690, 12] width 8 height 6
click at [911, 96] on span at bounding box center [912, 92] width 19 height 19
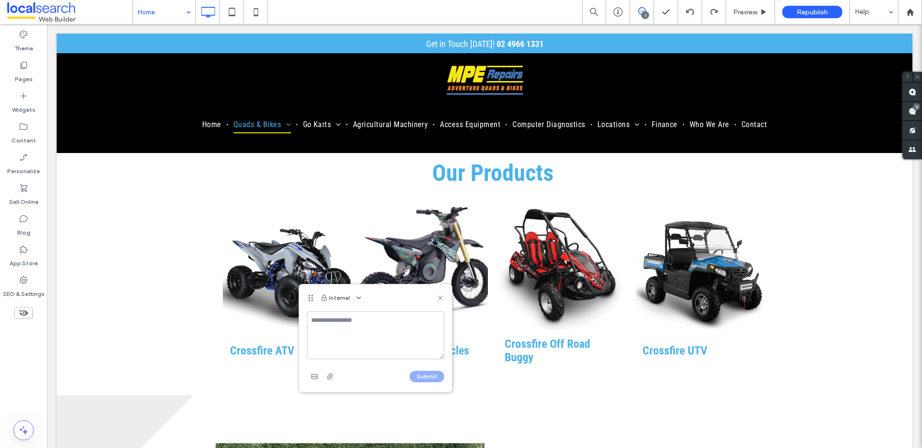
click at [350, 339] on textarea at bounding box center [375, 336] width 137 height 48
type textarea "**********"
click at [435, 376] on button "Submit" at bounding box center [427, 377] width 35 height 12
click at [432, 318] on span "button" at bounding box center [436, 321] width 15 height 15
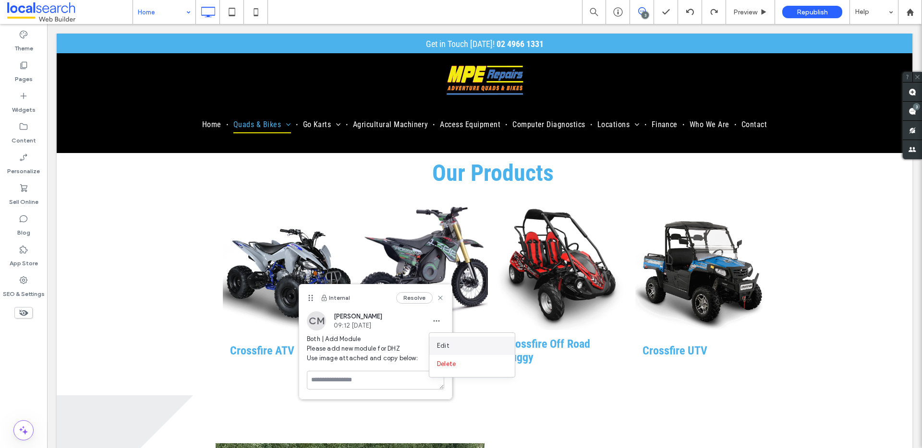
click at [443, 344] on span "Edit" at bounding box center [443, 346] width 12 height 10
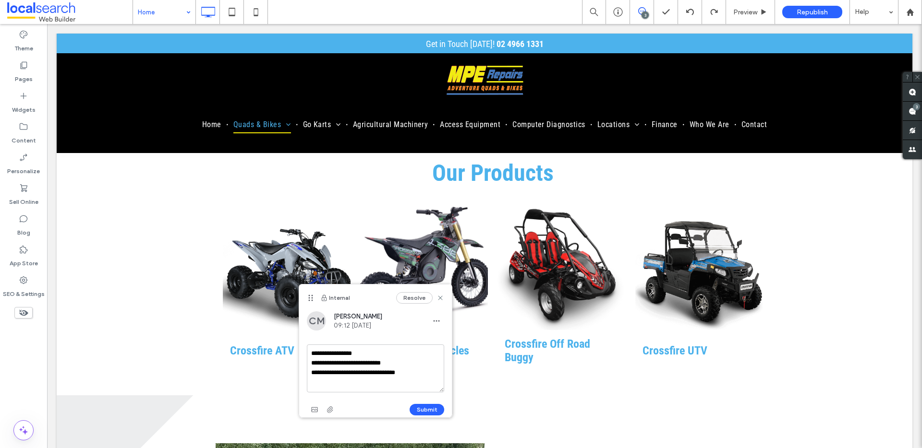
click at [418, 361] on textarea "**********" at bounding box center [375, 369] width 137 height 48
click at [417, 376] on textarea "**********" at bounding box center [375, 369] width 137 height 48
click at [395, 384] on textarea "**********" at bounding box center [375, 369] width 137 height 48
click at [318, 411] on span "button" at bounding box center [314, 409] width 15 height 15
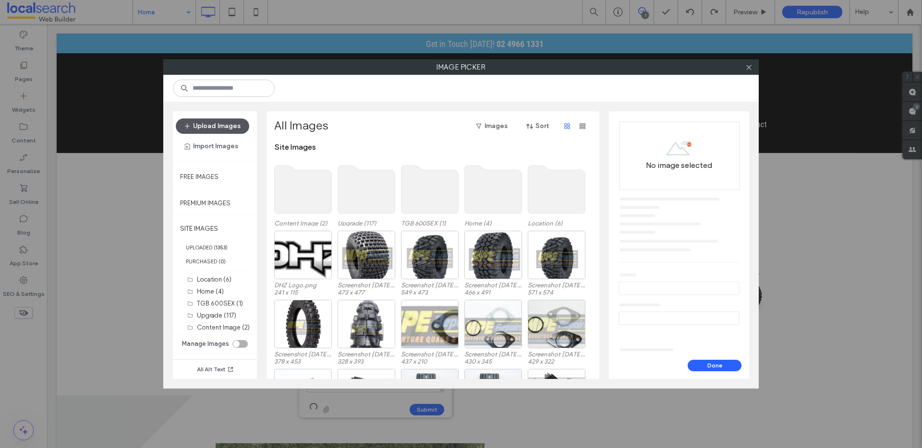
click at [217, 119] on button "Upload Images" at bounding box center [212, 126] width 73 height 15
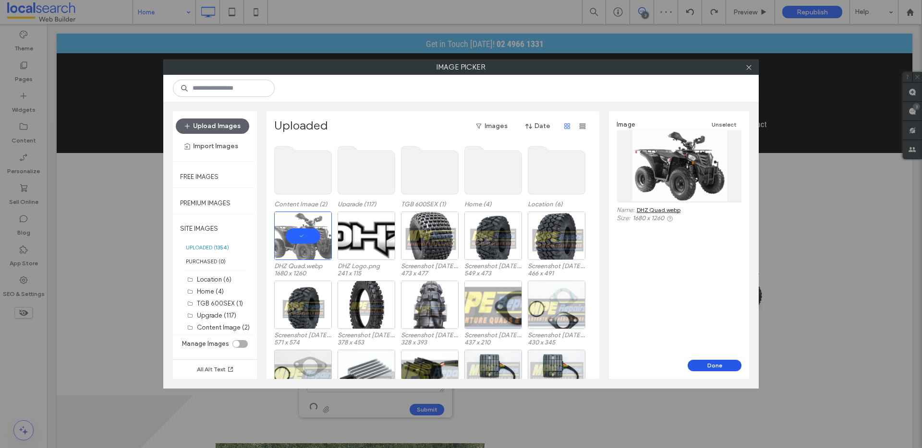
click at [713, 362] on button "Done" at bounding box center [715, 366] width 54 height 12
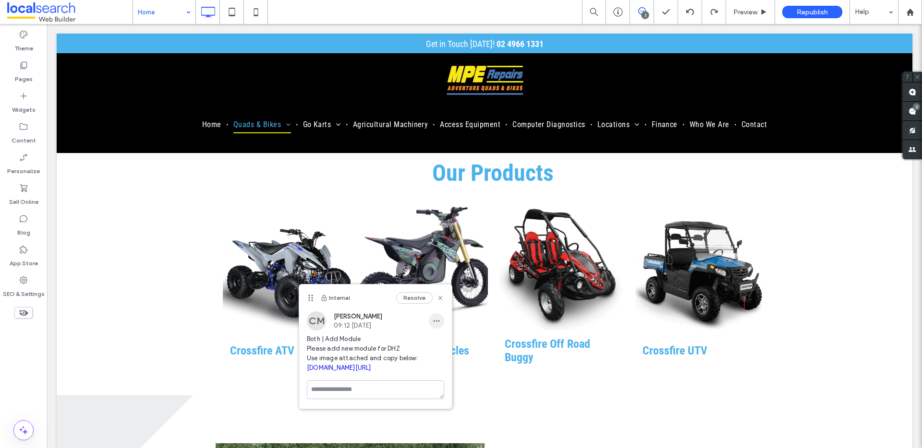
click at [441, 322] on span "button" at bounding box center [436, 321] width 15 height 15
drag, startPoint x: 444, startPoint y: 342, endPoint x: 450, endPoint y: 338, distance: 7.5
click at [445, 342] on span "Edit" at bounding box center [443, 346] width 12 height 10
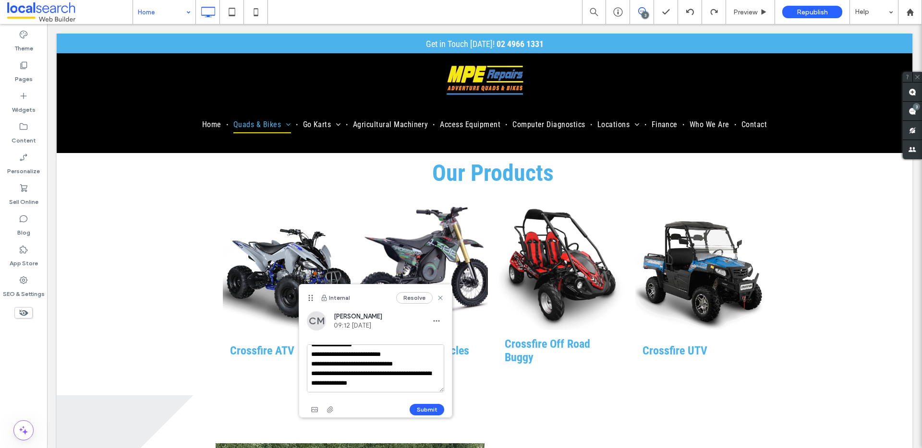
scroll to position [18, 0]
click at [421, 354] on textarea "**********" at bounding box center [375, 369] width 137 height 48
click at [349, 362] on textarea "**********" at bounding box center [375, 369] width 137 height 48
type textarea "**********"
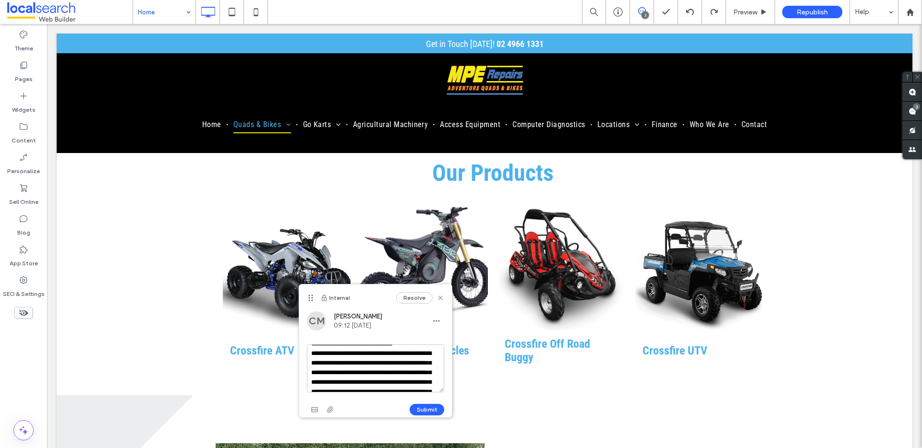
click at [372, 374] on textarea "**********" at bounding box center [375, 369] width 137 height 48
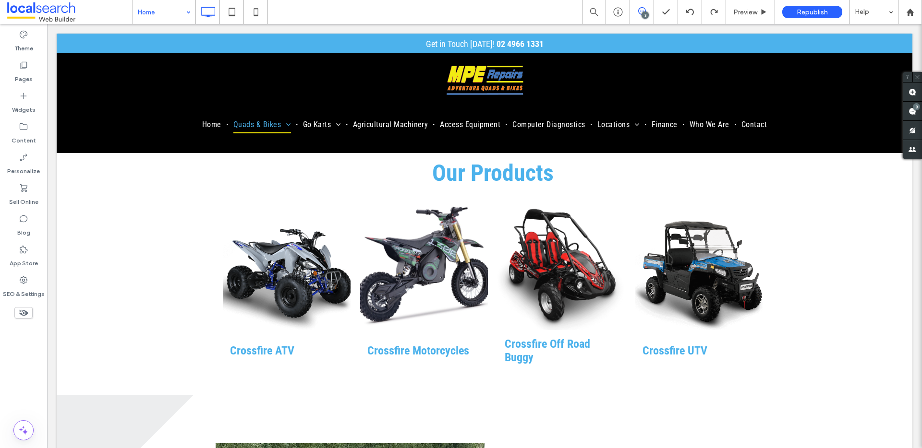
type input "**********"
type input "**"
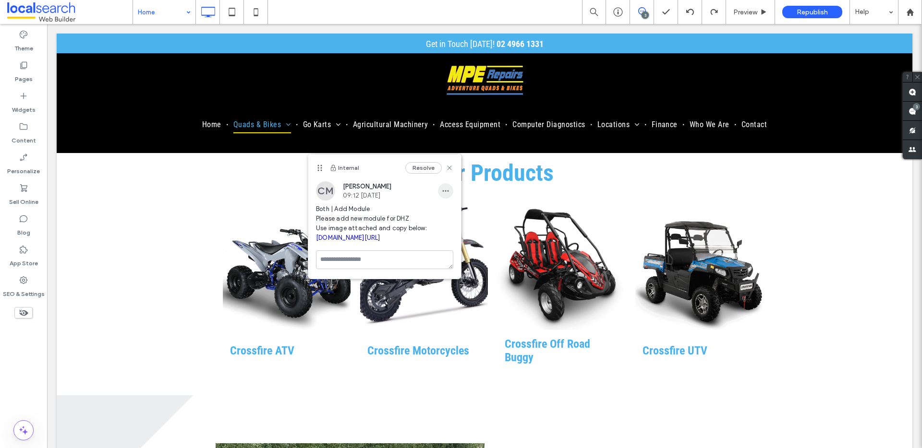
click at [444, 191] on icon "button" at bounding box center [446, 191] width 8 height 8
click at [455, 218] on span "Edit" at bounding box center [452, 216] width 12 height 10
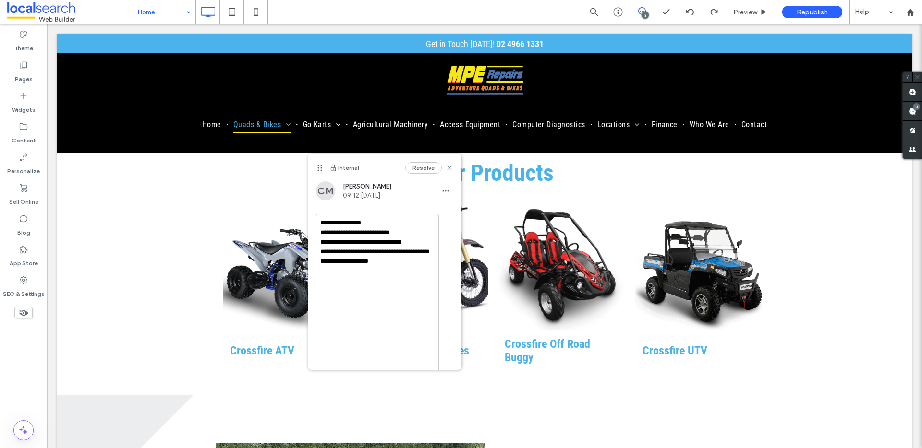
click at [429, 239] on textarea "**********" at bounding box center [377, 302] width 123 height 177
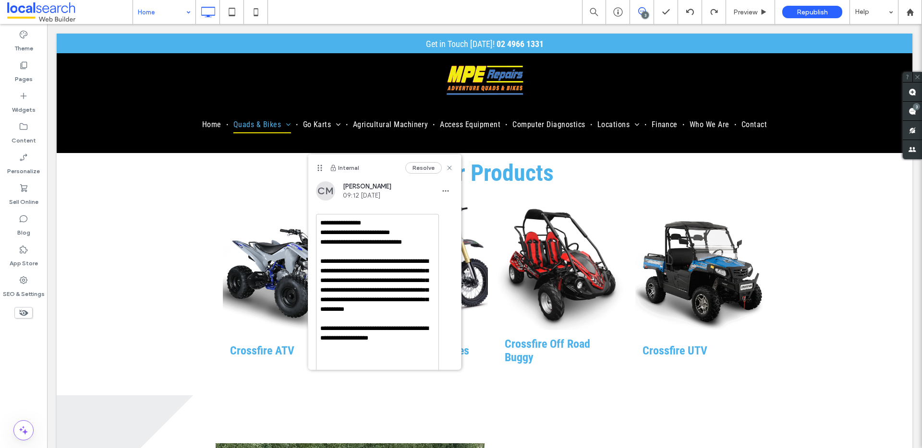
click at [371, 279] on textarea "**********" at bounding box center [377, 302] width 123 height 177
click at [390, 320] on textarea "**********" at bounding box center [377, 302] width 123 height 177
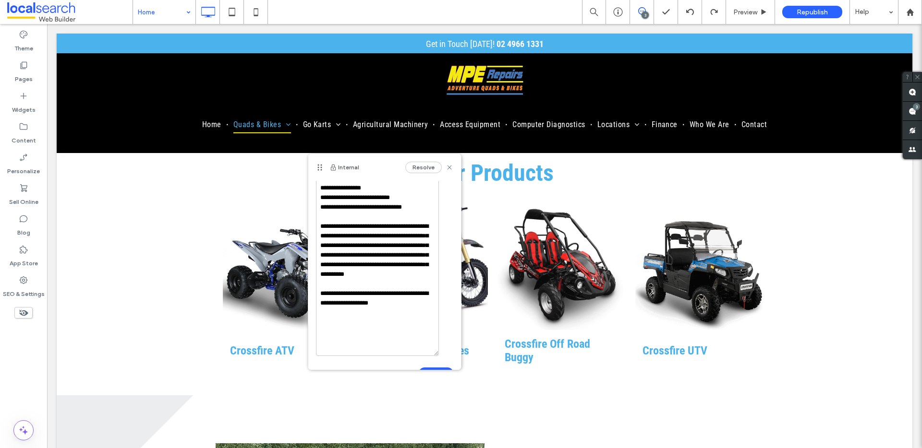
scroll to position [47, 0]
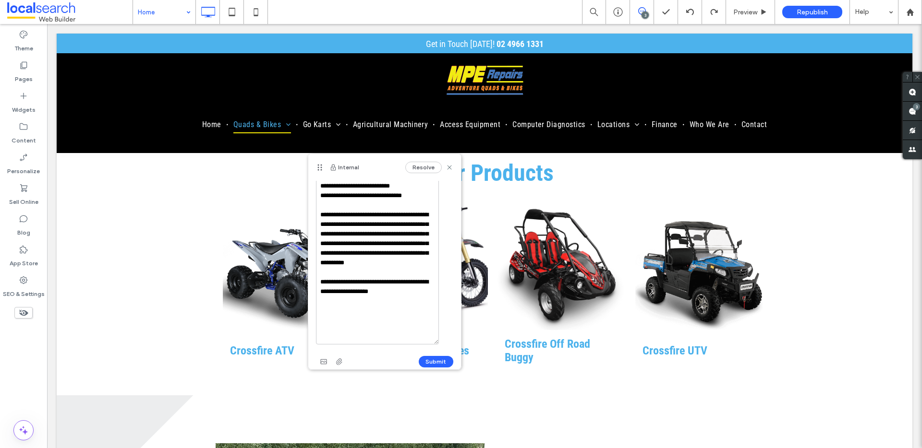
click at [388, 332] on textarea "**********" at bounding box center [377, 256] width 123 height 177
type textarea "**********"
click at [438, 360] on button "Submit" at bounding box center [436, 362] width 35 height 12
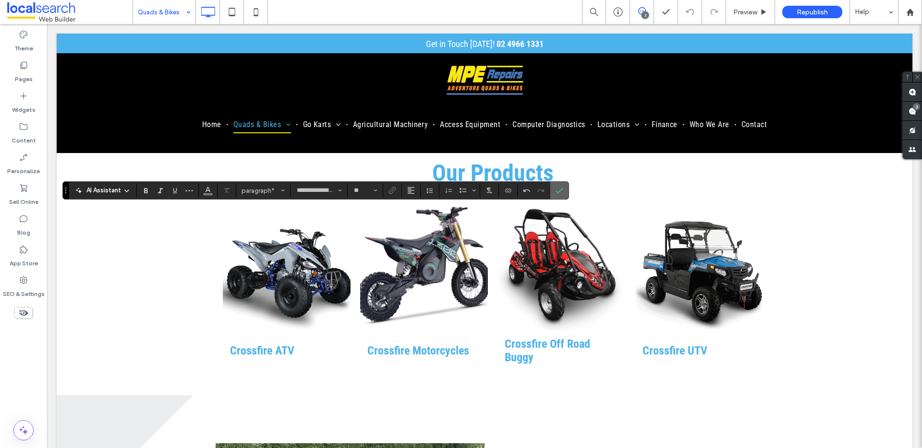
click at [561, 189] on icon "Confirm" at bounding box center [560, 191] width 8 height 8
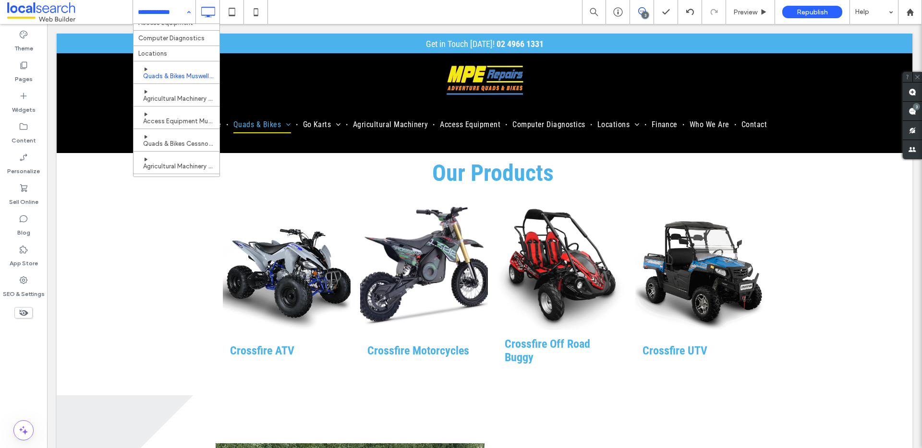
scroll to position [205, 0]
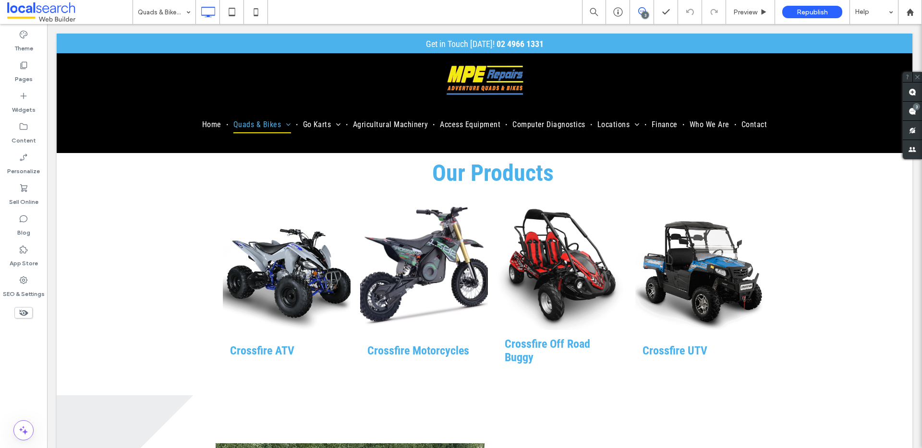
type input "**********"
type input "**"
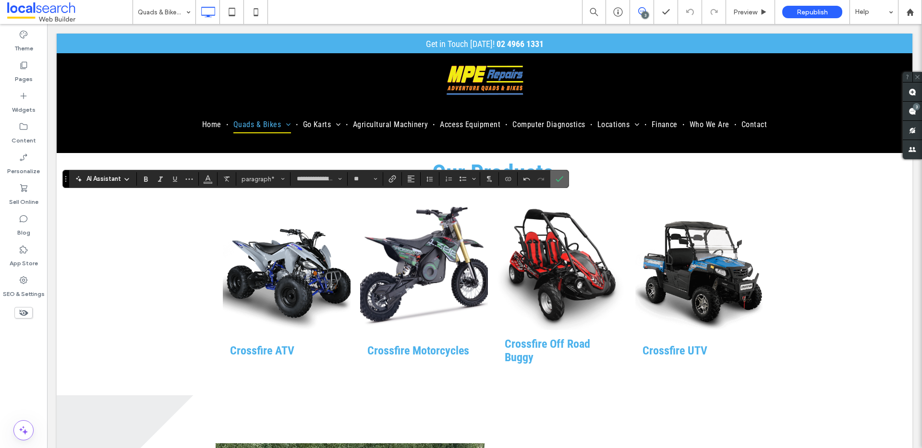
click at [558, 180] on icon "Confirm" at bounding box center [560, 179] width 8 height 8
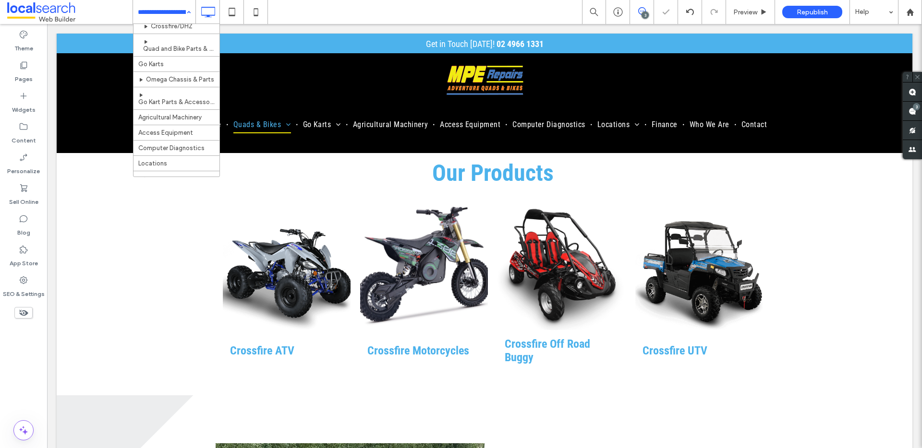
scroll to position [231, 0]
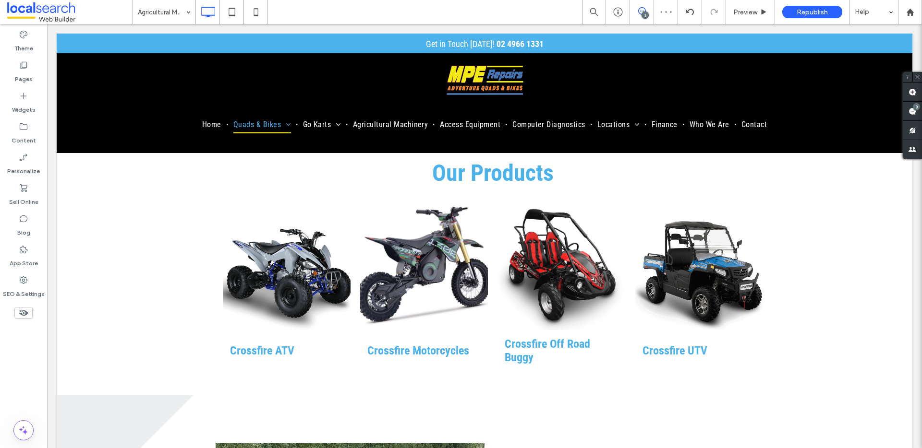
click at [172, 14] on input at bounding box center [162, 12] width 48 height 24
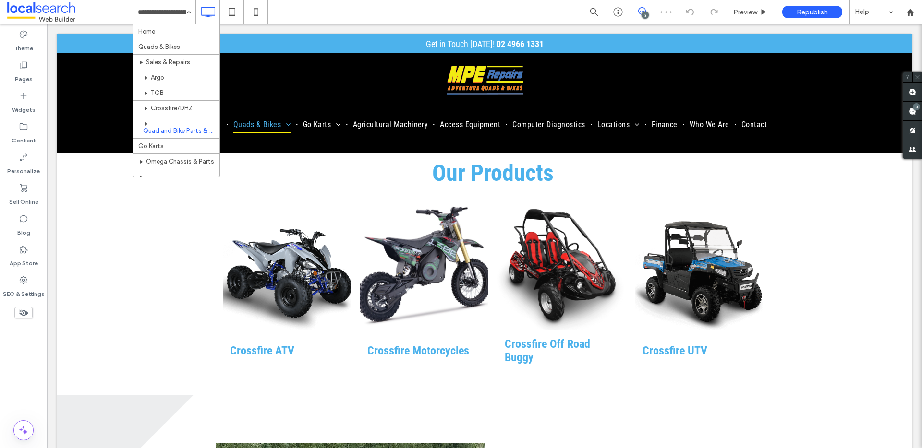
scroll to position [230, 0]
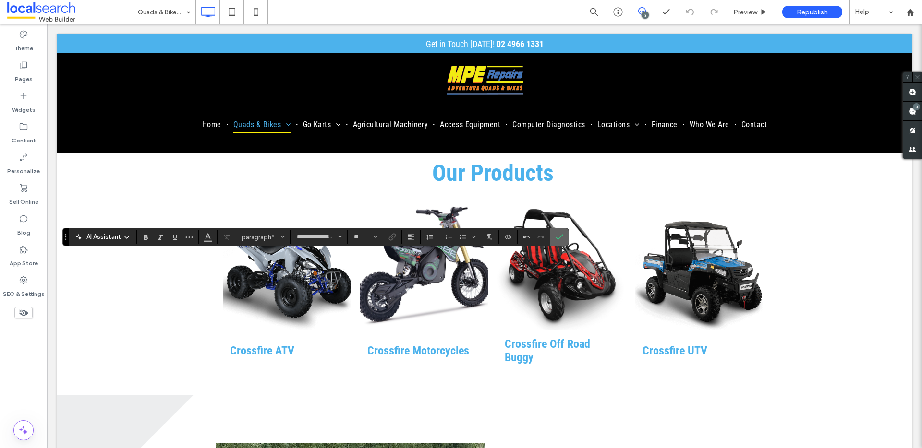
click at [558, 233] on icon "Confirm" at bounding box center [560, 237] width 8 height 8
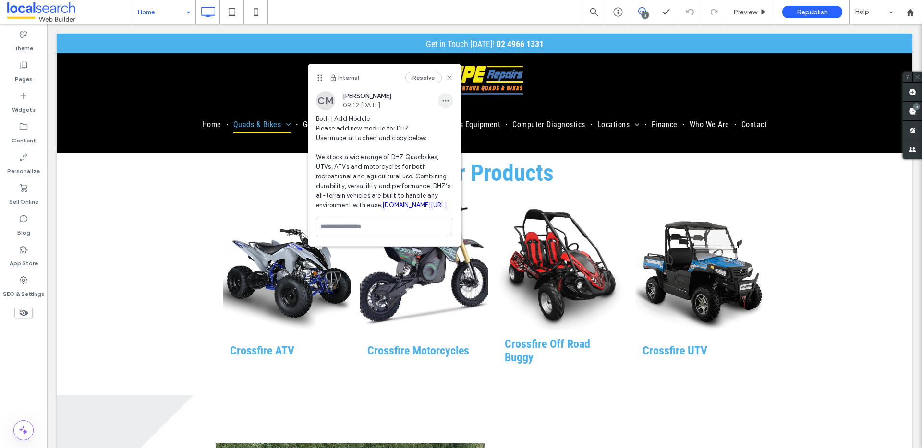
click at [442, 103] on icon "button" at bounding box center [446, 101] width 8 height 8
click at [443, 122] on span "Edit" at bounding box center [445, 126] width 12 height 10
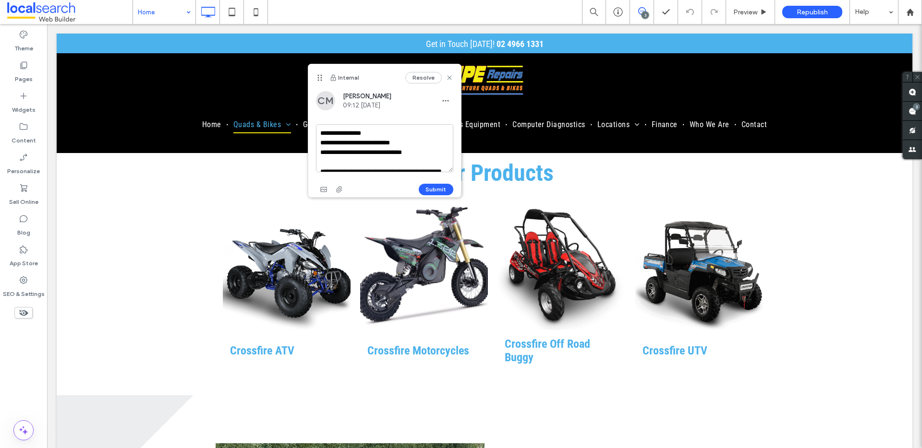
click at [430, 142] on textarea "**********" at bounding box center [384, 148] width 137 height 48
type textarea "**********"
click at [438, 189] on button "Submit" at bounding box center [436, 190] width 35 height 12
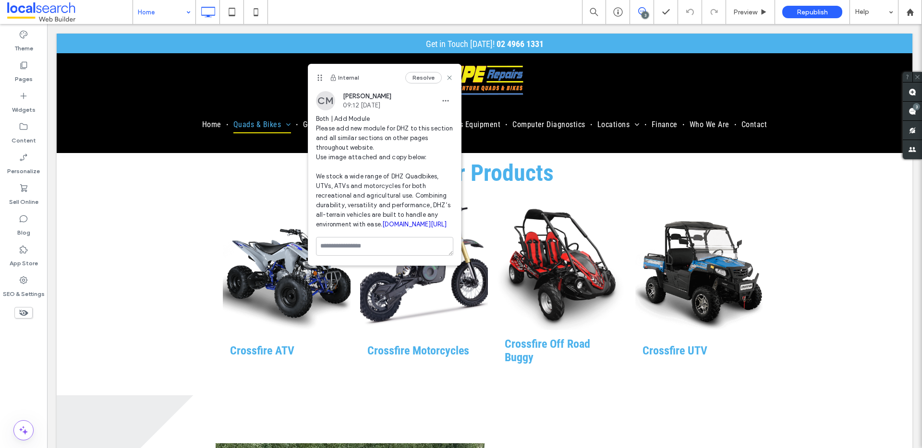
click at [542, 21] on div "Home 3 Preview Republish Help" at bounding box center [527, 12] width 789 height 24
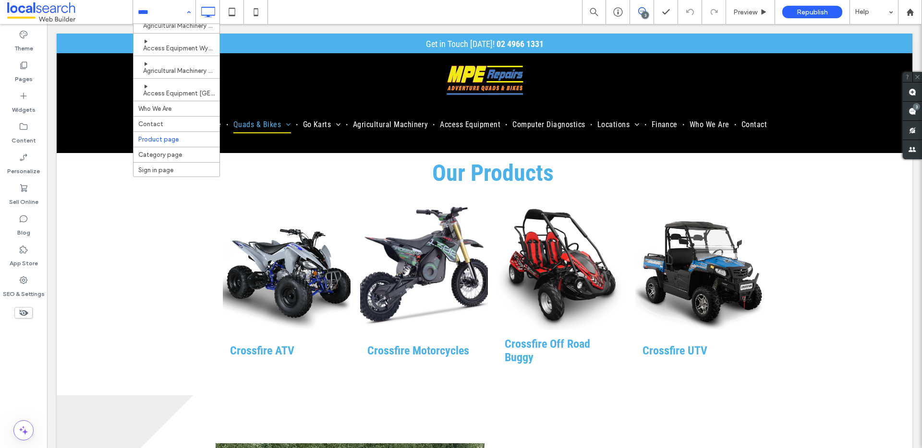
scroll to position [949, 0]
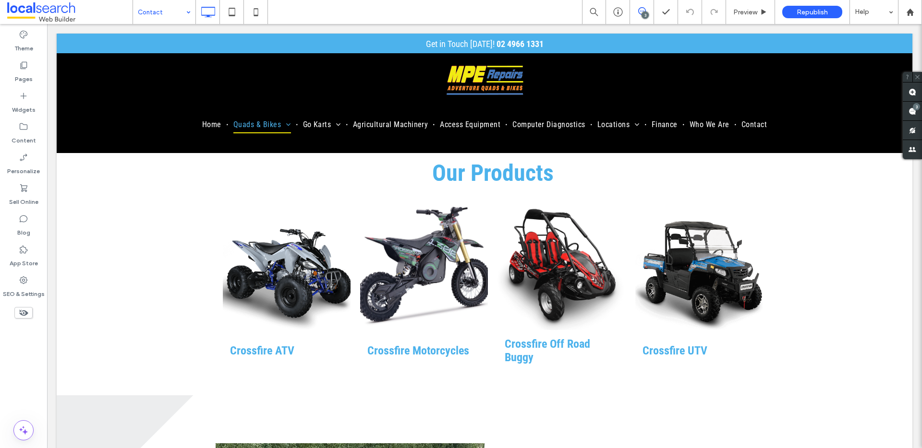
click at [159, 13] on input at bounding box center [162, 12] width 48 height 24
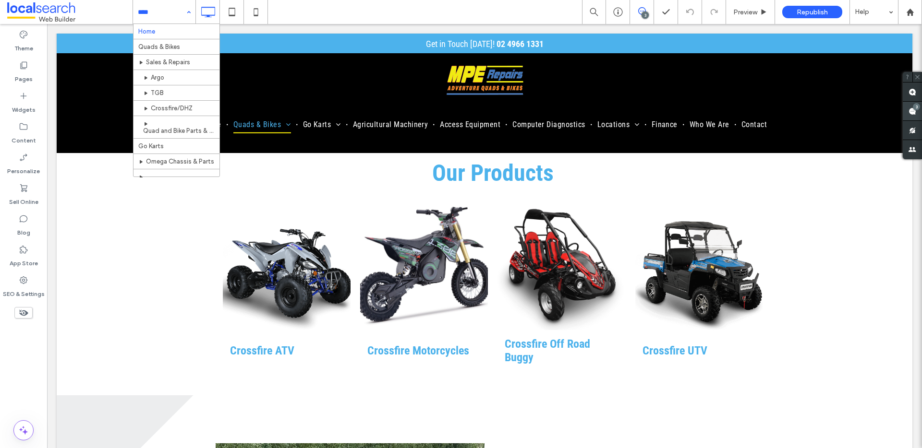
click at [913, 112] on use at bounding box center [912, 112] width 8 height 8
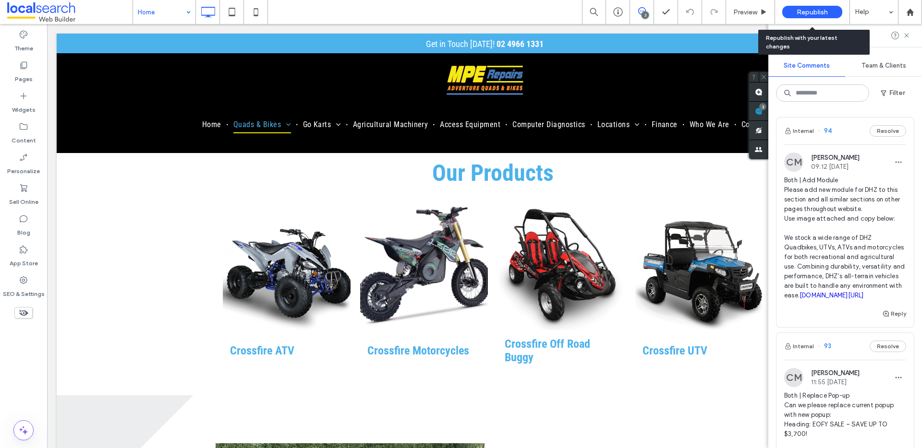
click at [812, 12] on span "Republish" at bounding box center [812, 12] width 31 height 8
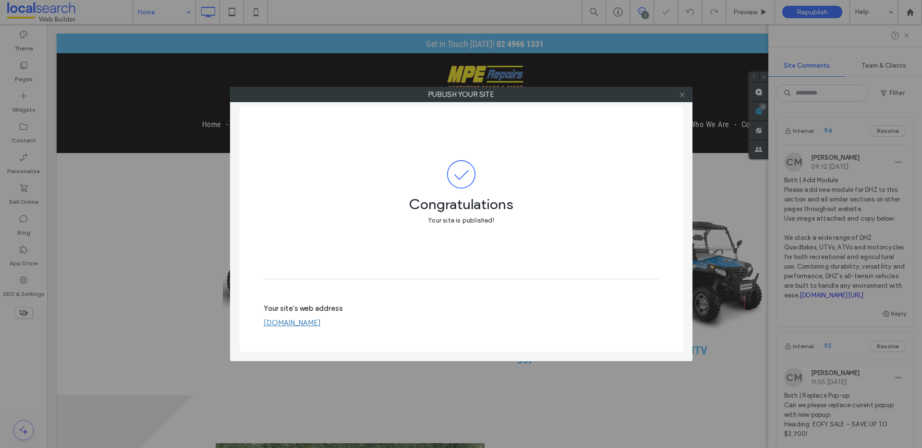
click at [681, 92] on icon at bounding box center [681, 94] width 7 height 7
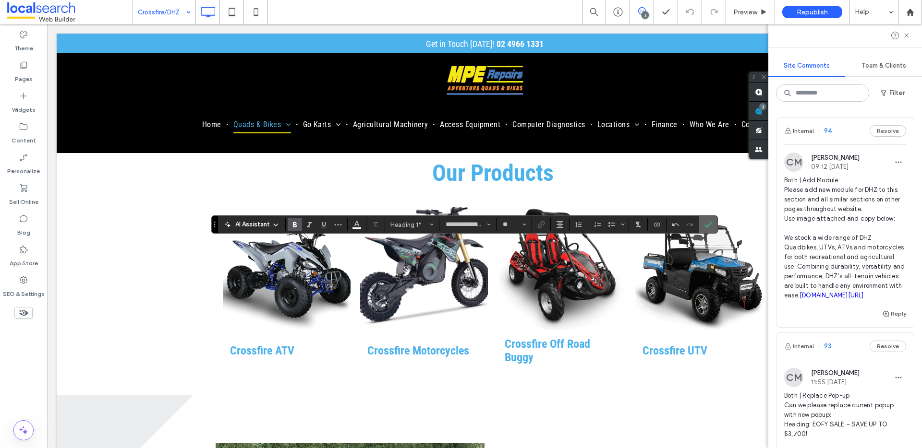
click at [703, 225] on label "Confirm" at bounding box center [708, 224] width 14 height 17
click at [710, 226] on icon "Confirm" at bounding box center [708, 225] width 8 height 8
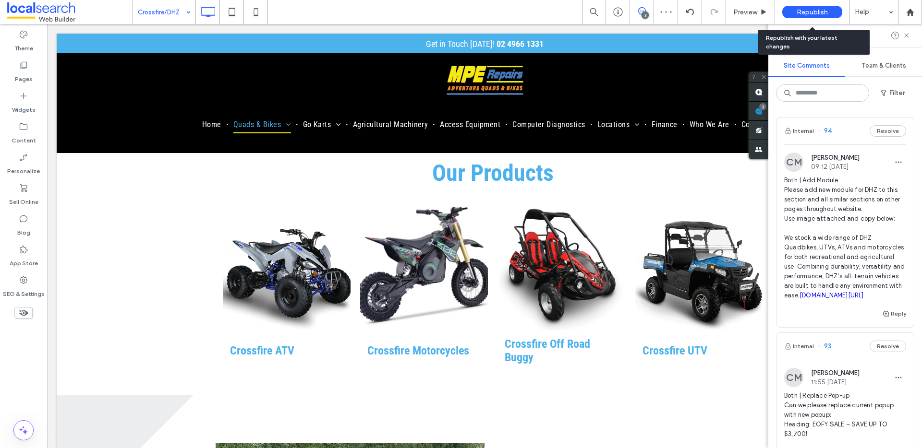
click at [799, 9] on span "Republish" at bounding box center [812, 12] width 31 height 8
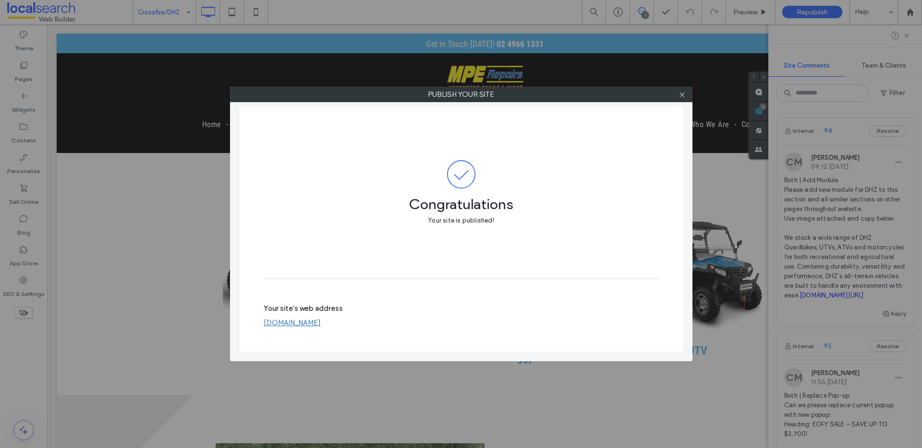
click at [676, 97] on div at bounding box center [682, 94] width 14 height 14
click at [680, 96] on icon at bounding box center [681, 94] width 7 height 7
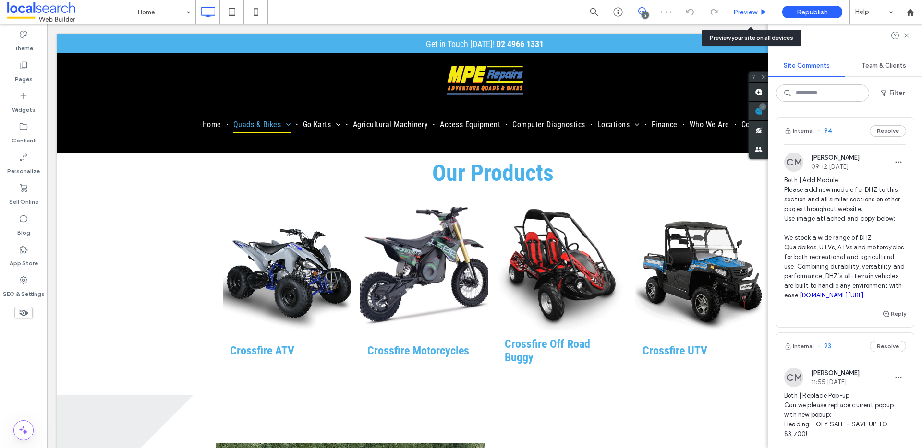
click at [750, 11] on span "Preview" at bounding box center [745, 12] width 24 height 8
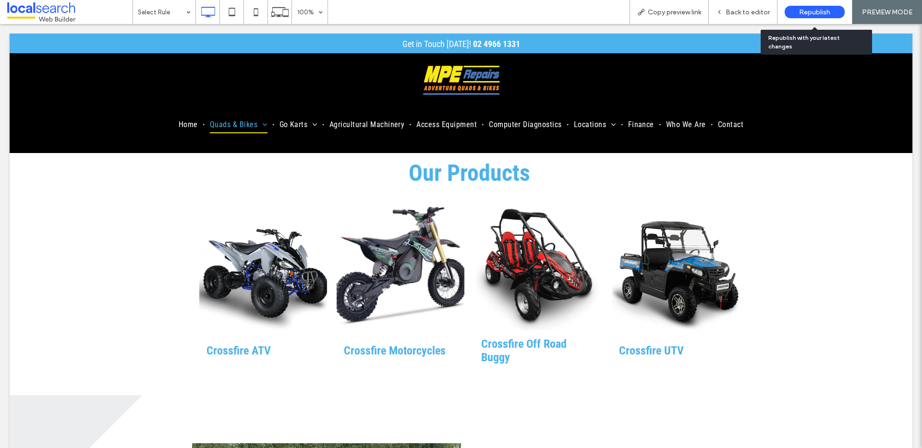
click at [813, 19] on div "Republish" at bounding box center [815, 12] width 60 height 24
click at [820, 13] on span "Republish" at bounding box center [814, 12] width 31 height 8
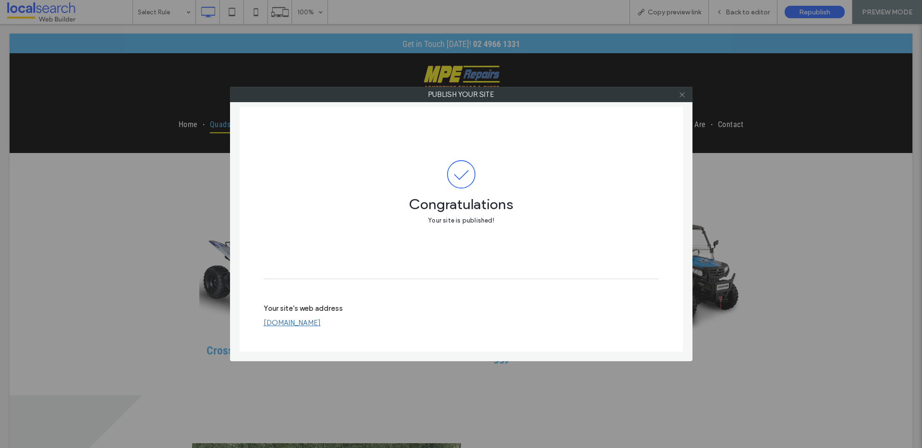
click at [675, 91] on div at bounding box center [682, 94] width 14 height 14
click at [682, 94] on icon at bounding box center [681, 94] width 7 height 7
